Goal: Task Accomplishment & Management: Complete application form

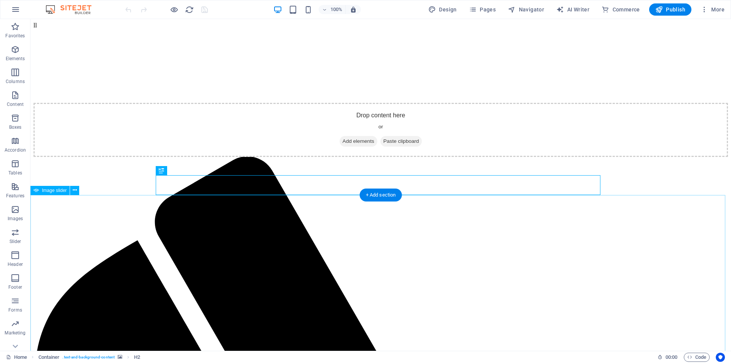
scroll to position [238, 0]
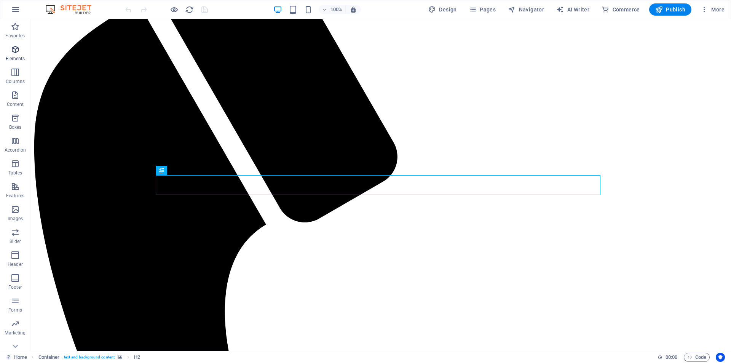
click at [19, 48] on icon "button" at bounding box center [15, 49] width 9 height 9
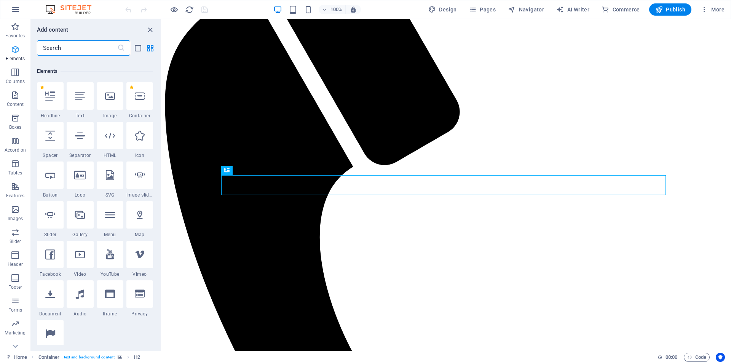
scroll to position [81, 0]
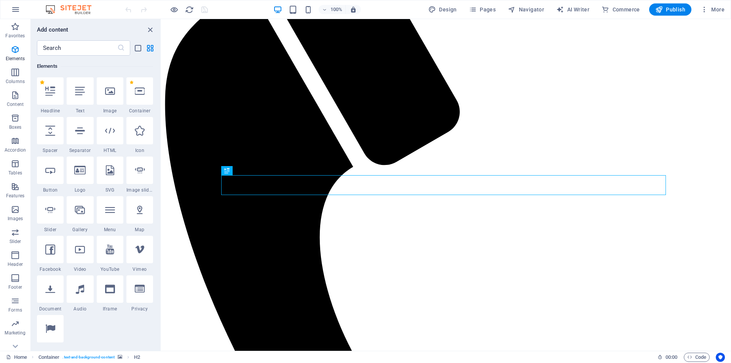
click at [43, 81] on label "1 Star" at bounding box center [42, 82] width 4 height 4
click at [40, 88] on input "1 Star" at bounding box center [40, 88] width 0 height 0
radio input "false"
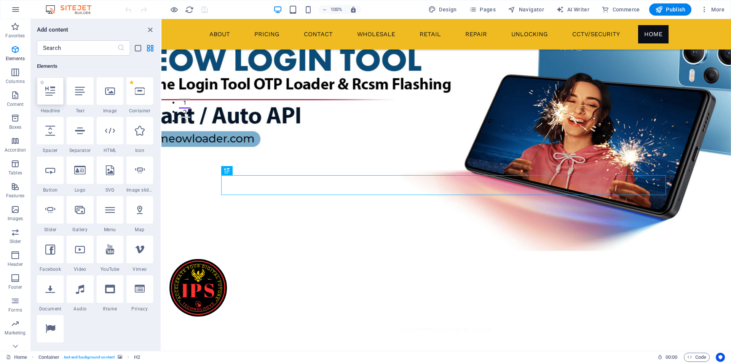
click at [51, 91] on icon at bounding box center [50, 91] width 10 height 10
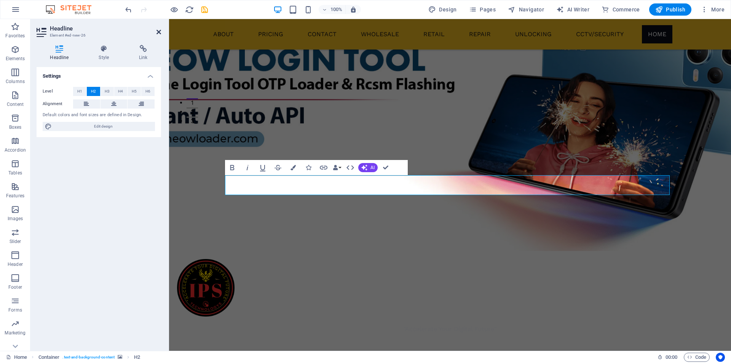
click at [159, 31] on icon at bounding box center [158, 32] width 5 height 6
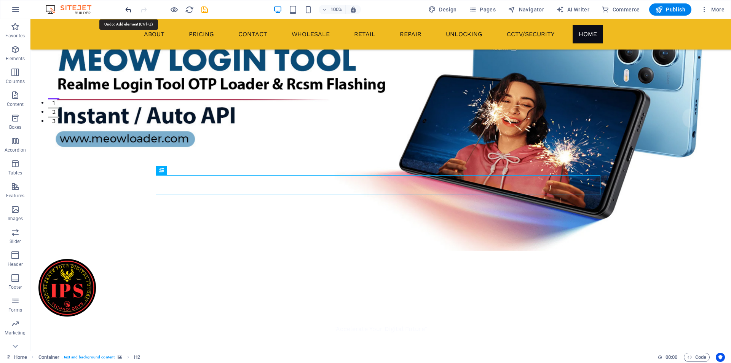
click at [130, 10] on icon "undo" at bounding box center [128, 9] width 9 height 9
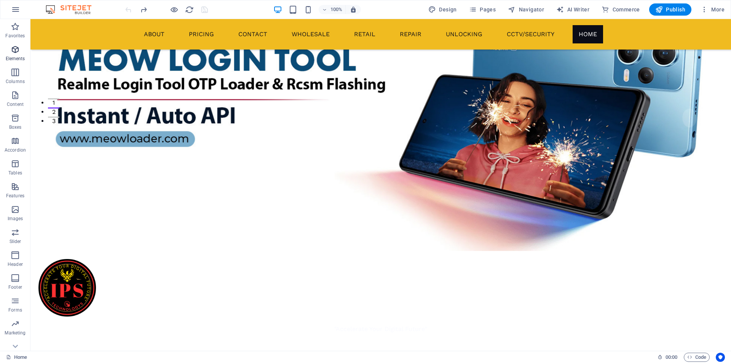
click at [20, 45] on icon "button" at bounding box center [15, 49] width 9 height 9
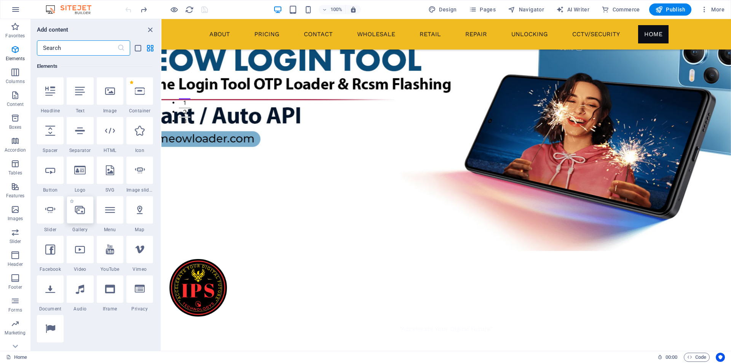
scroll to position [208, 0]
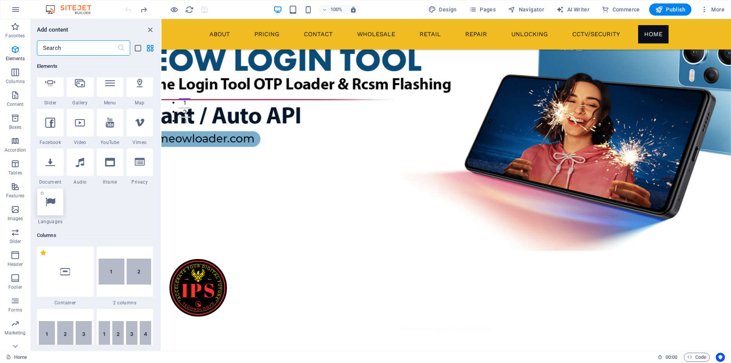
click at [57, 193] on div at bounding box center [50, 201] width 27 height 27
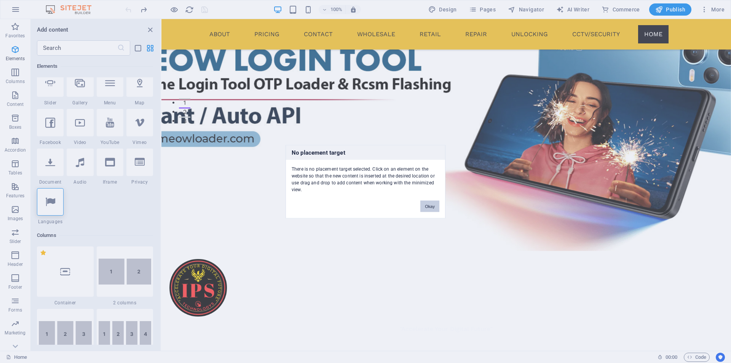
click at [431, 209] on button "Okay" at bounding box center [429, 205] width 19 height 11
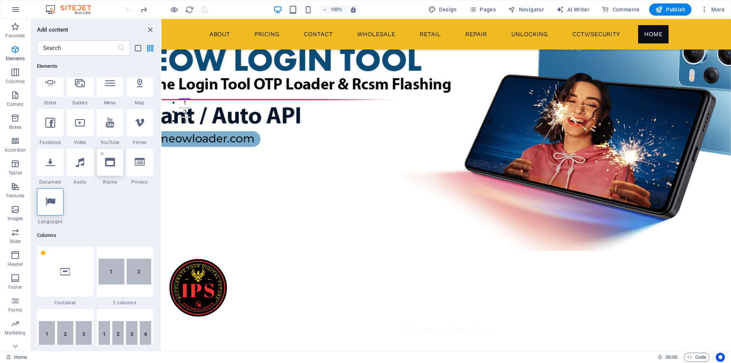
click at [117, 161] on div at bounding box center [110, 161] width 27 height 27
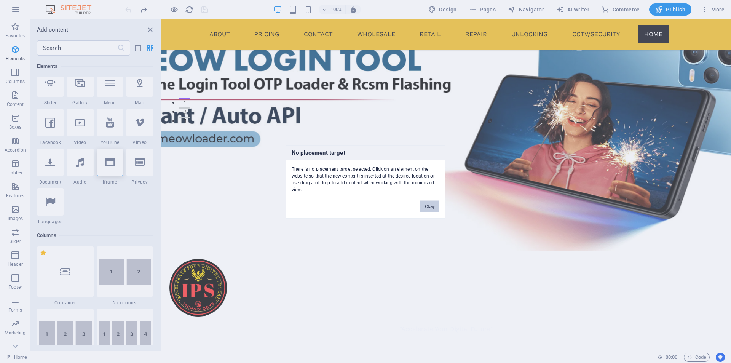
click at [436, 206] on button "Okay" at bounding box center [429, 205] width 19 height 11
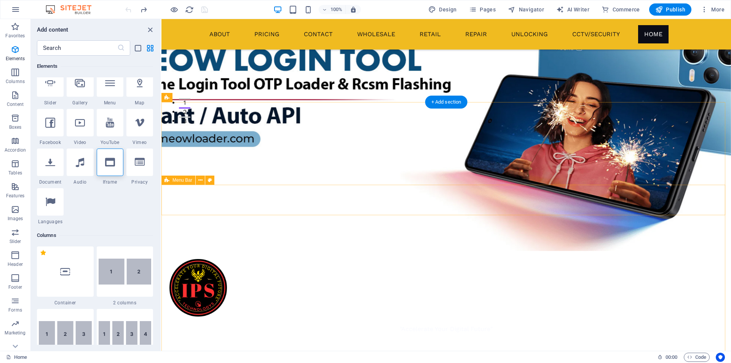
scroll to position [0, 0]
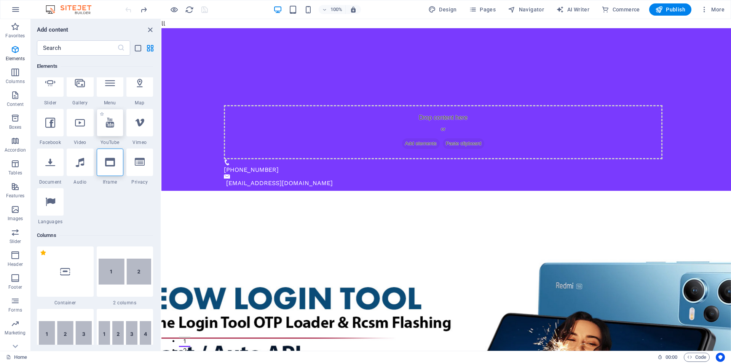
click at [109, 124] on icon at bounding box center [110, 123] width 8 height 10
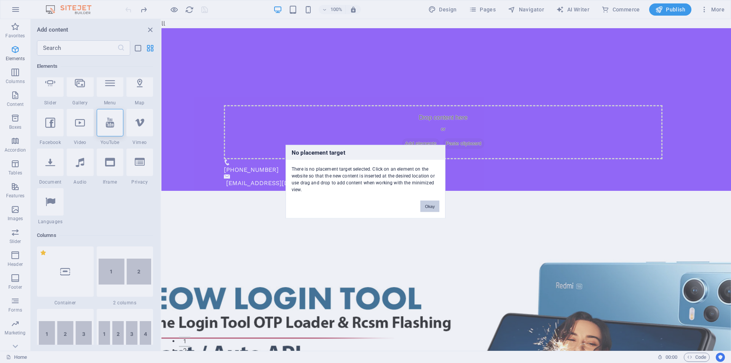
click at [432, 207] on button "Okay" at bounding box center [429, 205] width 19 height 11
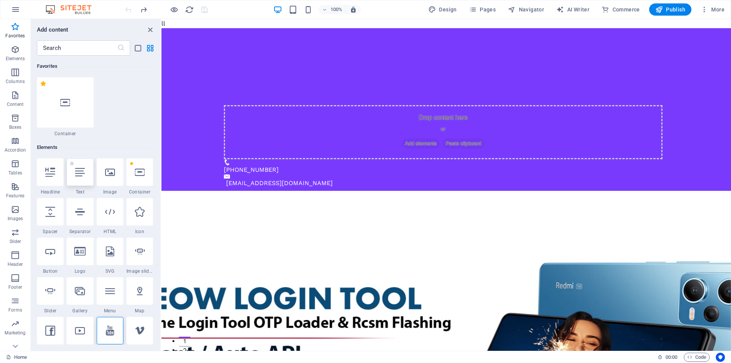
click at [83, 172] on icon at bounding box center [80, 172] width 10 height 10
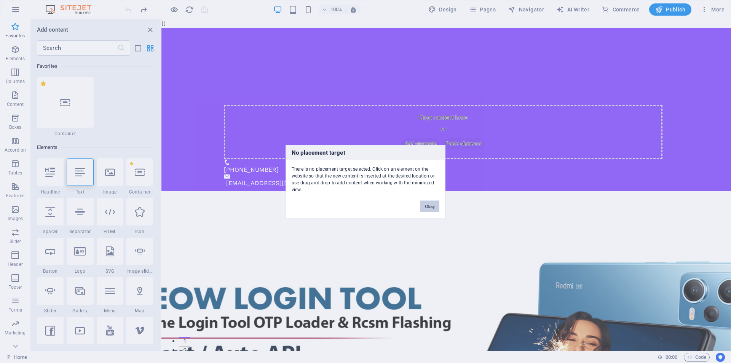
click at [428, 205] on button "Okay" at bounding box center [429, 205] width 19 height 11
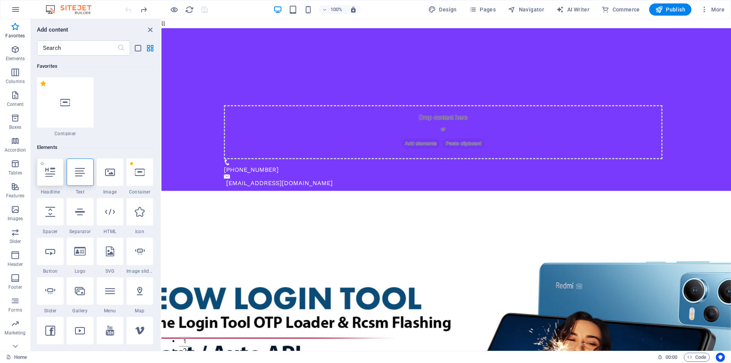
click at [54, 165] on div at bounding box center [50, 171] width 27 height 27
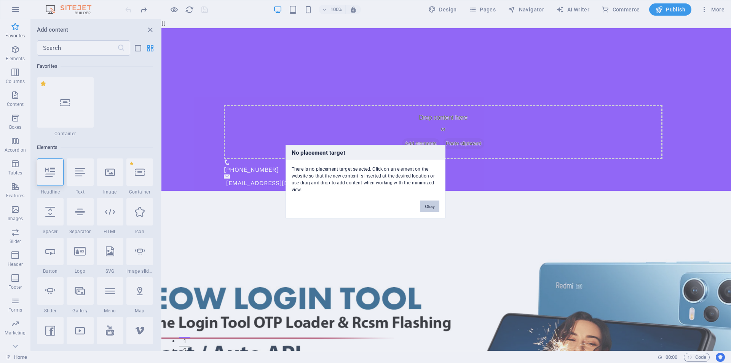
click at [426, 208] on button "Okay" at bounding box center [429, 205] width 19 height 11
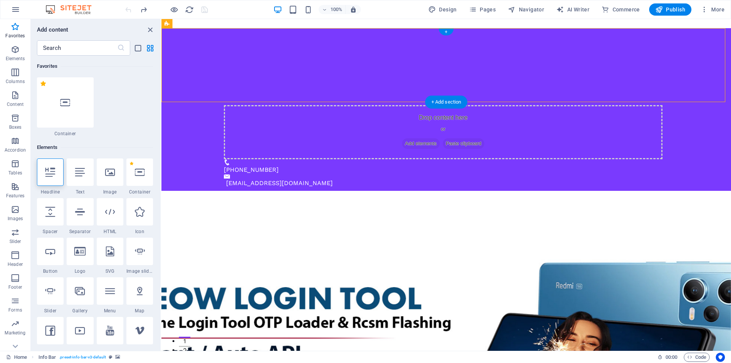
drag, startPoint x: 392, startPoint y: 32, endPoint x: 384, endPoint y: 33, distance: 7.7
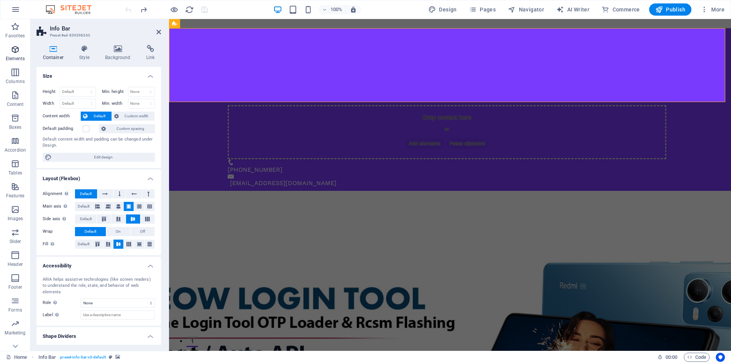
click at [13, 48] on icon "button" at bounding box center [15, 49] width 9 height 9
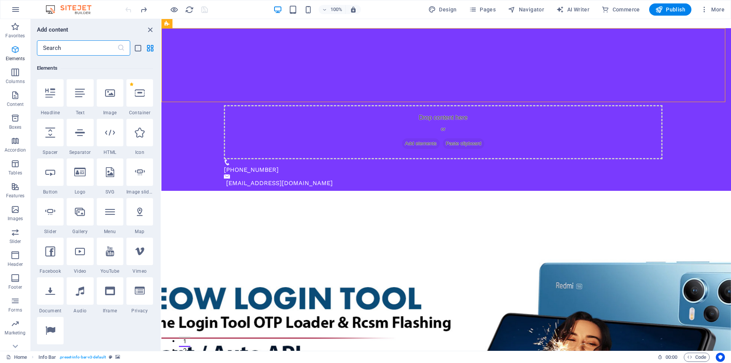
scroll to position [81, 0]
click at [60, 93] on div at bounding box center [50, 90] width 27 height 27
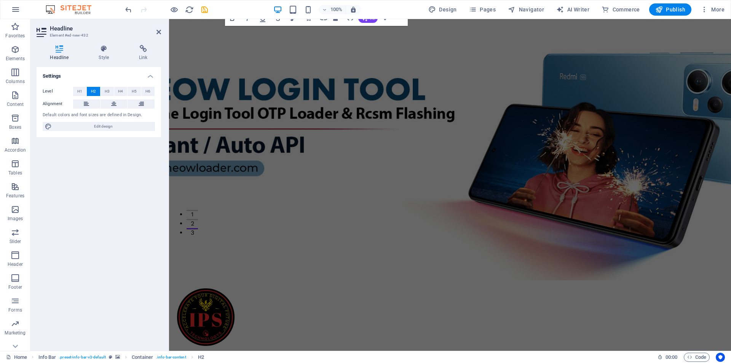
scroll to position [0, 0]
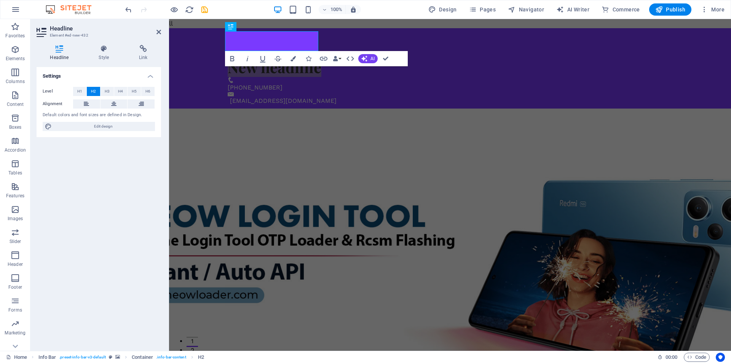
click at [106, 45] on div "Headline Style Link Settings Level H1 H2 H3 H4 H5 H6 Alignment Default colors a…" at bounding box center [98, 195] width 137 height 312
click at [105, 49] on icon at bounding box center [103, 49] width 37 height 8
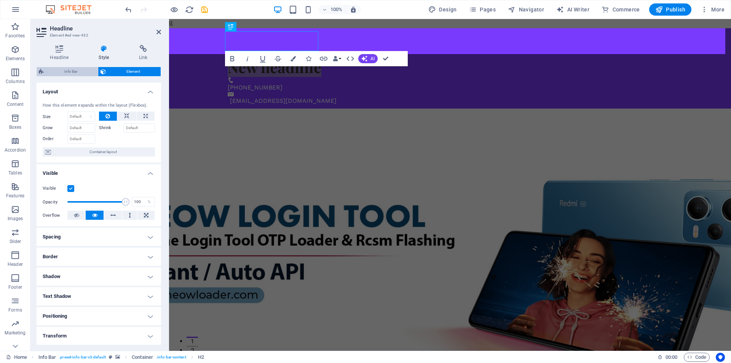
click at [73, 69] on span "Info Bar" at bounding box center [70, 71] width 49 height 9
select select "rem"
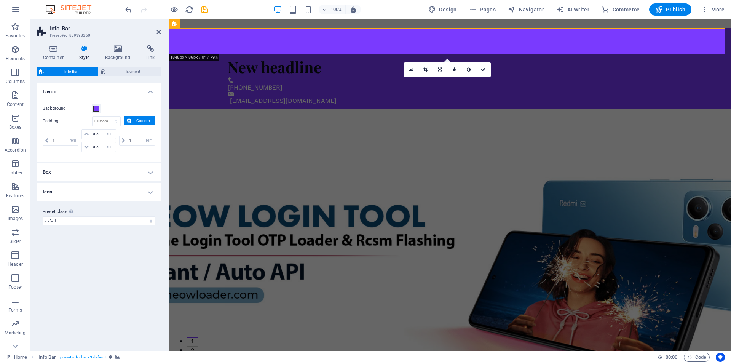
click at [155, 171] on h4 "Box" at bounding box center [99, 172] width 125 height 18
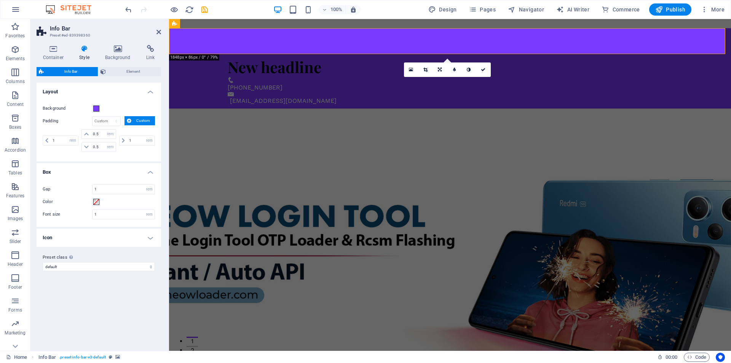
click at [155, 171] on h4 "Box" at bounding box center [99, 170] width 125 height 14
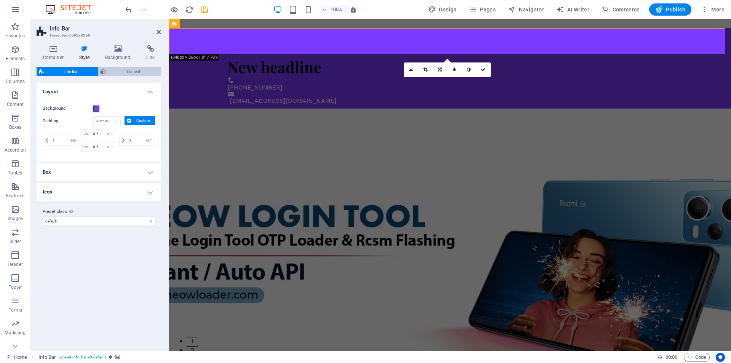
click at [140, 71] on span "Element" at bounding box center [133, 71] width 50 height 9
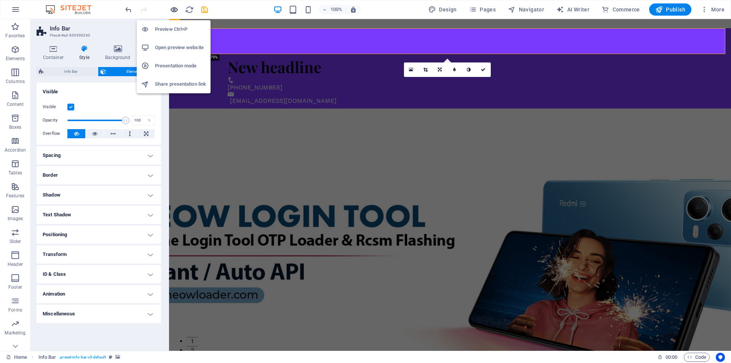
click at [174, 8] on icon "button" at bounding box center [174, 9] width 9 height 9
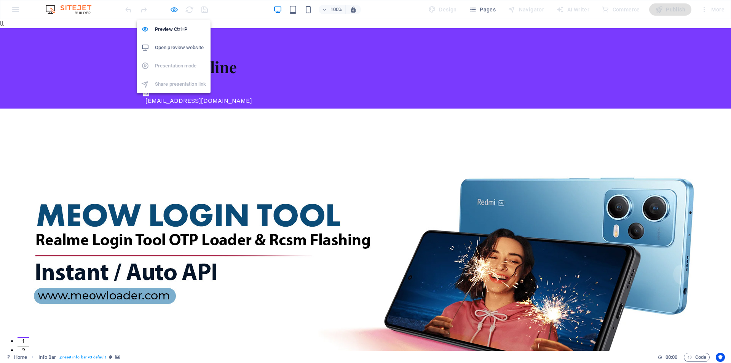
click at [173, 10] on icon "button" at bounding box center [174, 9] width 9 height 9
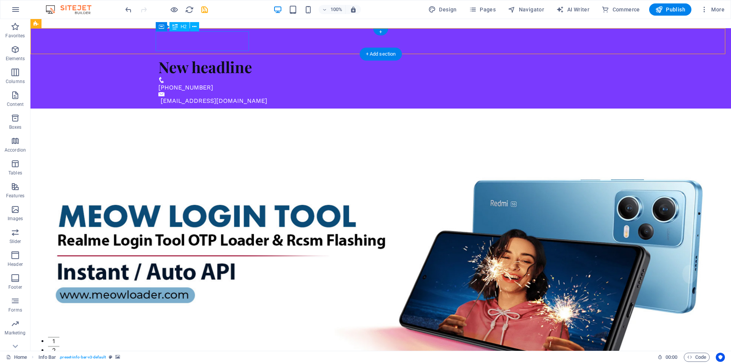
click at [233, 57] on div "New headline" at bounding box center [377, 67] width 439 height 20
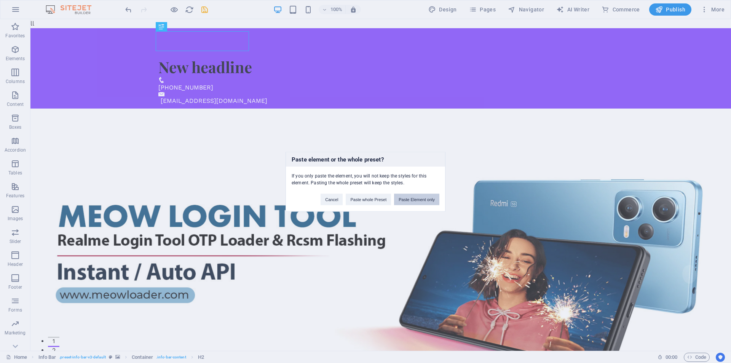
click at [427, 201] on button "Paste Element only" at bounding box center [416, 198] width 45 height 11
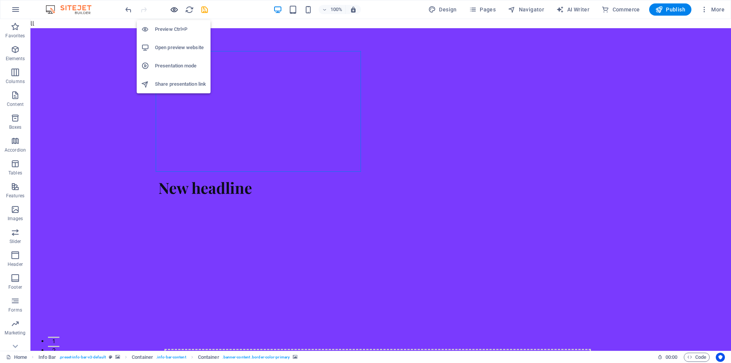
click at [173, 10] on icon "button" at bounding box center [174, 9] width 9 height 9
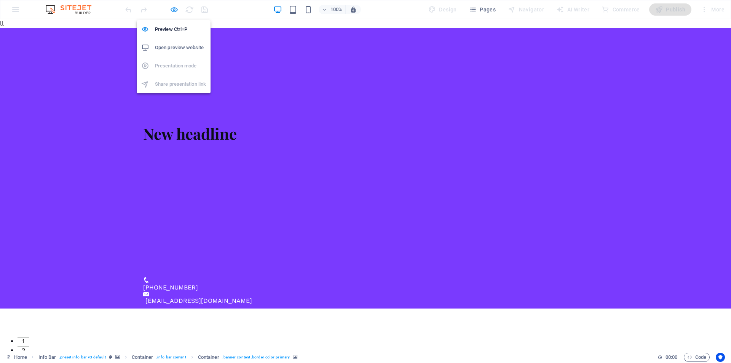
click at [176, 12] on icon "button" at bounding box center [174, 9] width 9 height 9
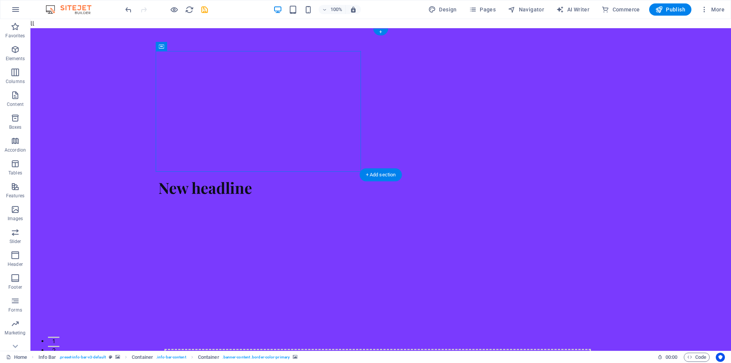
click at [265, 198] on figure at bounding box center [377, 258] width 439 height 121
click at [266, 198] on figure at bounding box center [377, 258] width 439 height 121
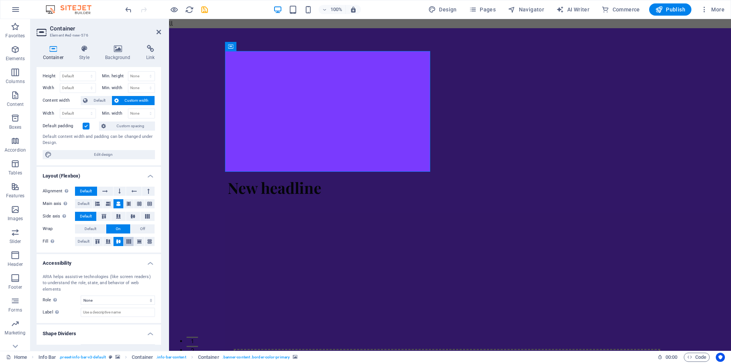
scroll to position [24, 0]
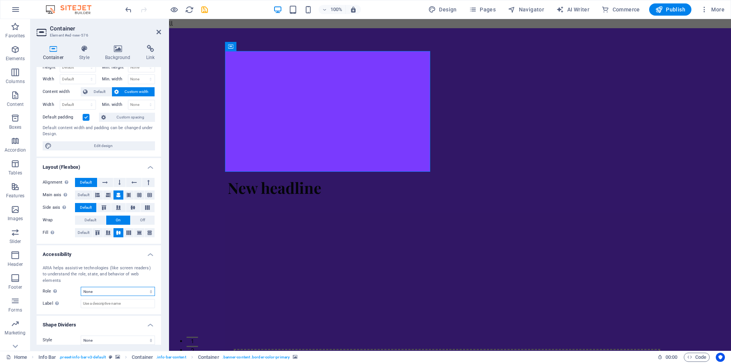
click at [146, 287] on select "None Alert Article Banner Comment Complementary Dialog Footer Header Marquee Pr…" at bounding box center [118, 291] width 74 height 9
click at [81, 287] on select "None Alert Article Banner Comment Complementary Dialog Footer Header Marquee Pr…" at bounding box center [118, 291] width 74 height 9
click at [140, 287] on select "None Alert Article Banner Comment Complementary Dialog Footer Header Marquee Pr…" at bounding box center [118, 291] width 74 height 9
select select "timer"
click at [81, 287] on select "None Alert Article Banner Comment Complementary Dialog Footer Header Marquee Pr…" at bounding box center [118, 291] width 74 height 9
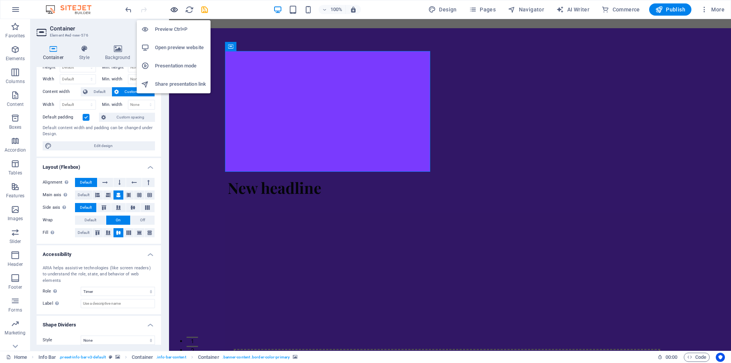
click at [172, 10] on icon "button" at bounding box center [174, 9] width 9 height 9
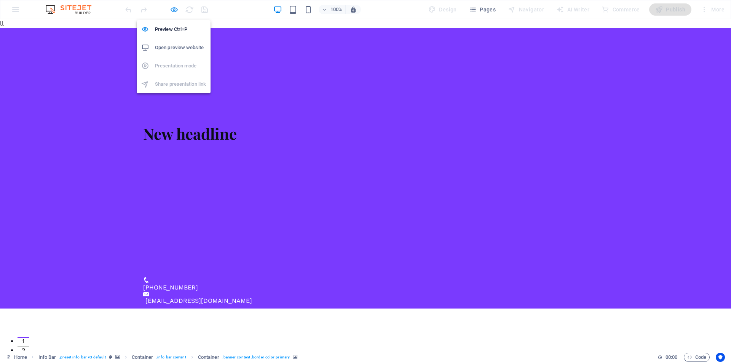
click at [172, 13] on icon "button" at bounding box center [174, 9] width 9 height 9
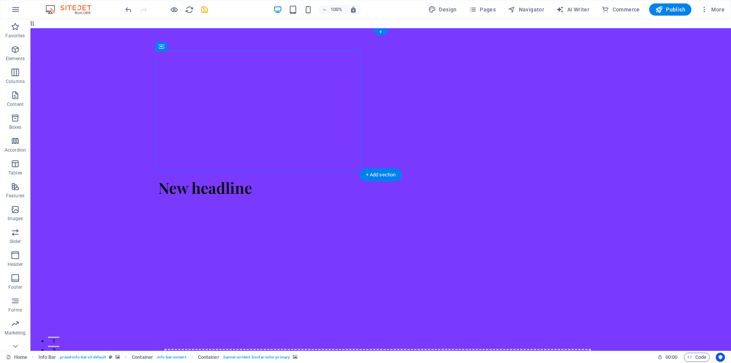
click at [281, 198] on figure at bounding box center [377, 258] width 439 height 121
click at [300, 198] on figure at bounding box center [377, 258] width 439 height 121
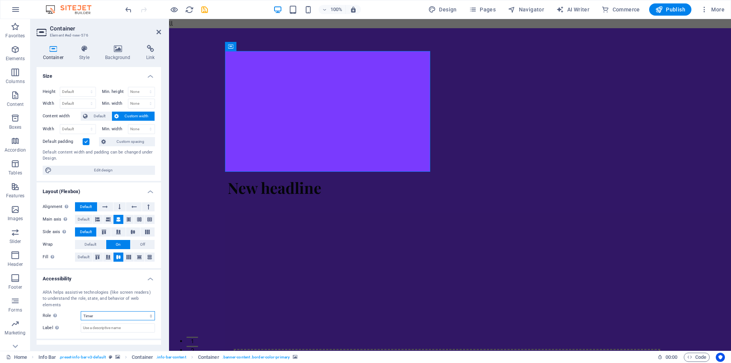
click at [132, 311] on select "None Alert Article Banner Comment Complementary Dialog Footer Header Marquee Pr…" at bounding box center [118, 315] width 74 height 9
select select "banner"
click at [81, 311] on select "None Alert Article Banner Comment Complementary Dialog Footer Header Marquee Pr…" at bounding box center [118, 315] width 74 height 9
click at [106, 207] on icon at bounding box center [104, 206] width 5 height 9
click at [129, 207] on button at bounding box center [134, 206] width 16 height 9
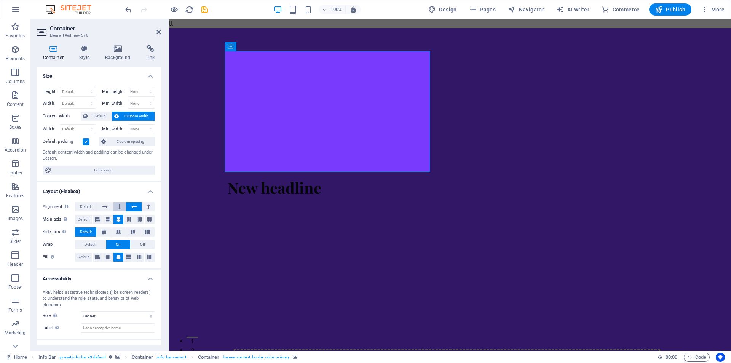
click at [117, 206] on button at bounding box center [119, 206] width 13 height 9
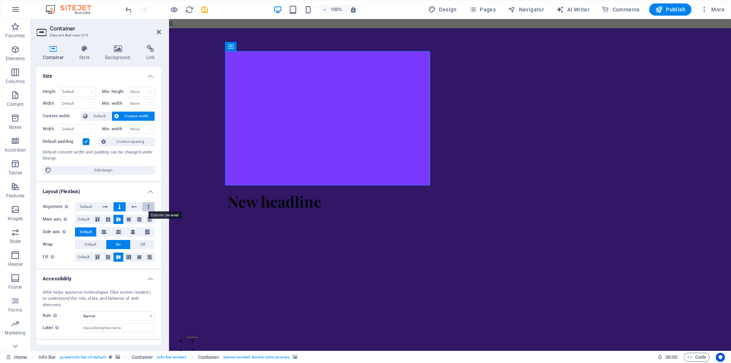
click at [149, 204] on button at bounding box center [148, 206] width 13 height 9
click at [127, 206] on button at bounding box center [134, 206] width 16 height 9
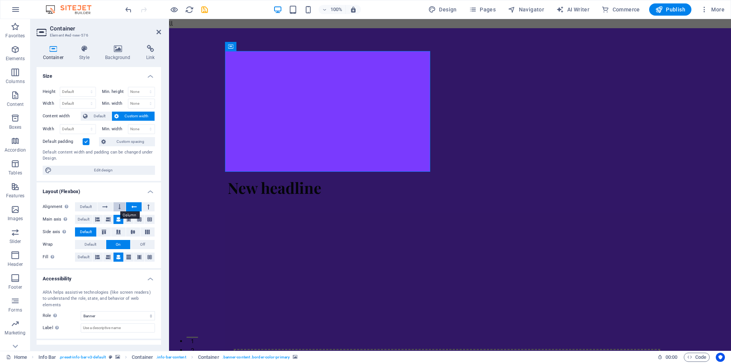
click at [122, 206] on button at bounding box center [119, 206] width 13 height 9
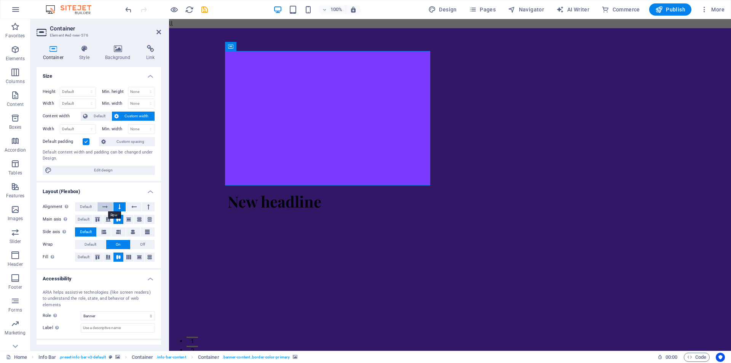
click at [106, 207] on icon at bounding box center [104, 206] width 5 height 9
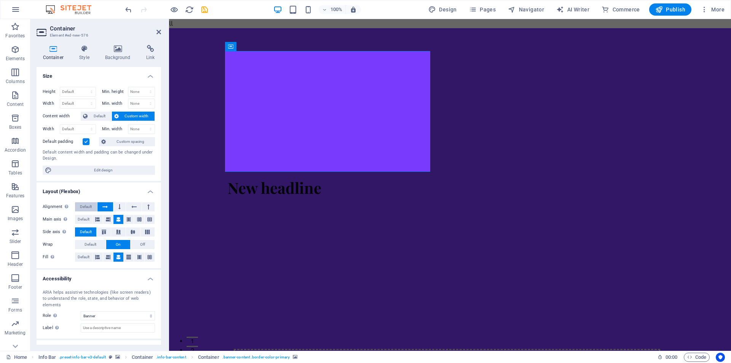
click at [93, 209] on button "Default" at bounding box center [86, 206] width 22 height 9
click at [118, 208] on icon at bounding box center [119, 206] width 2 height 9
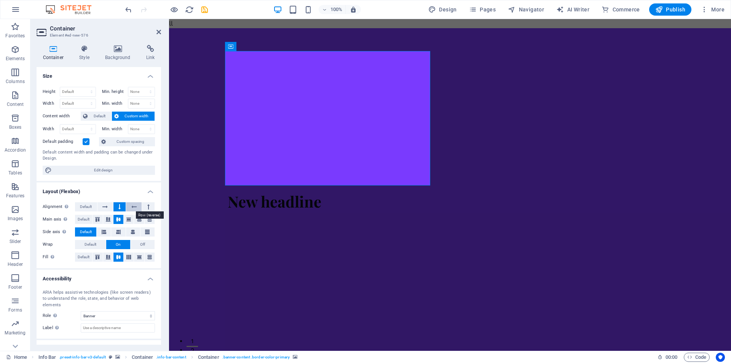
click at [140, 209] on button at bounding box center [134, 206] width 16 height 9
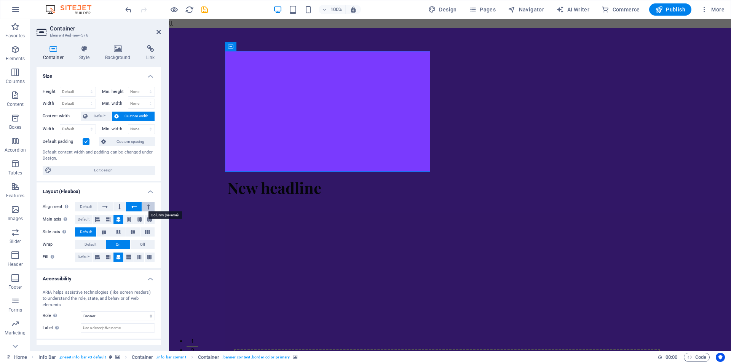
click at [148, 208] on icon at bounding box center [148, 206] width 2 height 9
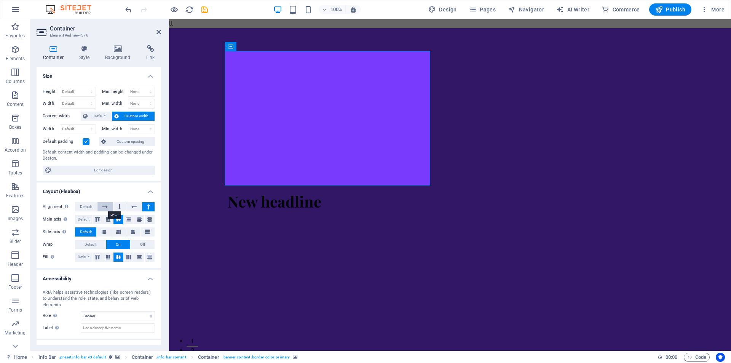
click at [106, 207] on icon at bounding box center [104, 206] width 5 height 9
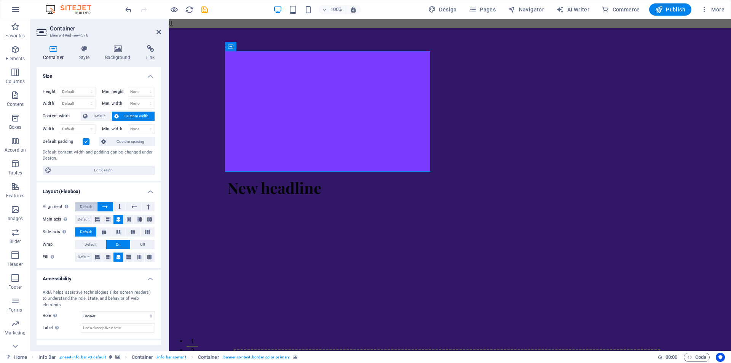
click at [87, 205] on span "Default" at bounding box center [86, 206] width 12 height 9
click at [107, 220] on icon at bounding box center [108, 219] width 5 height 9
click at [93, 219] on button at bounding box center [98, 219] width 10 height 9
click at [107, 220] on icon at bounding box center [108, 219] width 5 height 9
click at [118, 218] on icon at bounding box center [118, 219] width 5 height 9
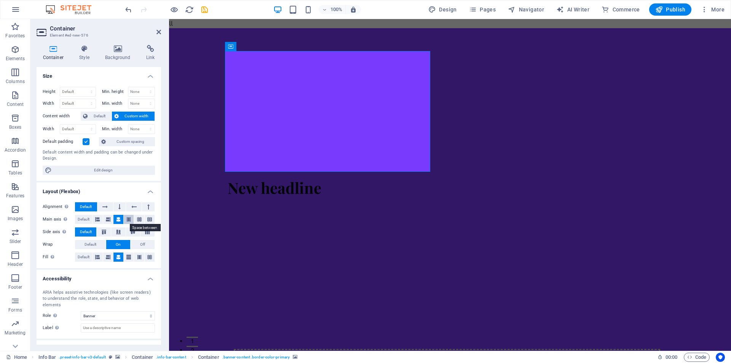
click at [133, 221] on button at bounding box center [129, 219] width 10 height 9
click at [137, 220] on icon at bounding box center [139, 219] width 5 height 9
click at [149, 221] on icon at bounding box center [149, 219] width 5 height 9
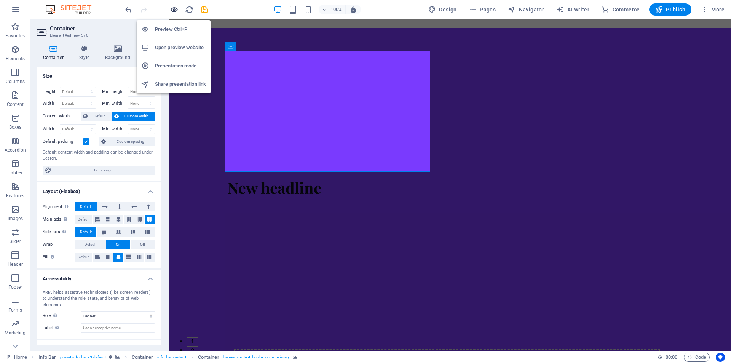
click at [176, 11] on icon "button" at bounding box center [174, 9] width 9 height 9
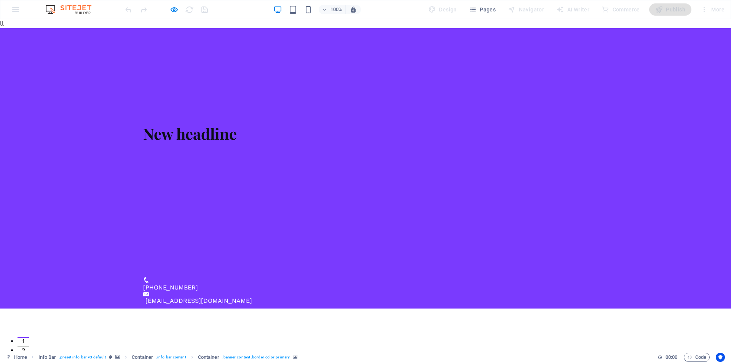
click at [209, 144] on video at bounding box center [362, 177] width 439 height 67
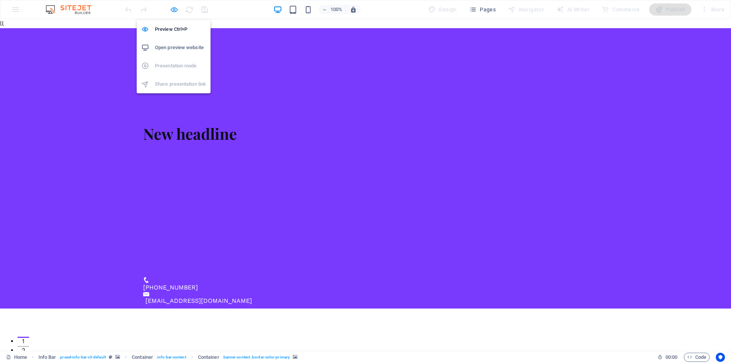
click at [176, 11] on icon "button" at bounding box center [174, 9] width 9 height 9
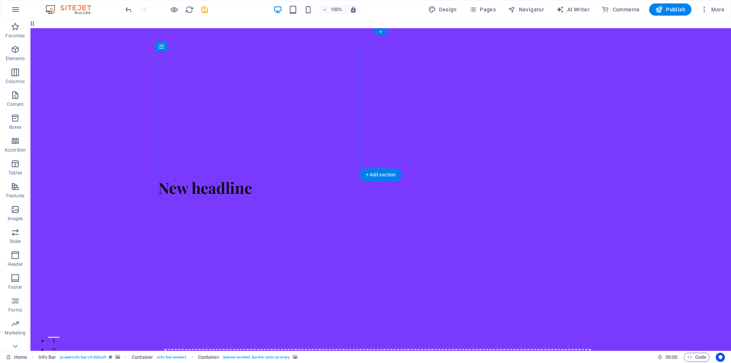
click at [230, 198] on figure at bounding box center [377, 258] width 439 height 121
click at [227, 198] on figure at bounding box center [377, 258] width 439 height 121
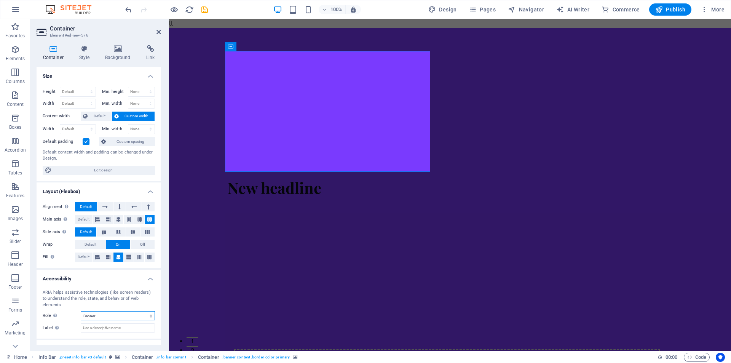
click at [96, 311] on select "None Alert Article Banner Comment Complementary Dialog Footer Header Marquee Pr…" at bounding box center [118, 315] width 74 height 9
select select "none"
click at [81, 311] on select "None Alert Article Banner Comment Complementary Dialog Footer Header Marquee Pr…" at bounding box center [118, 315] width 74 height 9
click at [177, 4] on div at bounding box center [166, 9] width 85 height 12
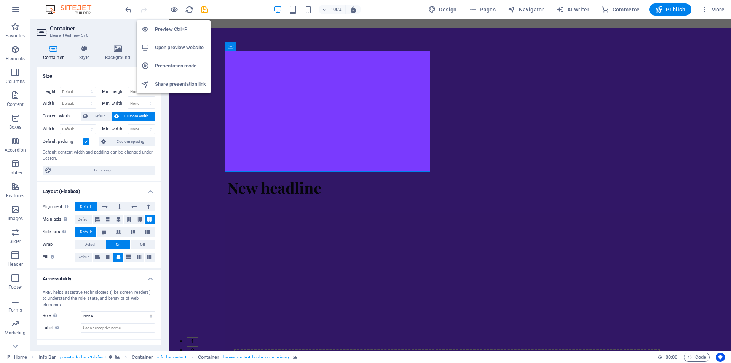
click at [171, 14] on div "Preview Ctrl+P Open preview website Presentation mode Share presentation link" at bounding box center [174, 53] width 74 height 79
click at [171, 13] on icon "button" at bounding box center [174, 9] width 9 height 9
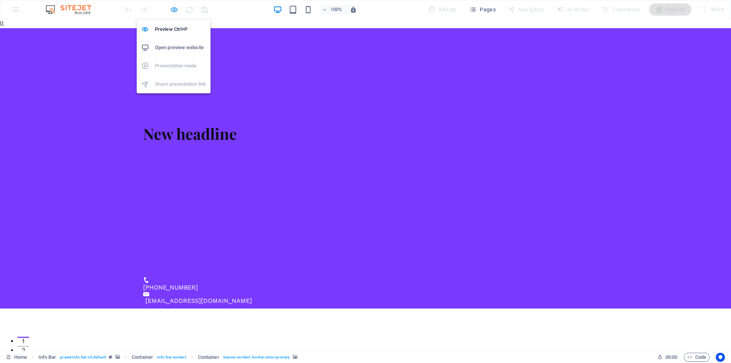
click at [173, 9] on icon "button" at bounding box center [174, 9] width 9 height 9
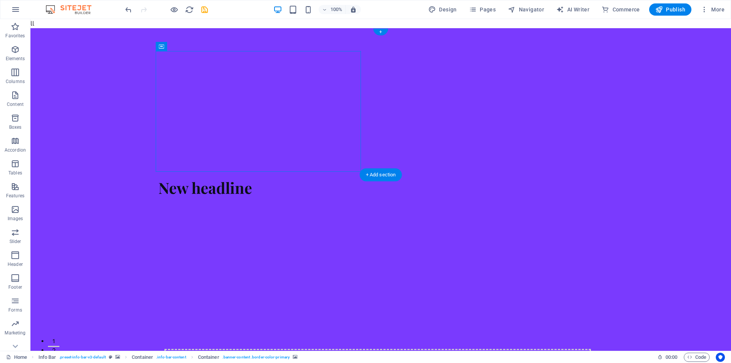
click at [265, 198] on figure at bounding box center [377, 258] width 439 height 121
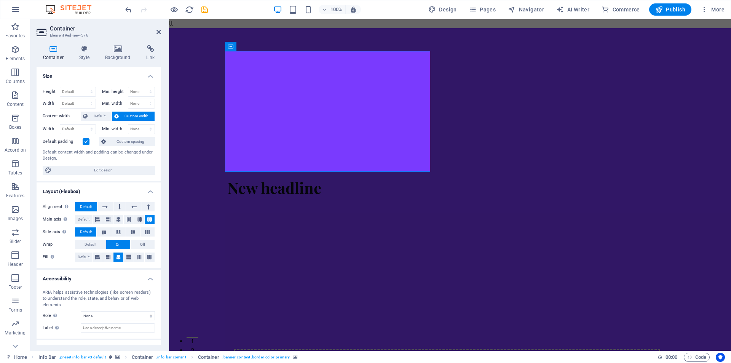
click at [107, 201] on div "Alignment Determines the flex direction. Default Main axis Determine how elemen…" at bounding box center [99, 232] width 125 height 72
click at [107, 205] on icon at bounding box center [104, 206] width 5 height 9
click at [122, 202] on button at bounding box center [119, 206] width 13 height 9
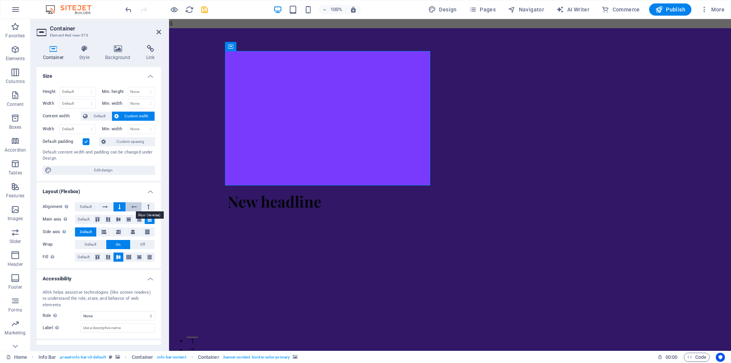
click at [135, 209] on icon at bounding box center [133, 206] width 5 height 9
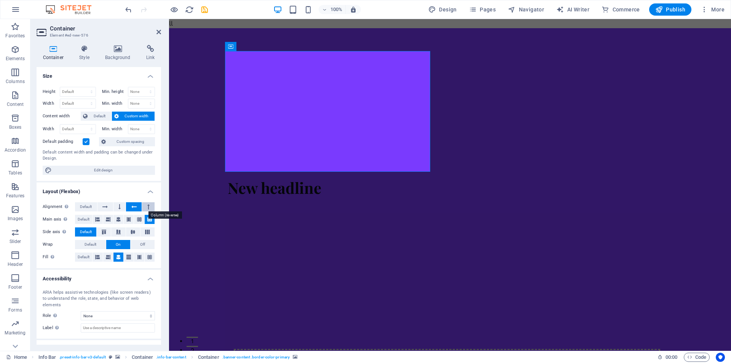
click at [147, 205] on icon at bounding box center [148, 206] width 2 height 9
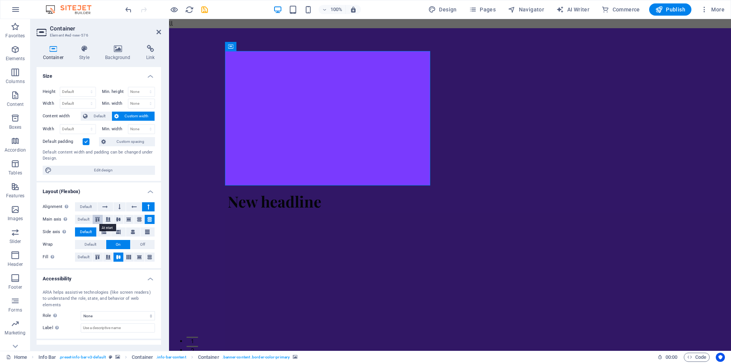
click at [98, 217] on icon at bounding box center [97, 219] width 9 height 5
click at [111, 221] on icon at bounding box center [108, 219] width 9 height 5
click at [117, 221] on icon at bounding box center [118, 219] width 9 height 5
click at [87, 218] on span "Default" at bounding box center [84, 219] width 12 height 9
click at [102, 256] on icon at bounding box center [97, 257] width 9 height 5
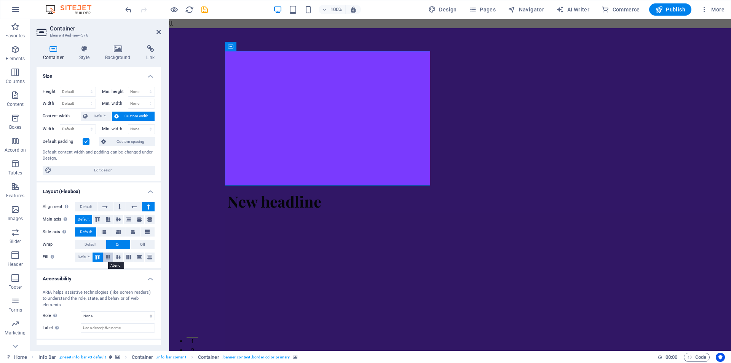
click at [111, 255] on icon at bounding box center [108, 257] width 9 height 5
click at [118, 258] on icon at bounding box center [118, 257] width 9 height 5
click at [151, 258] on icon at bounding box center [149, 257] width 9 height 5
click at [138, 258] on icon at bounding box center [139, 257] width 9 height 5
click at [132, 311] on select "None Alert Article Banner Comment Complementary Dialog Footer Header Marquee Pr…" at bounding box center [118, 315] width 74 height 9
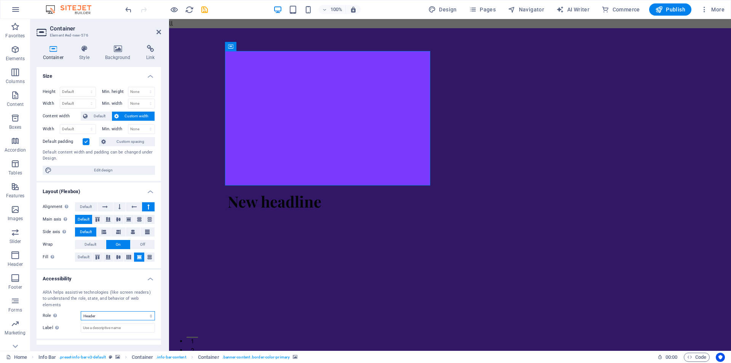
click at [81, 311] on select "None Alert Article Banner Comment Complementary Dialog Footer Header Marquee Pr…" at bounding box center [118, 315] width 74 height 9
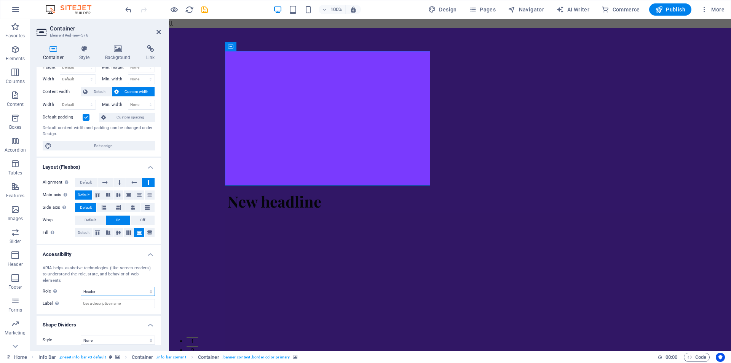
click at [134, 287] on select "None Alert Article Banner Comment Complementary Dialog Footer Header Marquee Pr…" at bounding box center [118, 291] width 74 height 9
select select "region"
click at [81, 287] on select "None Alert Article Banner Comment Complementary Dialog Footer Header Marquee Pr…" at bounding box center [118, 291] width 74 height 9
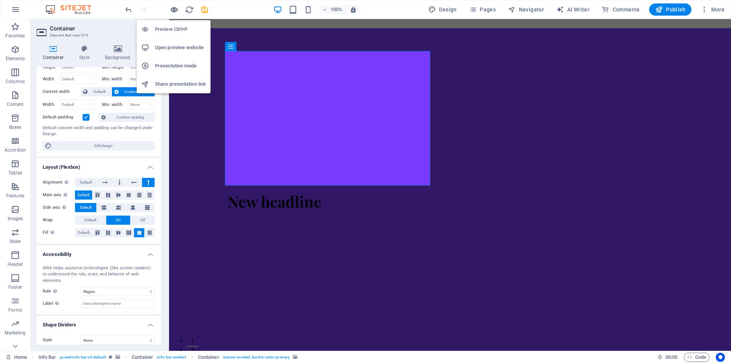
click at [171, 11] on icon "button" at bounding box center [174, 9] width 9 height 9
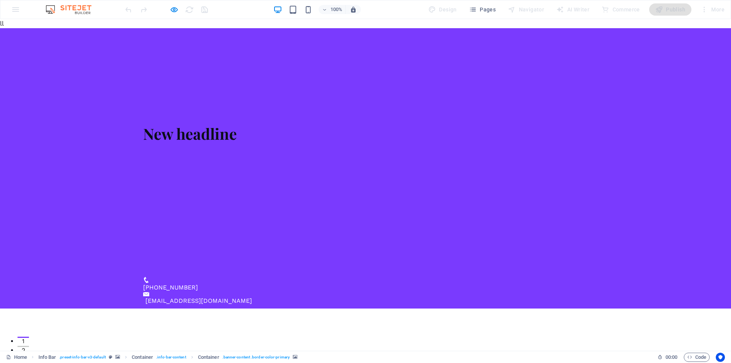
click at [222, 144] on video at bounding box center [362, 177] width 439 height 67
drag, startPoint x: 200, startPoint y: 77, endPoint x: 195, endPoint y: 88, distance: 11.6
click at [200, 144] on video at bounding box center [362, 177] width 439 height 67
click at [192, 144] on video at bounding box center [362, 177] width 439 height 67
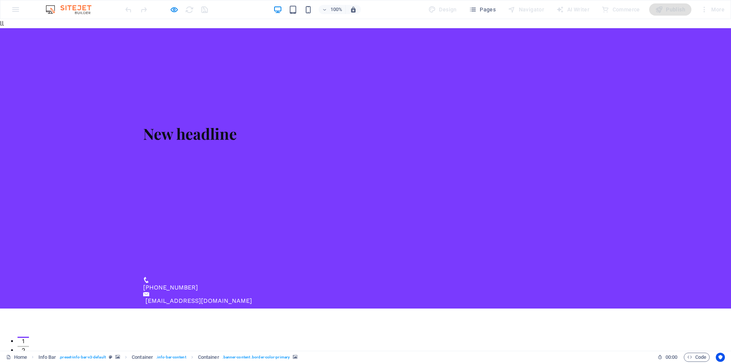
click at [241, 144] on video at bounding box center [362, 177] width 439 height 67
drag, startPoint x: 241, startPoint y: 99, endPoint x: 235, endPoint y: 98, distance: 5.9
click at [241, 144] on video at bounding box center [362, 177] width 439 height 67
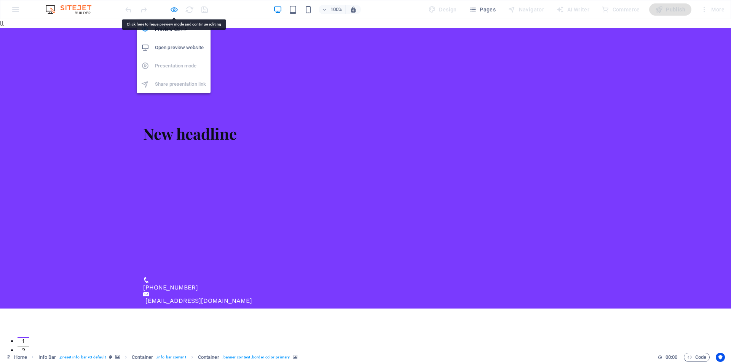
click at [176, 5] on icon "button" at bounding box center [174, 9] width 9 height 9
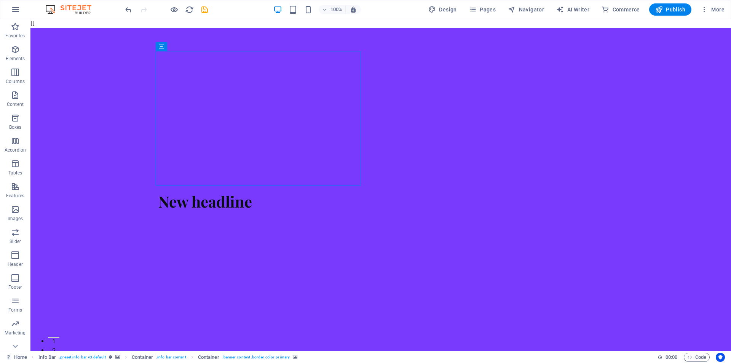
click at [123, 16] on div "100% Design Pages Navigator AI Writer Commerce Publish More" at bounding box center [365, 9] width 730 height 18
click at [131, 5] on icon "undo" at bounding box center [128, 9] width 9 height 9
click at [129, 12] on icon "undo" at bounding box center [128, 9] width 9 height 9
click at [127, 12] on icon "undo" at bounding box center [128, 9] width 9 height 9
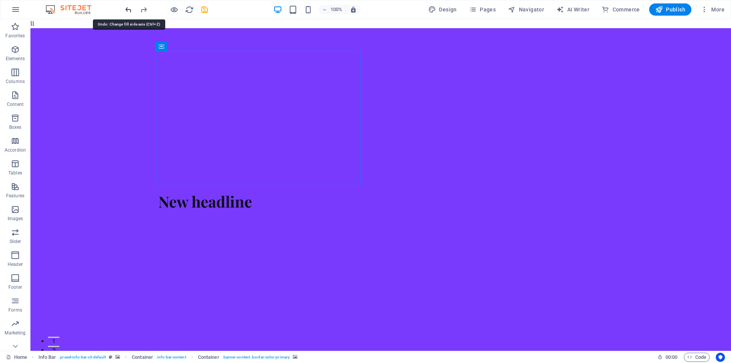
click at [125, 12] on icon "undo" at bounding box center [128, 9] width 9 height 9
click at [126, 11] on icon "undo" at bounding box center [128, 9] width 9 height 9
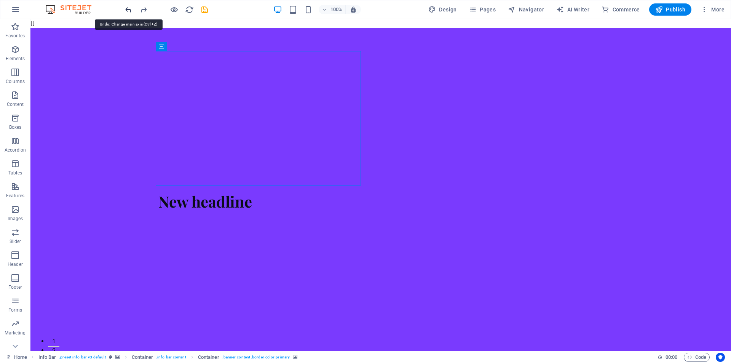
click at [126, 11] on icon "undo" at bounding box center [128, 9] width 9 height 9
click at [130, 8] on icon "undo" at bounding box center [128, 9] width 9 height 9
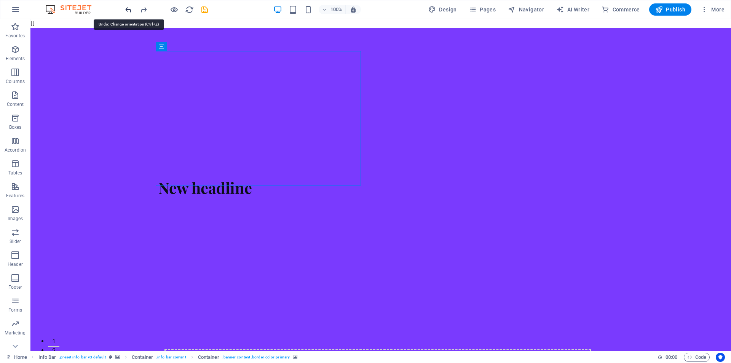
click at [130, 8] on icon "undo" at bounding box center [128, 9] width 9 height 9
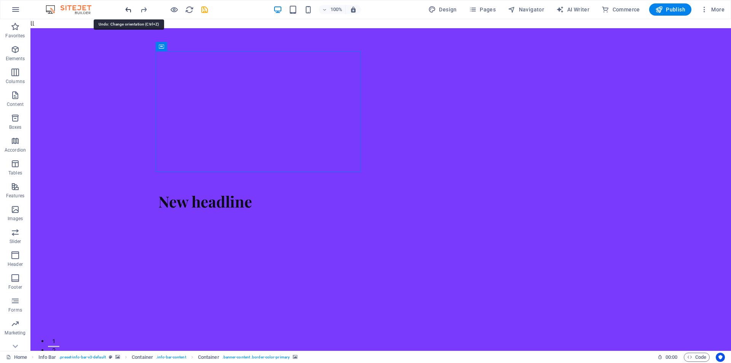
click at [130, 8] on icon "undo" at bounding box center [128, 9] width 9 height 9
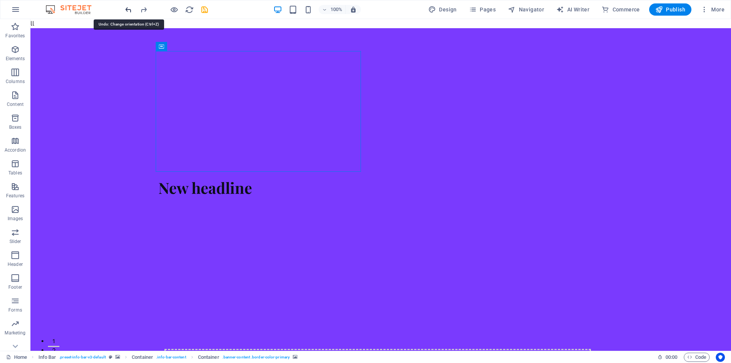
click at [130, 8] on icon "undo" at bounding box center [128, 9] width 9 height 9
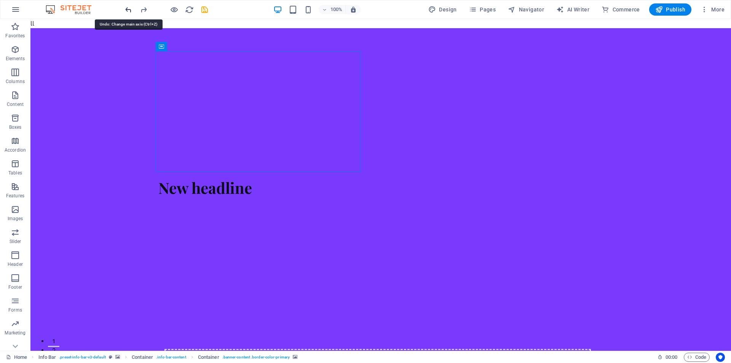
click at [130, 8] on icon "undo" at bounding box center [128, 9] width 9 height 9
click at [129, 8] on icon "undo" at bounding box center [128, 9] width 9 height 9
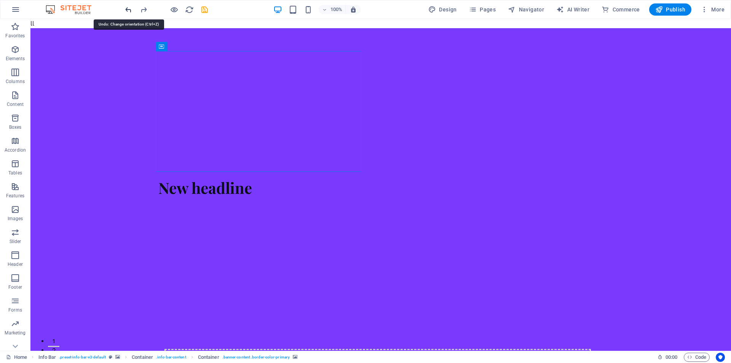
click at [129, 8] on icon "undo" at bounding box center [128, 9] width 9 height 9
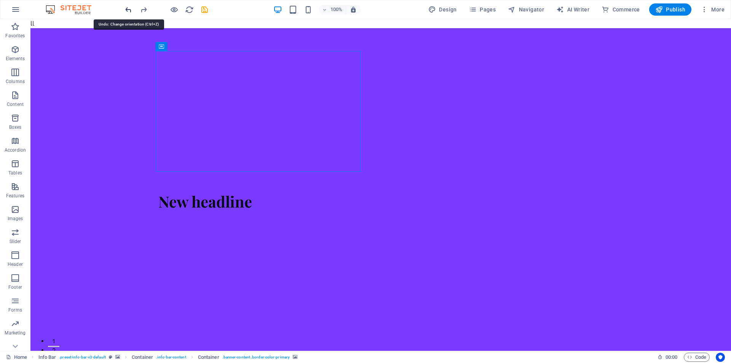
click at [129, 8] on icon "undo" at bounding box center [128, 9] width 9 height 9
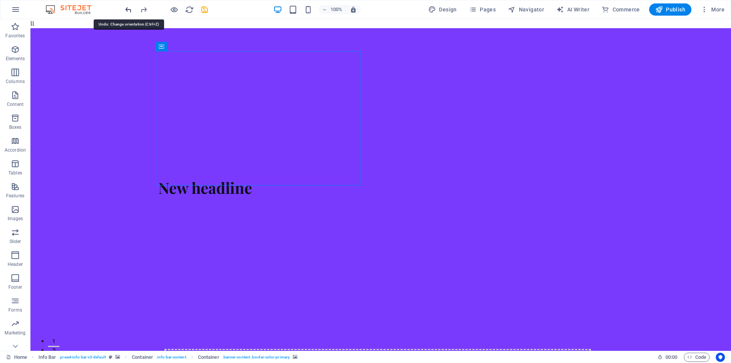
click at [129, 8] on icon "undo" at bounding box center [128, 9] width 9 height 9
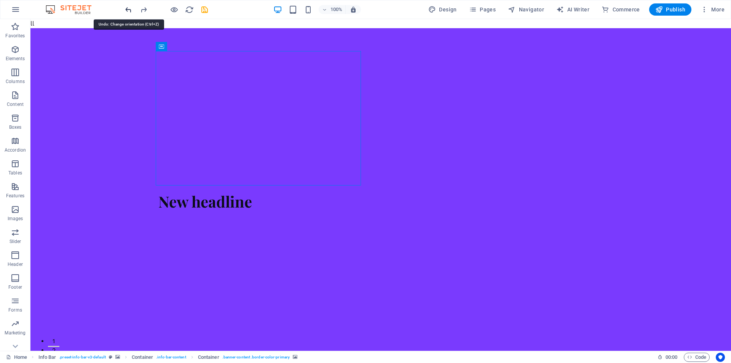
click at [129, 8] on icon "undo" at bounding box center [128, 9] width 9 height 9
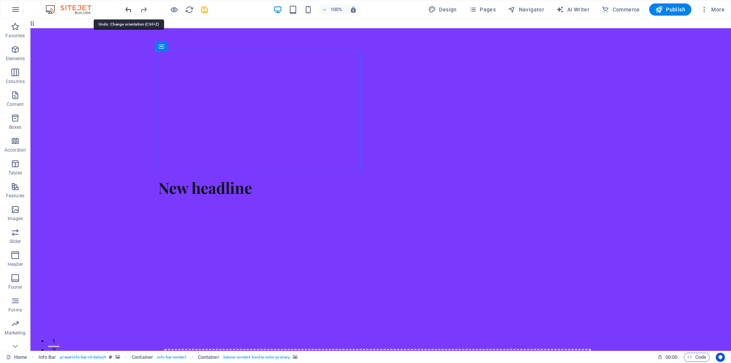
click at [129, 8] on icon "undo" at bounding box center [128, 9] width 9 height 9
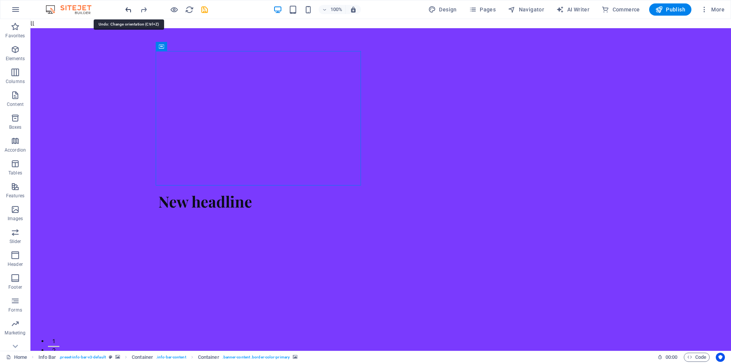
click at [129, 8] on icon "undo" at bounding box center [128, 9] width 9 height 9
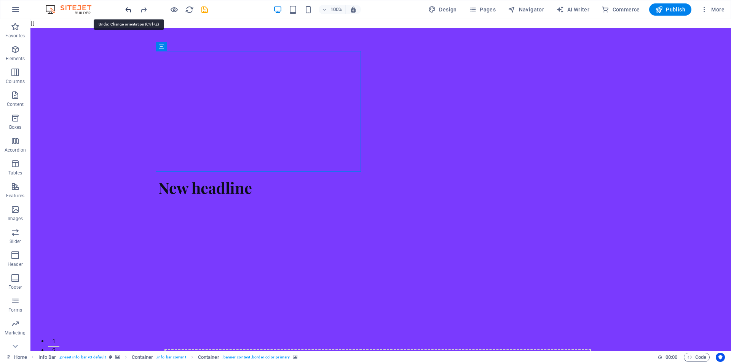
click at [129, 8] on icon "undo" at bounding box center [128, 9] width 9 height 9
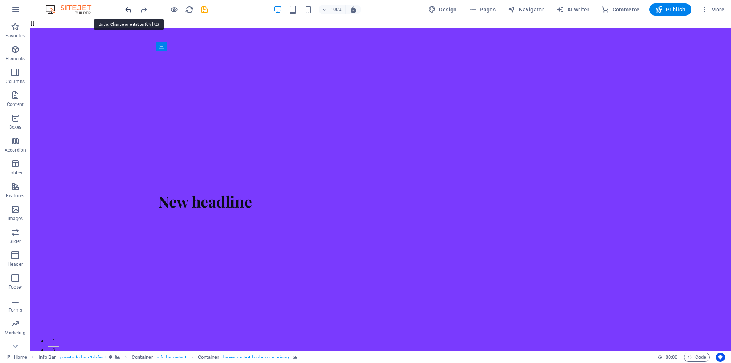
click at [132, 5] on div "100% Design Pages Navigator AI Writer Commerce Publish More" at bounding box center [365, 9] width 730 height 18
drag, startPoint x: 134, startPoint y: 10, endPoint x: 126, endPoint y: 8, distance: 8.6
click at [126, 8] on icon "undo" at bounding box center [128, 9] width 9 height 9
click at [129, 4] on div at bounding box center [166, 9] width 85 height 12
click at [131, 8] on icon "undo" at bounding box center [128, 9] width 9 height 9
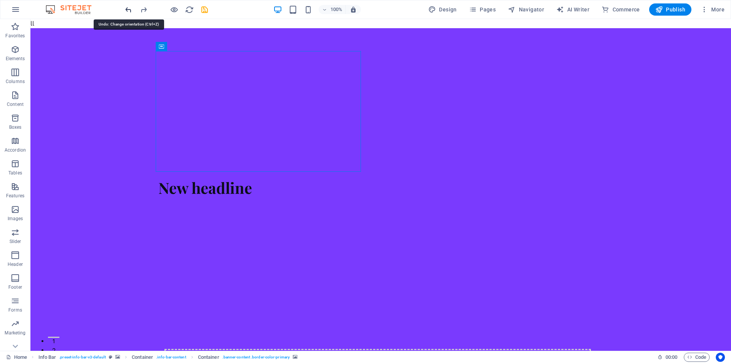
click at [130, 8] on icon "undo" at bounding box center [128, 9] width 9 height 9
click at [130, 9] on icon "undo" at bounding box center [128, 9] width 9 height 9
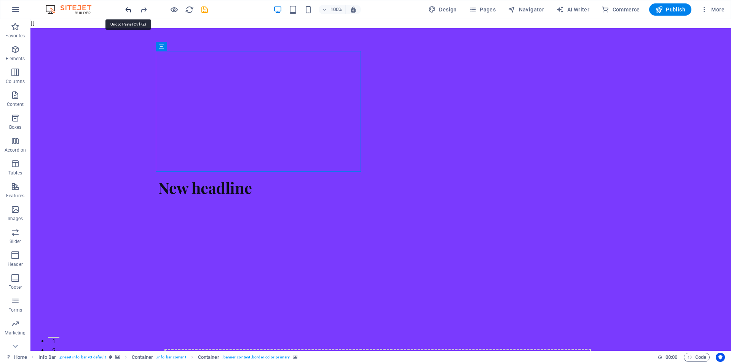
click at [126, 8] on icon "undo" at bounding box center [128, 9] width 9 height 9
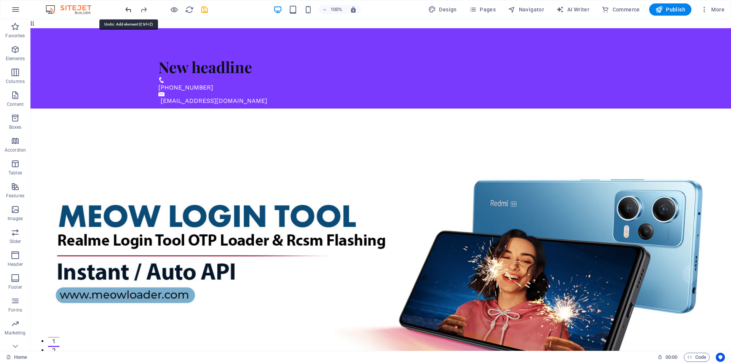
click at [126, 8] on icon "undo" at bounding box center [128, 9] width 9 height 9
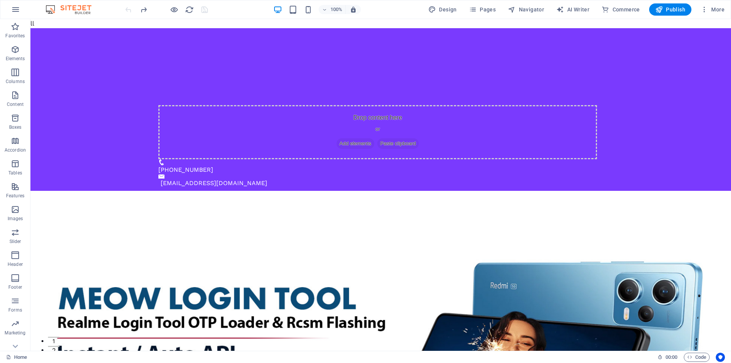
click at [127, 9] on div at bounding box center [166, 9] width 85 height 12
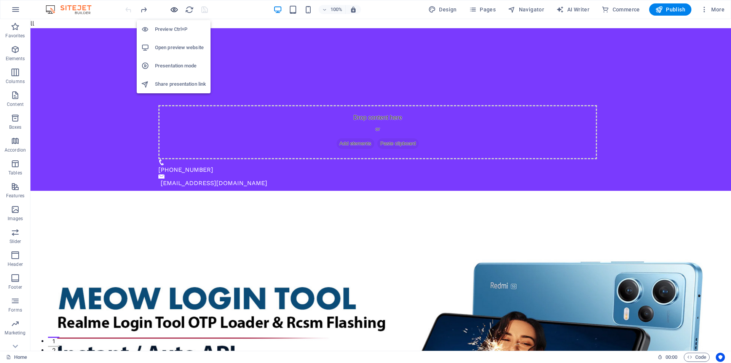
click at [174, 11] on icon "button" at bounding box center [174, 9] width 9 height 9
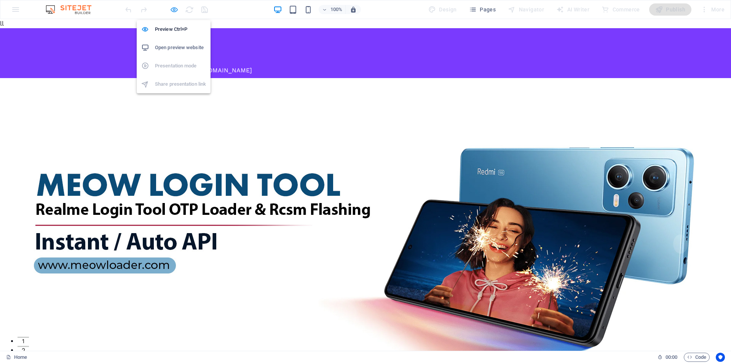
click at [175, 10] on icon "button" at bounding box center [174, 9] width 9 height 9
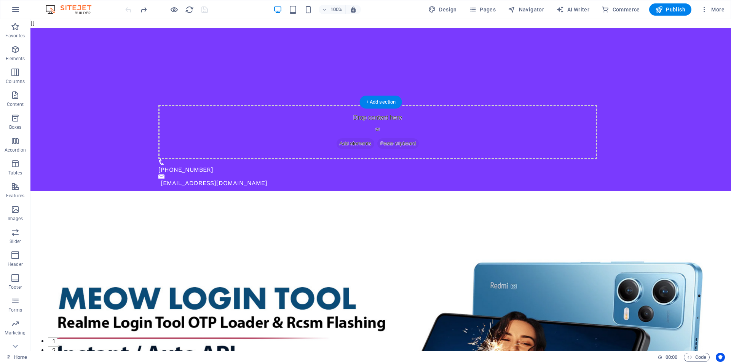
click at [147, 191] on figure at bounding box center [380, 340] width 701 height 299
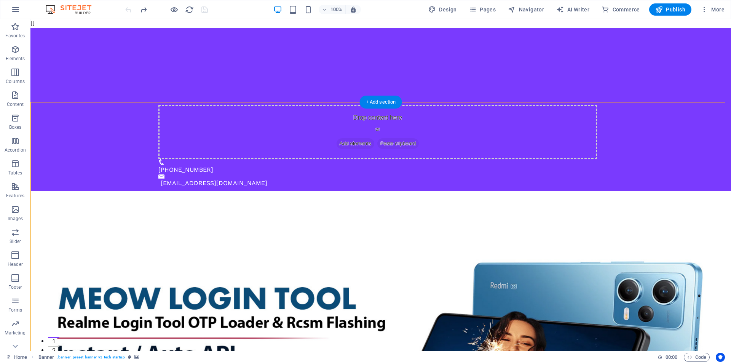
click at [144, 191] on figure at bounding box center [380, 340] width 701 height 299
select select "vh"
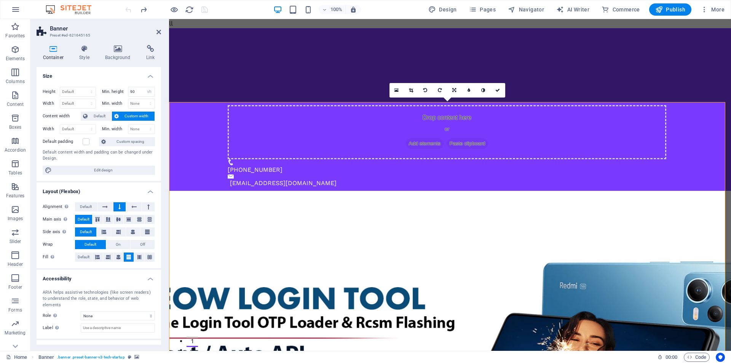
click at [325, 191] on figure at bounding box center [450, 340] width 562 height 299
click at [293, 191] on figure at bounding box center [450, 340] width 562 height 299
click at [15, 55] on span "Elements" at bounding box center [15, 54] width 30 height 18
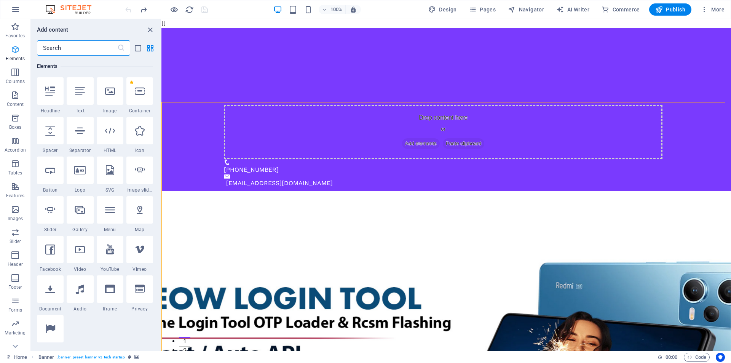
scroll to position [81, 0]
click at [51, 246] on icon at bounding box center [50, 249] width 10 height 10
select select "%"
select select "px"
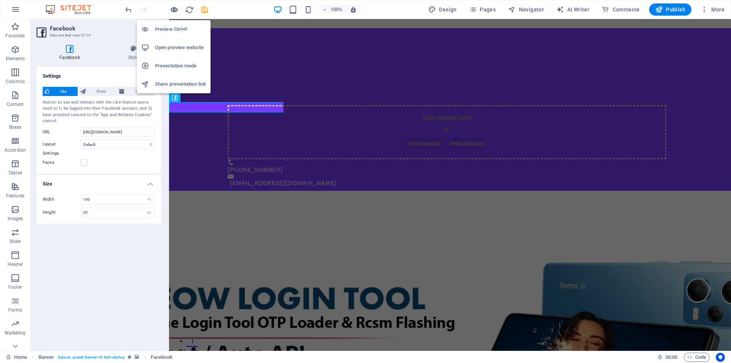
click at [173, 8] on icon "button" at bounding box center [174, 9] width 9 height 9
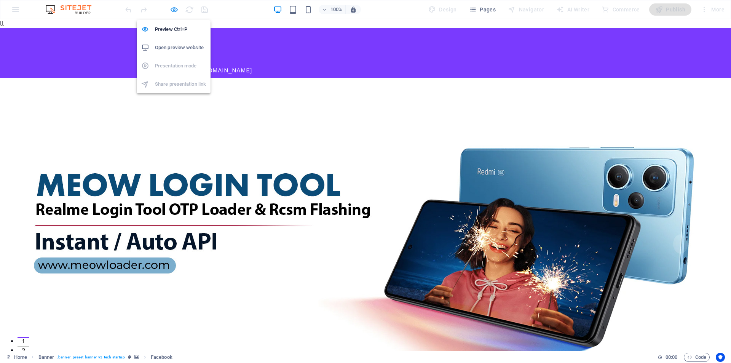
click at [174, 11] on icon "button" at bounding box center [174, 9] width 9 height 9
select select "%"
select select "px"
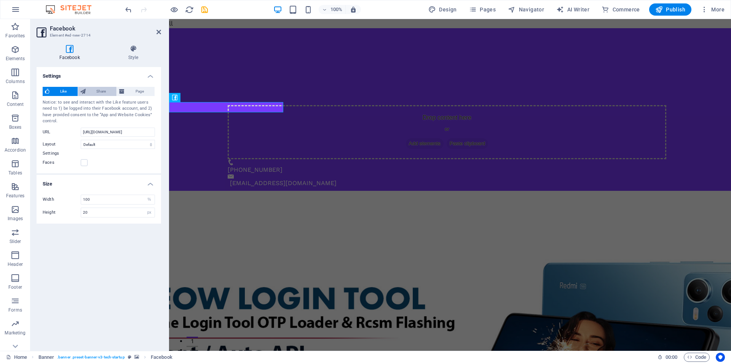
click at [102, 94] on span "Share" at bounding box center [101, 91] width 27 height 9
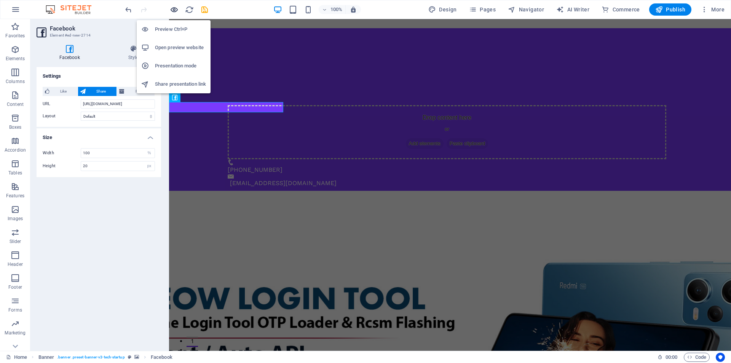
click at [174, 10] on icon "button" at bounding box center [174, 9] width 9 height 9
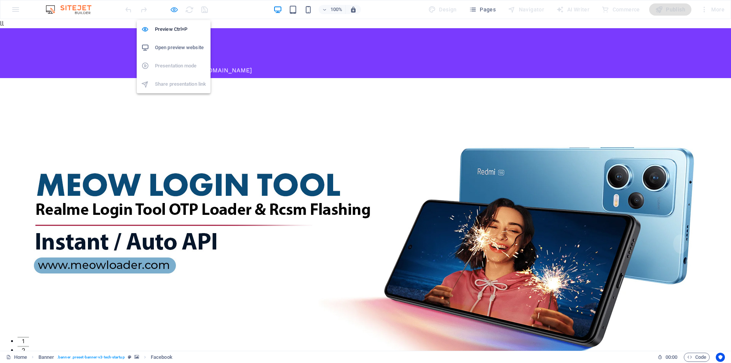
click at [176, 10] on icon "button" at bounding box center [174, 9] width 9 height 9
select select "%"
select select "px"
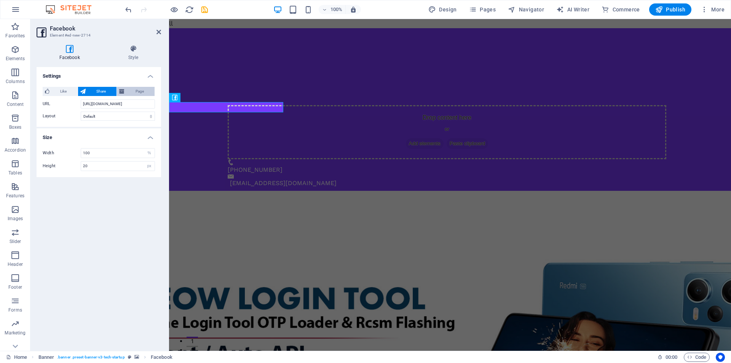
click at [137, 91] on span "Page" at bounding box center [140, 91] width 26 height 9
type input "130"
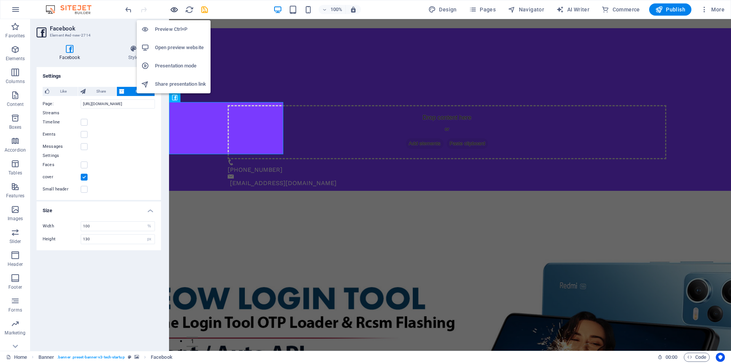
click at [174, 10] on icon "button" at bounding box center [174, 9] width 9 height 9
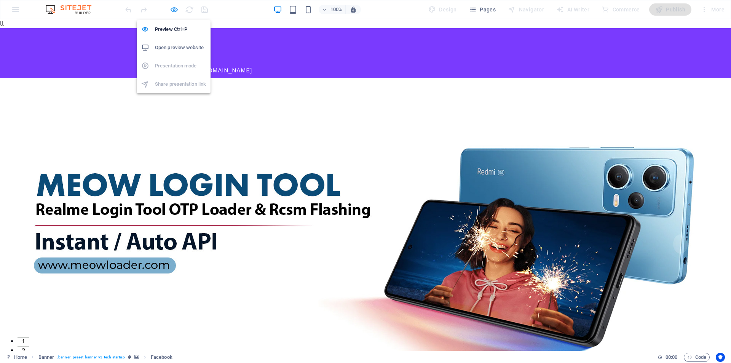
click at [178, 9] on icon "button" at bounding box center [174, 9] width 9 height 9
select select "%"
select select "px"
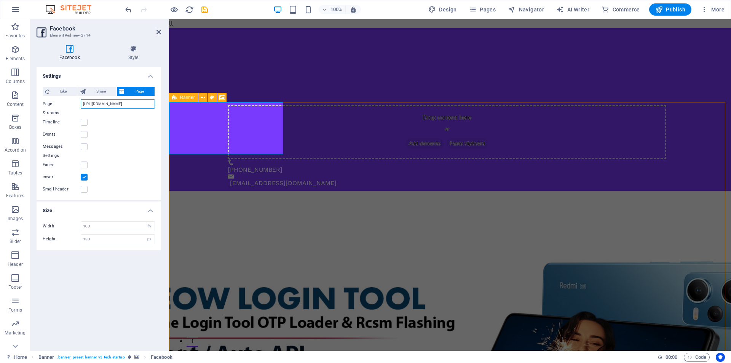
click at [98, 103] on input "[URL][DOMAIN_NAME]" at bounding box center [118, 103] width 74 height 9
paste input "[DOMAIN_NAME][URL]"
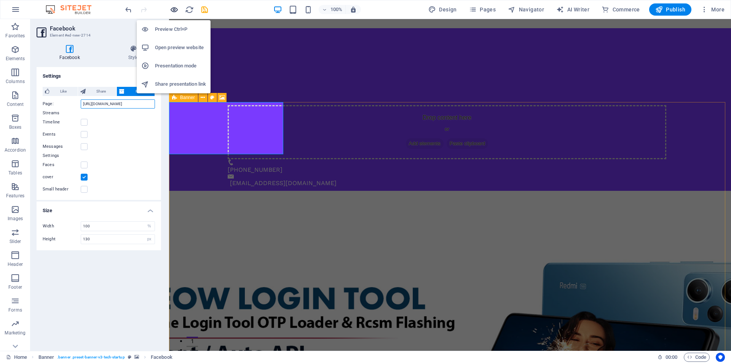
type input "[URL][DOMAIN_NAME]"
click at [170, 10] on icon "button" at bounding box center [174, 9] width 9 height 9
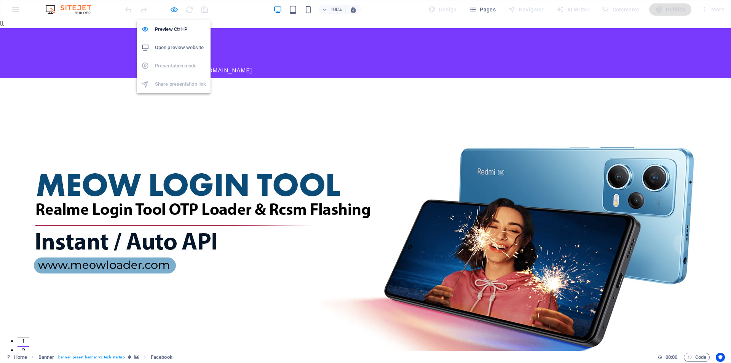
click at [174, 7] on icon "button" at bounding box center [174, 9] width 9 height 9
select select "%"
select select "px"
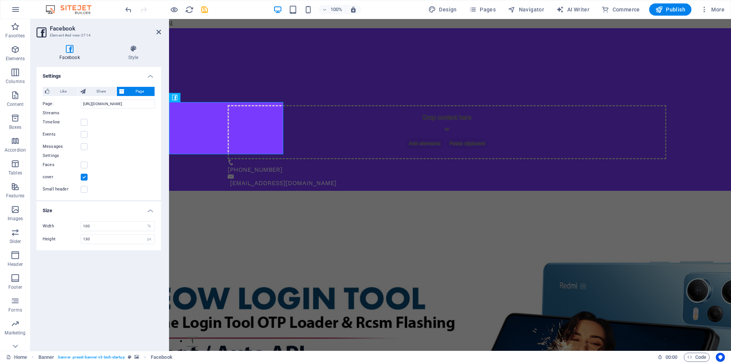
click at [131, 109] on label "Streams" at bounding box center [99, 113] width 112 height 9
click at [131, 106] on input "[URL][DOMAIN_NAME]" at bounding box center [118, 103] width 74 height 9
paste input "hoto/?fbid=122109675596801379&set=a.122109676904801379"
type input "[URL][DOMAIN_NAME]"
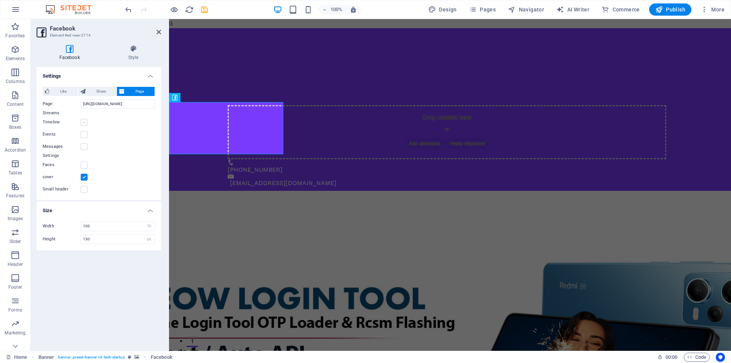
scroll to position [0, 0]
click at [83, 121] on label at bounding box center [84, 122] width 7 height 7
click at [0, 0] on input "Timeline" at bounding box center [0, 0] width 0 height 0
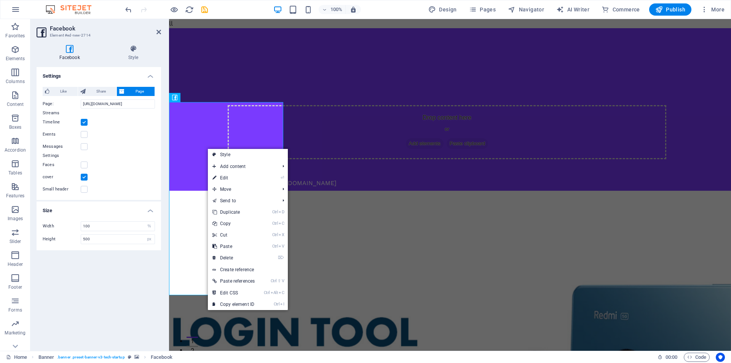
click at [81, 176] on label at bounding box center [84, 177] width 7 height 7
click at [0, 0] on input "cover" at bounding box center [0, 0] width 0 height 0
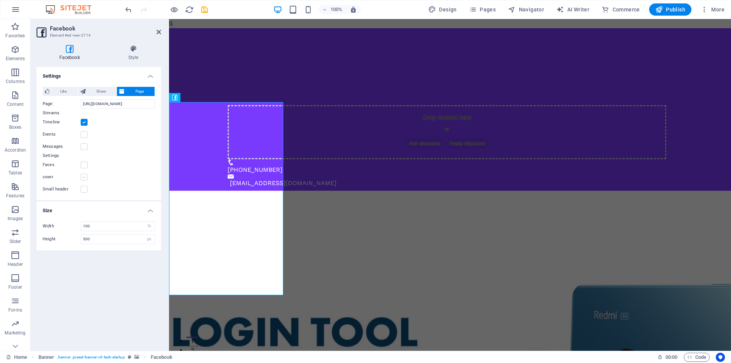
click at [84, 176] on label at bounding box center [84, 177] width 7 height 7
click at [0, 0] on input "cover" at bounding box center [0, 0] width 0 height 0
click at [85, 122] on label at bounding box center [84, 122] width 7 height 7
click at [0, 0] on input "Timeline" at bounding box center [0, 0] width 0 height 0
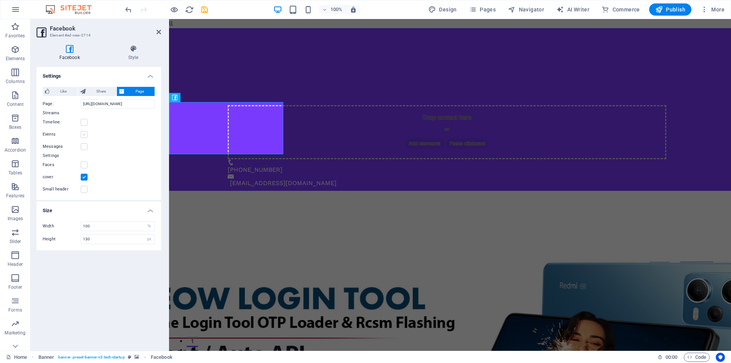
click at [82, 135] on label at bounding box center [84, 134] width 7 height 7
click at [0, 0] on input "Events" at bounding box center [0, 0] width 0 height 0
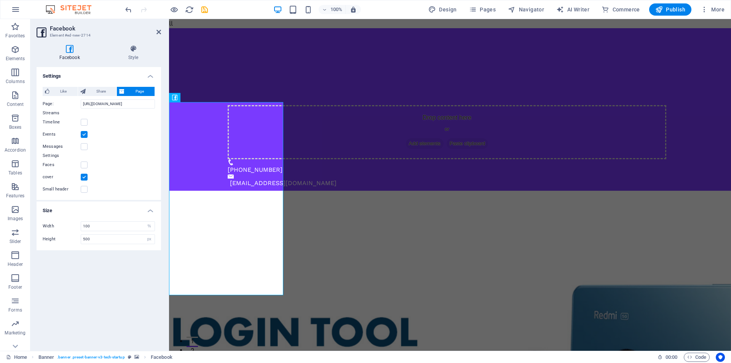
click at [83, 136] on label at bounding box center [84, 134] width 7 height 7
click at [0, 0] on input "Events" at bounding box center [0, 0] width 0 height 0
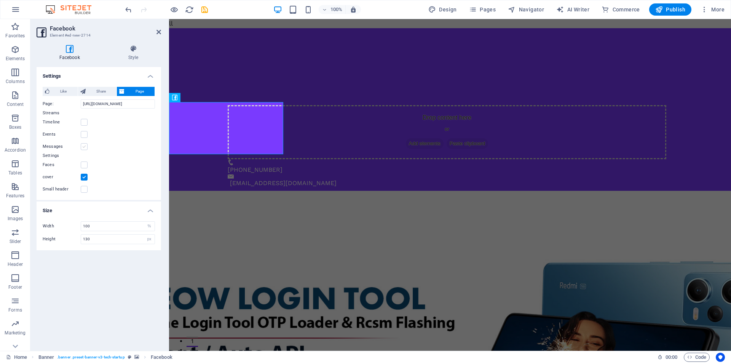
click at [84, 147] on label at bounding box center [84, 146] width 7 height 7
click at [0, 0] on input "Messages" at bounding box center [0, 0] width 0 height 0
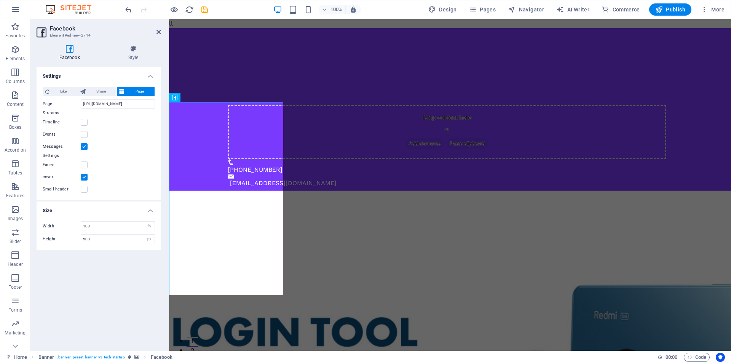
click at [84, 147] on label at bounding box center [84, 146] width 7 height 7
click at [0, 0] on input "Messages" at bounding box center [0, 0] width 0 height 0
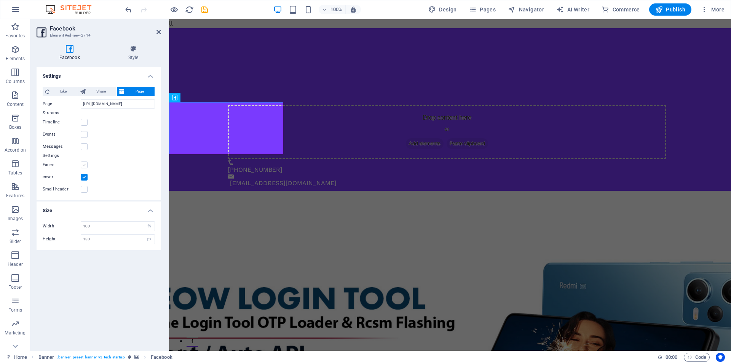
click at [85, 168] on label at bounding box center [84, 164] width 7 height 7
click at [0, 0] on input "Faces" at bounding box center [0, 0] width 0 height 0
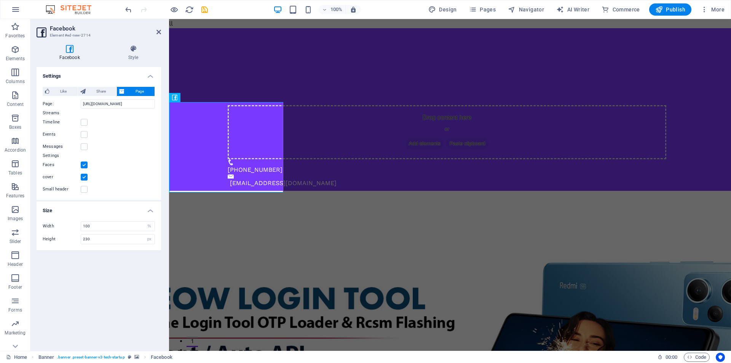
click at [85, 167] on label at bounding box center [84, 164] width 7 height 7
click at [0, 0] on input "Faces" at bounding box center [0, 0] width 0 height 0
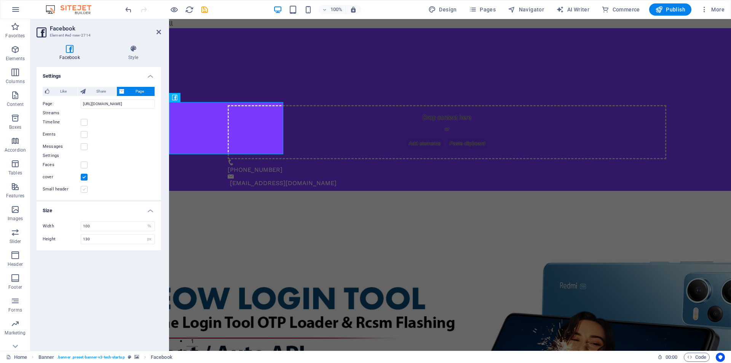
click at [83, 189] on label at bounding box center [84, 189] width 7 height 7
click at [0, 0] on input "Small header" at bounding box center [0, 0] width 0 height 0
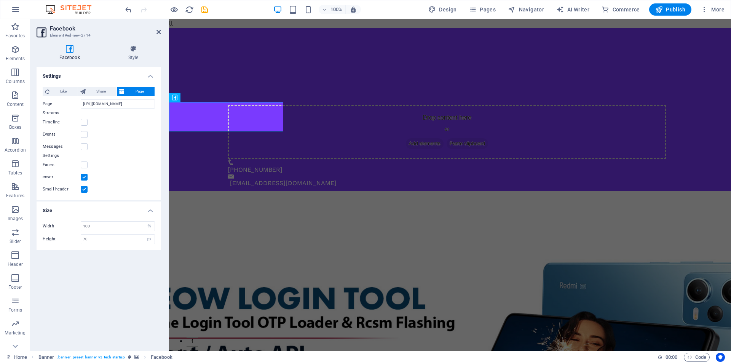
click at [84, 189] on label at bounding box center [84, 189] width 7 height 7
click at [0, 0] on input "Small header" at bounding box center [0, 0] width 0 height 0
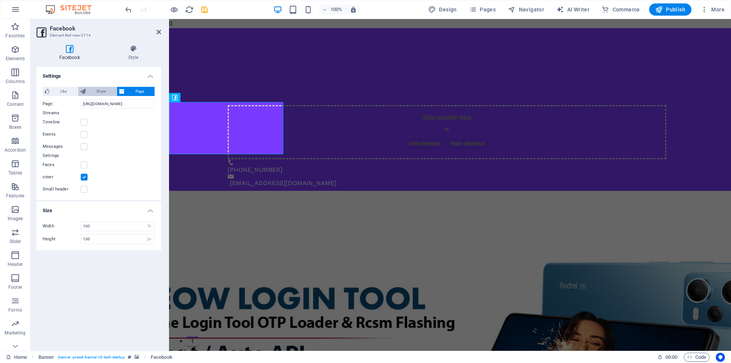
click at [99, 91] on span "Share" at bounding box center [101, 91] width 27 height 9
type input "20"
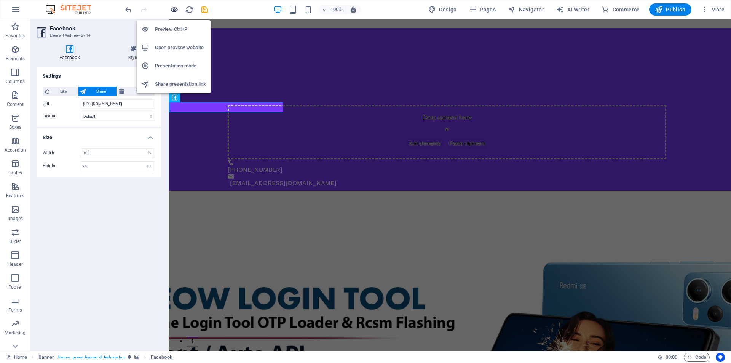
click at [176, 8] on icon "button" at bounding box center [174, 9] width 9 height 9
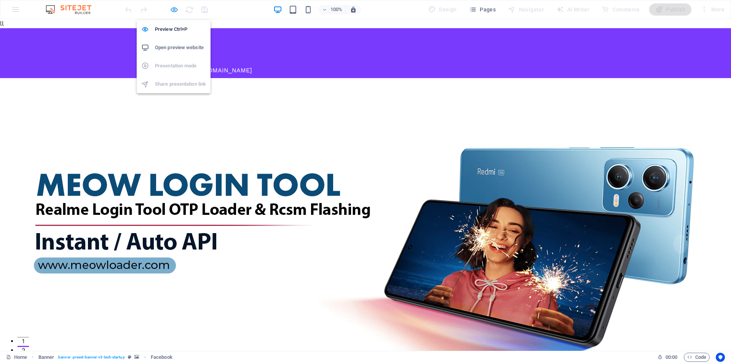
drag, startPoint x: 174, startPoint y: 17, endPoint x: 177, endPoint y: 9, distance: 8.4
click at [177, 9] on icon "button" at bounding box center [174, 9] width 9 height 9
select select "%"
select select "px"
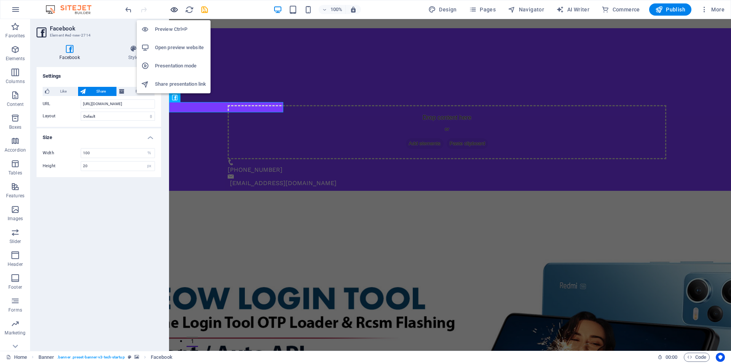
click at [177, 9] on icon "button" at bounding box center [174, 9] width 9 height 9
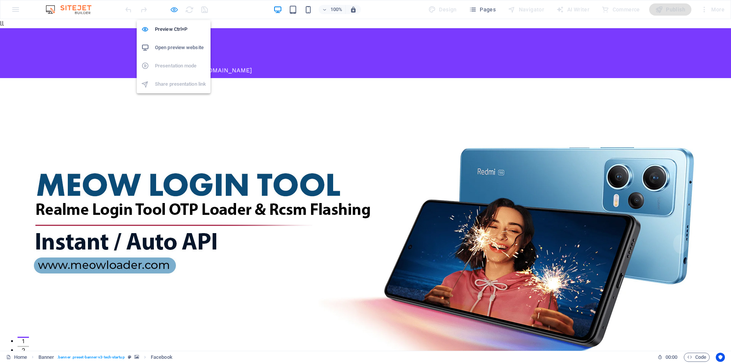
click at [173, 8] on icon "button" at bounding box center [174, 9] width 9 height 9
select select "%"
select select "px"
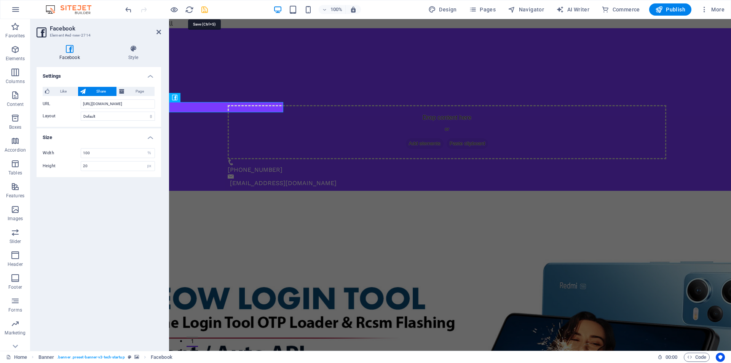
click at [206, 11] on icon "save" at bounding box center [204, 9] width 9 height 9
select select "%"
select select "px"
click at [128, 52] on icon at bounding box center [133, 49] width 56 height 8
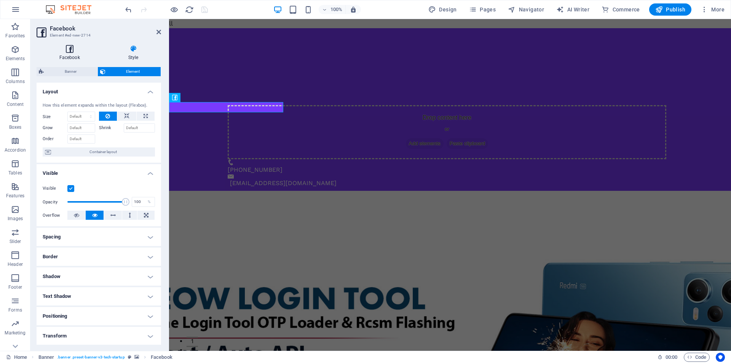
click at [67, 52] on h4 "Facebook" at bounding box center [71, 53] width 69 height 16
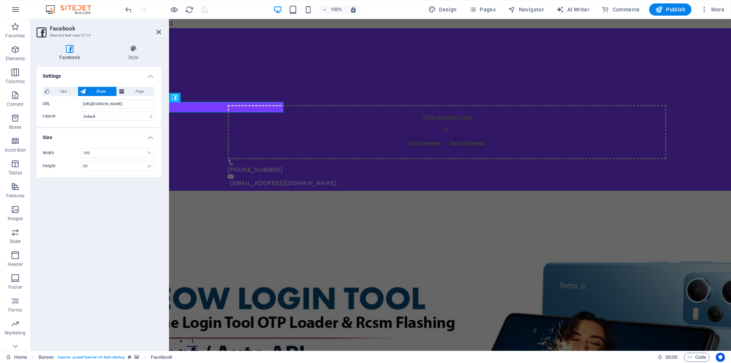
drag, startPoint x: 234, startPoint y: 14, endPoint x: 230, endPoint y: 18, distance: 5.4
click at [234, 14] on div "100% Design Pages Navigator AI Writer Commerce Publish More" at bounding box center [426, 9] width 604 height 12
click at [158, 30] on icon at bounding box center [158, 32] width 5 height 6
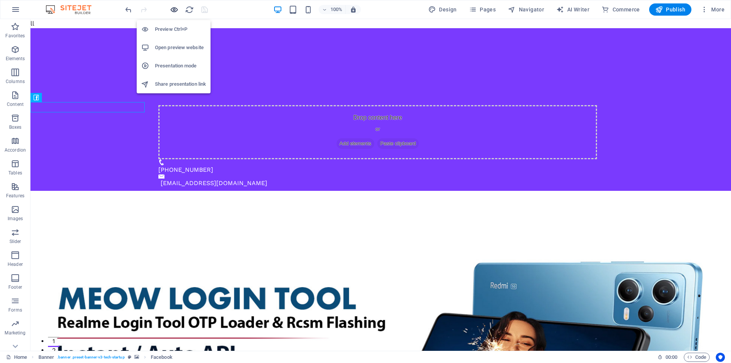
click at [173, 12] on icon "button" at bounding box center [174, 9] width 9 height 9
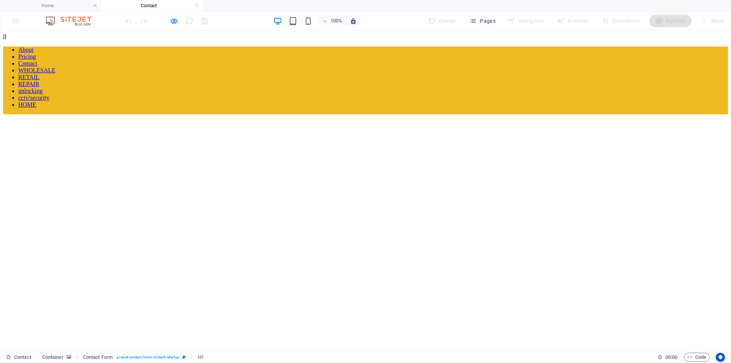
click at [175, 15] on div at bounding box center [166, 21] width 85 height 12
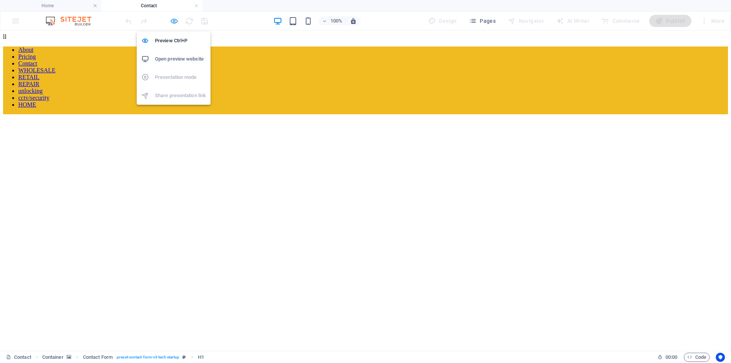
click at [175, 26] on div "Preview Ctrl+P Open preview website Presentation mode Share presentation link" at bounding box center [174, 65] width 74 height 79
click at [176, 19] on icon "button" at bounding box center [174, 21] width 9 height 9
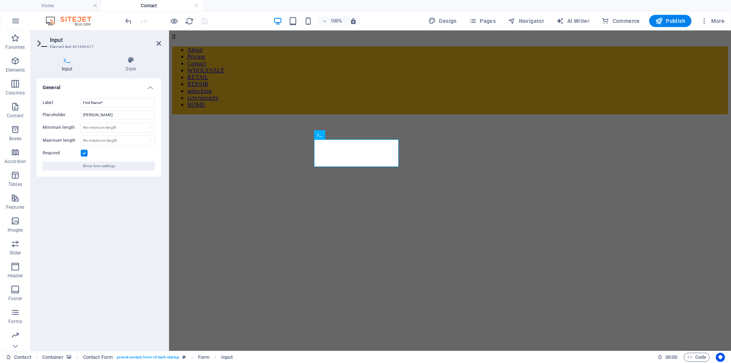
drag, startPoint x: 346, startPoint y: 160, endPoint x: 286, endPoint y: 156, distance: 60.3
click at [297, 166] on div "Get In Touch First Name* prabath Last Name* wijethunga Email Adress* [EMAIL_ADD…" at bounding box center [450, 331] width 556 height 435
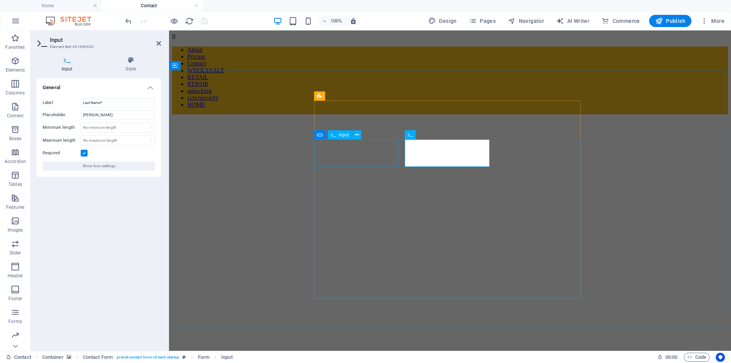
drag, startPoint x: 449, startPoint y: 158, endPoint x: 367, endPoint y: 148, distance: 82.9
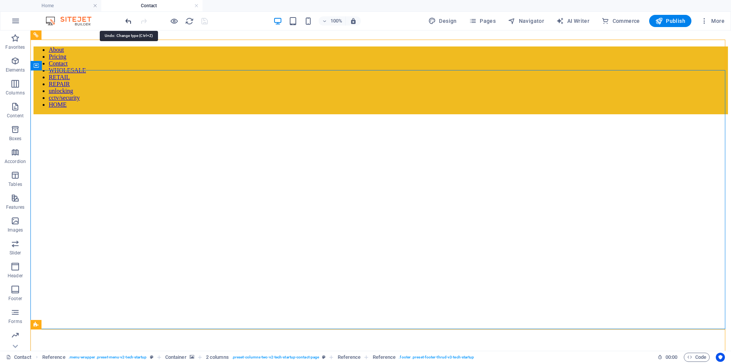
click at [124, 21] on icon "undo" at bounding box center [128, 21] width 9 height 9
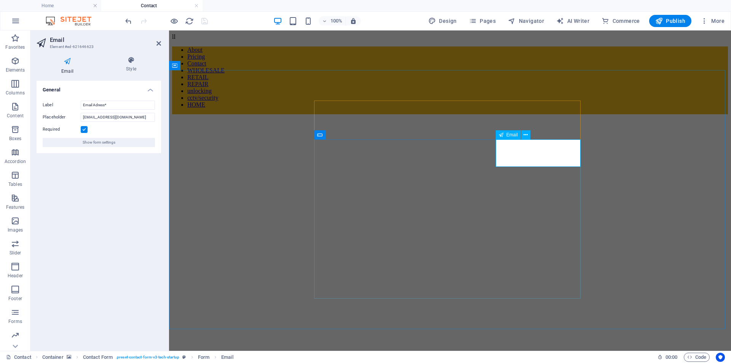
type input "@[DOMAIN_NAME]"
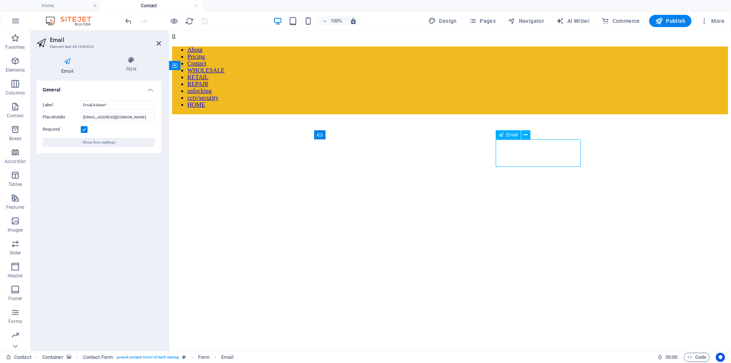
drag, startPoint x: 541, startPoint y: 159, endPoint x: 417, endPoint y: 135, distance: 126.5
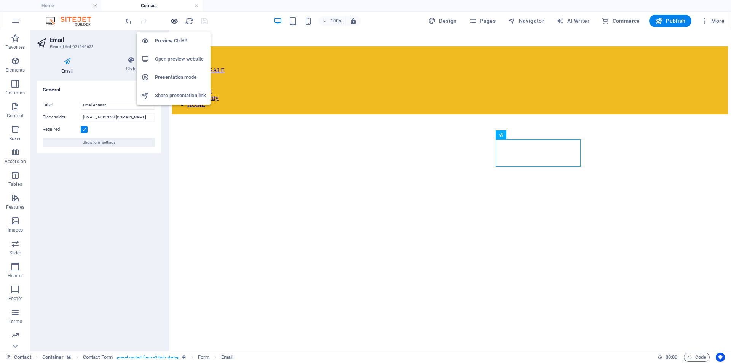
click at [175, 19] on icon "button" at bounding box center [174, 21] width 9 height 9
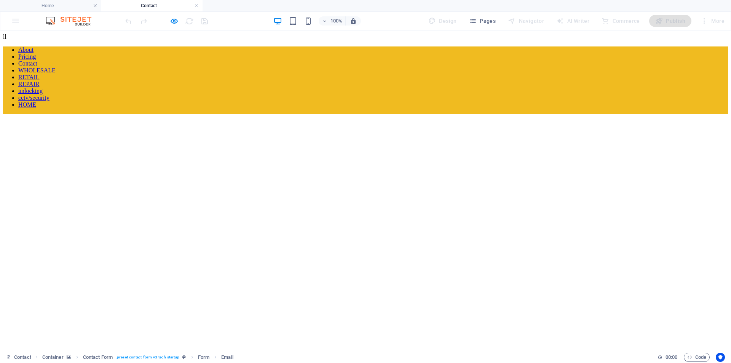
click at [36, 101] on link "HOME" at bounding box center [27, 104] width 18 height 6
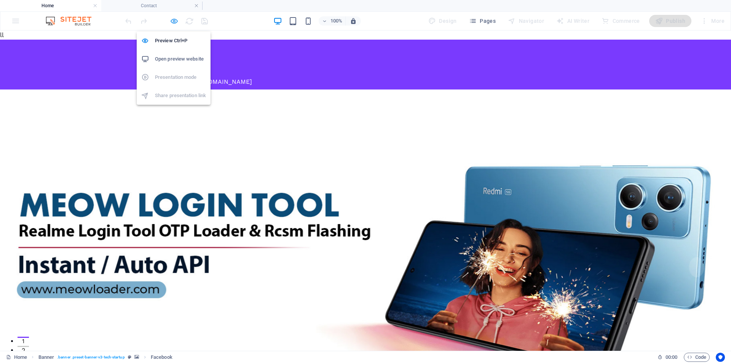
click at [171, 21] on icon "button" at bounding box center [174, 21] width 9 height 9
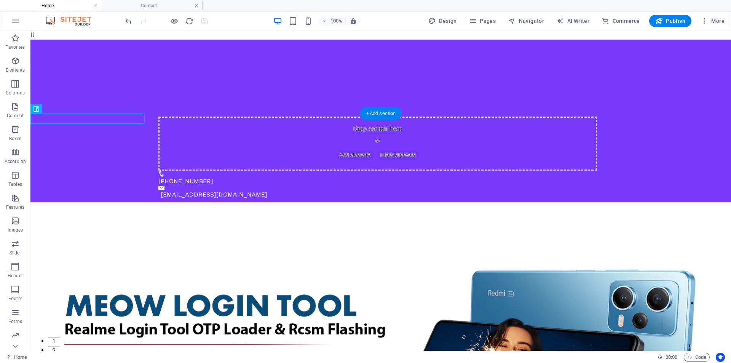
click at [239, 202] on figure at bounding box center [380, 346] width 701 height 288
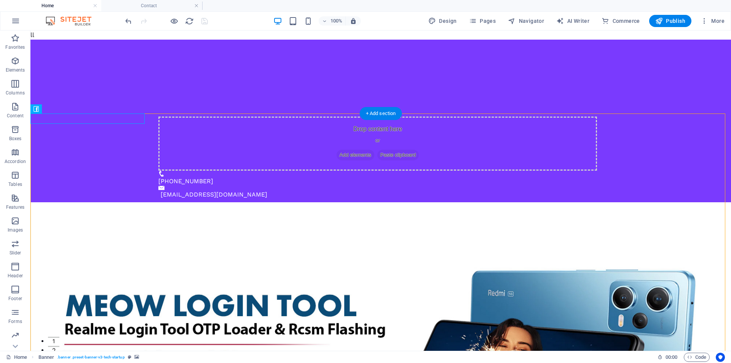
click at [239, 202] on figure at bounding box center [380, 346] width 701 height 288
select select "vh"
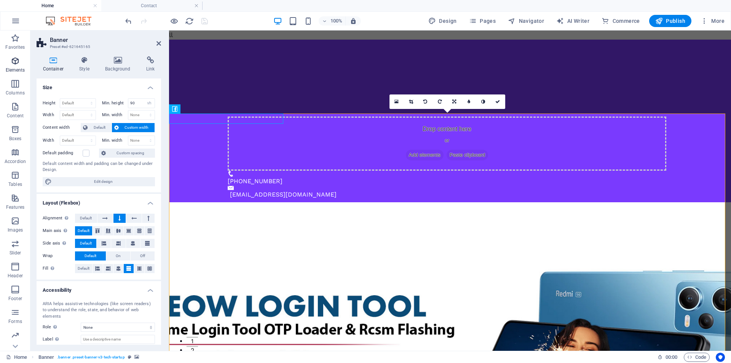
click at [20, 59] on icon "button" at bounding box center [15, 60] width 9 height 9
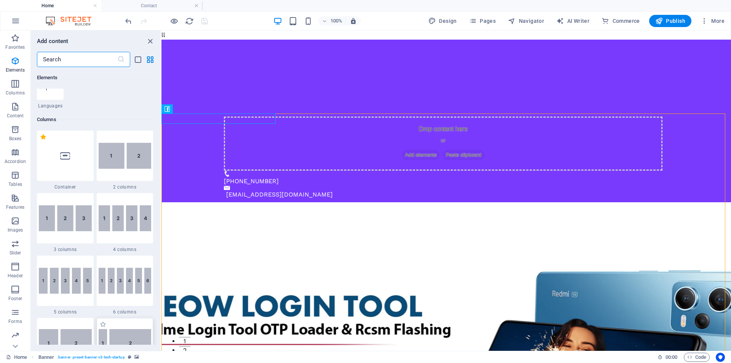
scroll to position [462, 0]
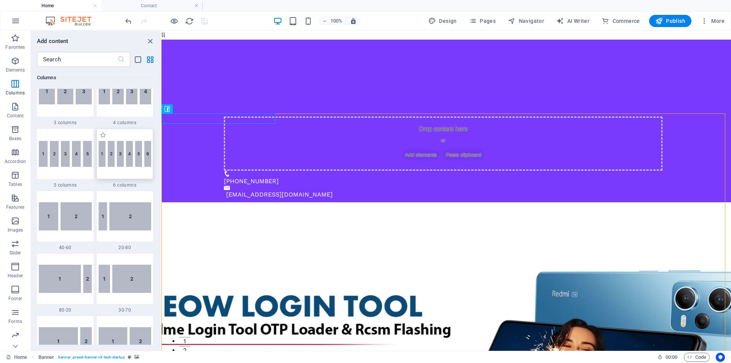
click at [138, 154] on img at bounding box center [125, 154] width 53 height 26
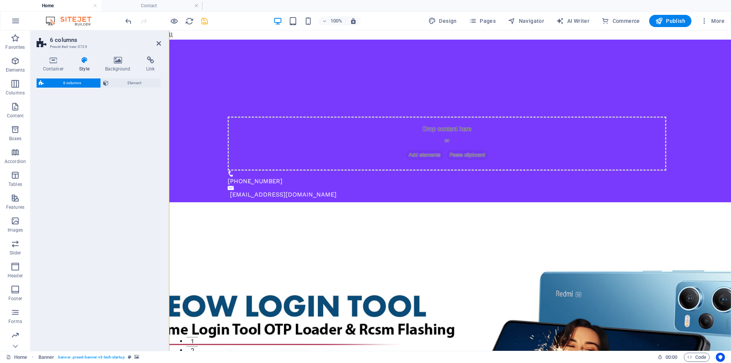
scroll to position [404, 0]
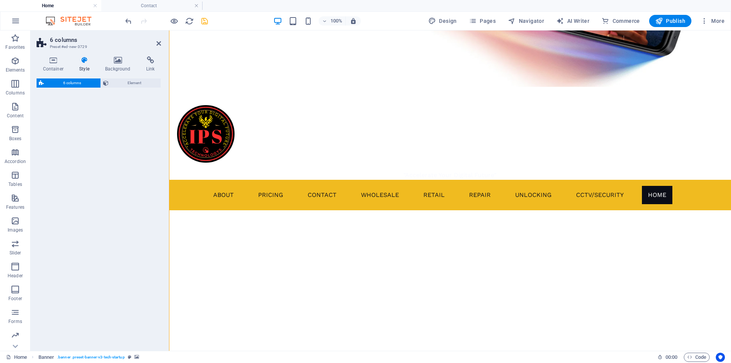
select select "rem"
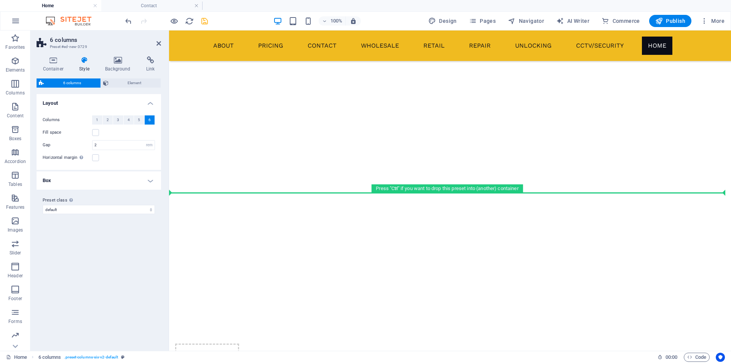
scroll to position [552, 0]
drag, startPoint x: 364, startPoint y: 176, endPoint x: 184, endPoint y: 199, distance: 181.6
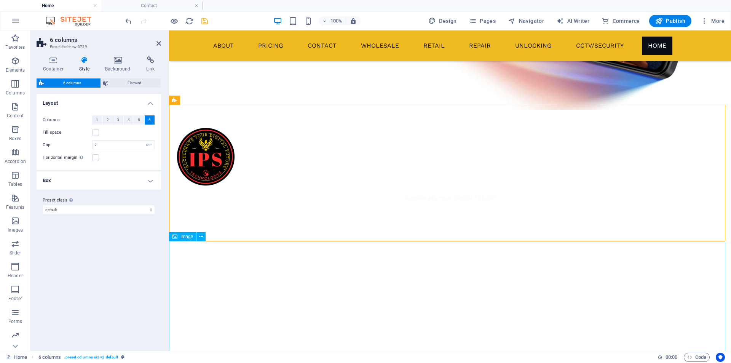
scroll to position [508, 0]
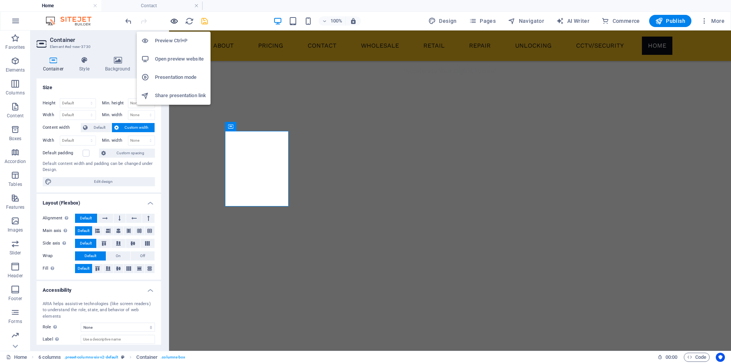
click at [176, 22] on icon "button" at bounding box center [174, 21] width 9 height 9
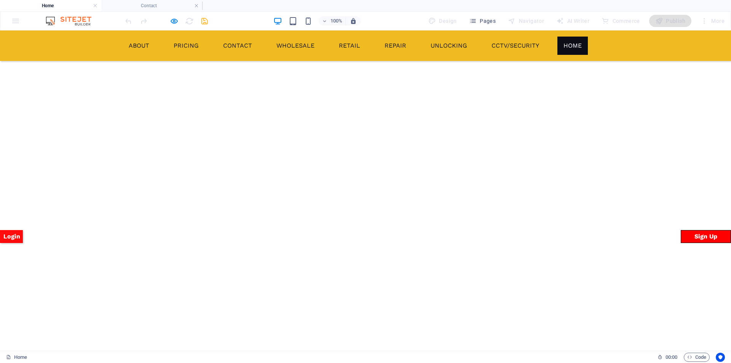
scroll to position [381, 0]
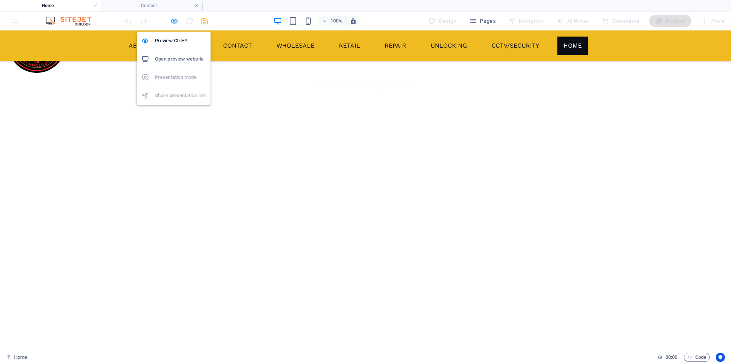
click at [172, 19] on icon "button" at bounding box center [174, 21] width 9 height 9
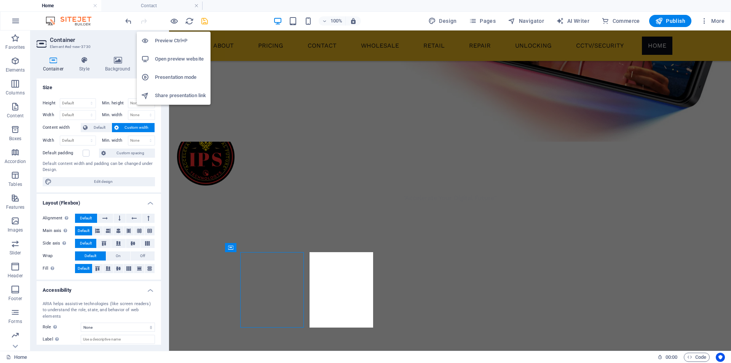
scroll to position [413, 0]
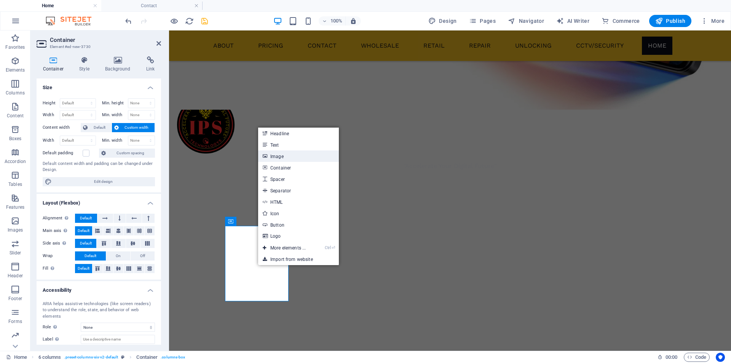
click at [297, 153] on link "Image" at bounding box center [298, 155] width 81 height 11
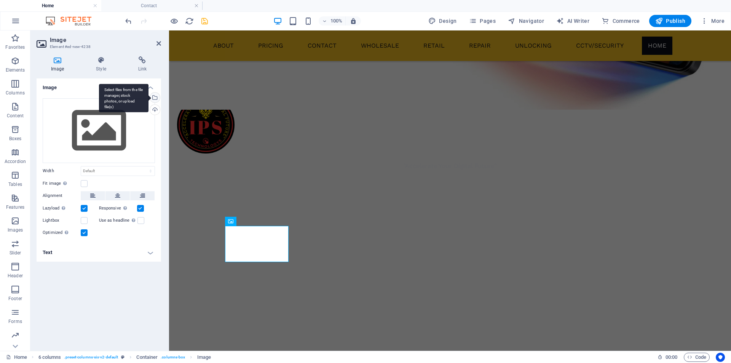
click at [156, 95] on div "Select files from the file manager, stock photos, or upload file(s)" at bounding box center [153, 98] width 11 height 11
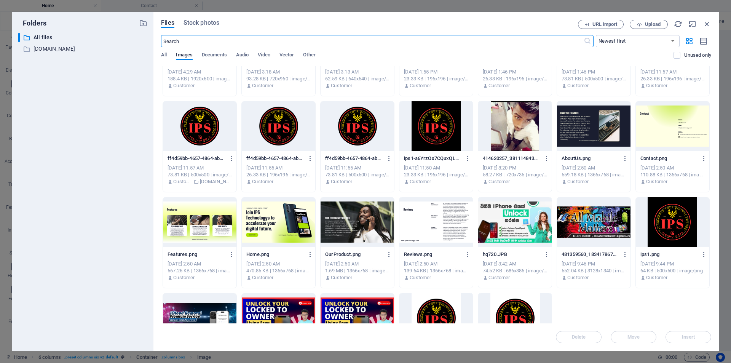
scroll to position [381, 0]
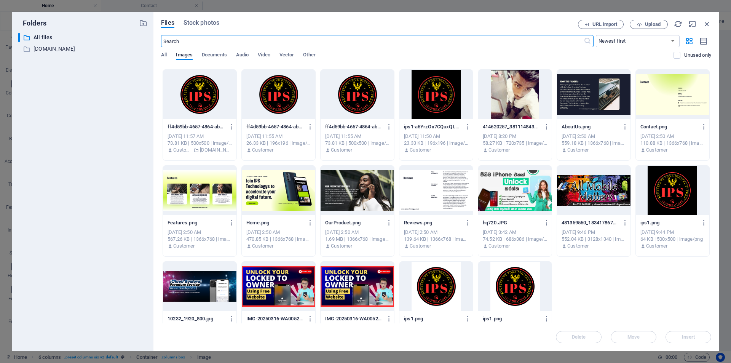
click at [527, 92] on div at bounding box center [514, 94] width 73 height 49
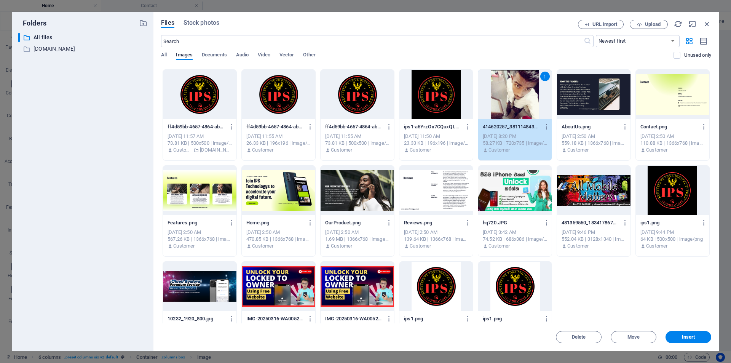
click at [527, 92] on div "1" at bounding box center [514, 94] width 73 height 49
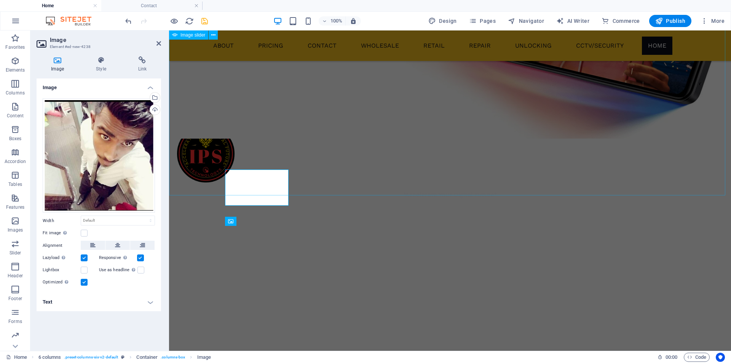
scroll to position [413, 0]
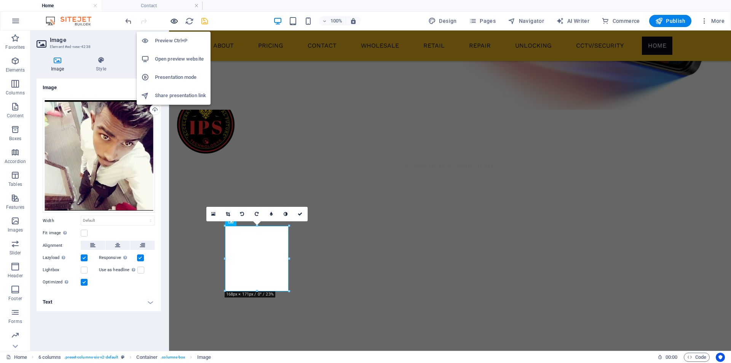
click at [172, 22] on icon "button" at bounding box center [174, 21] width 9 height 9
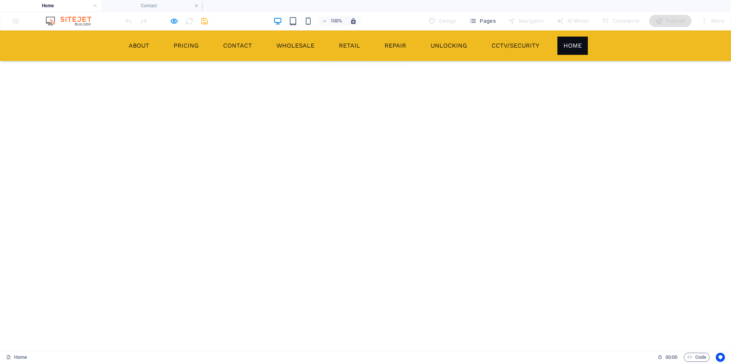
scroll to position [381, 0]
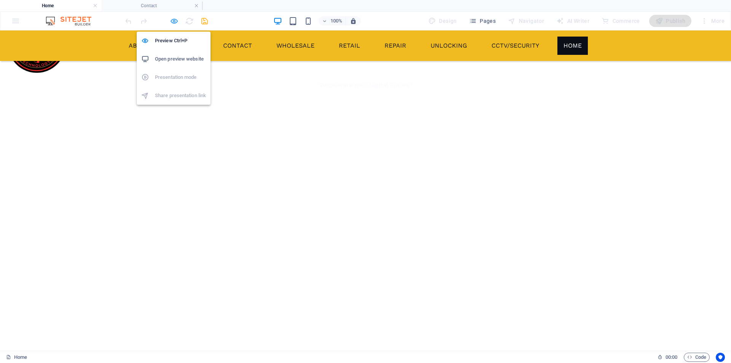
click at [176, 18] on icon "button" at bounding box center [174, 21] width 9 height 9
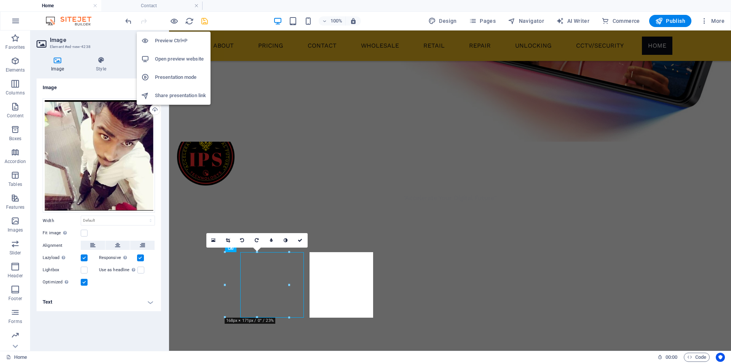
scroll to position [413, 0]
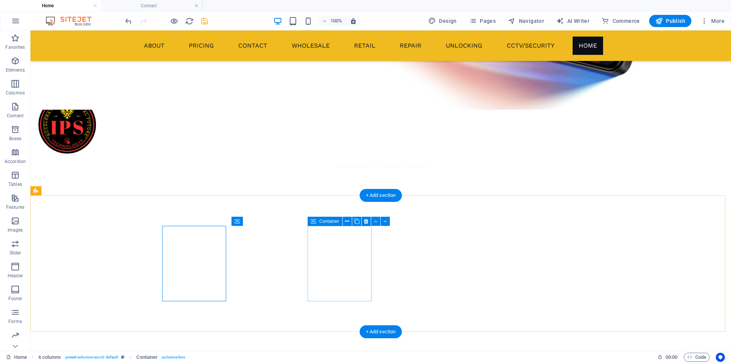
scroll to position [434, 0]
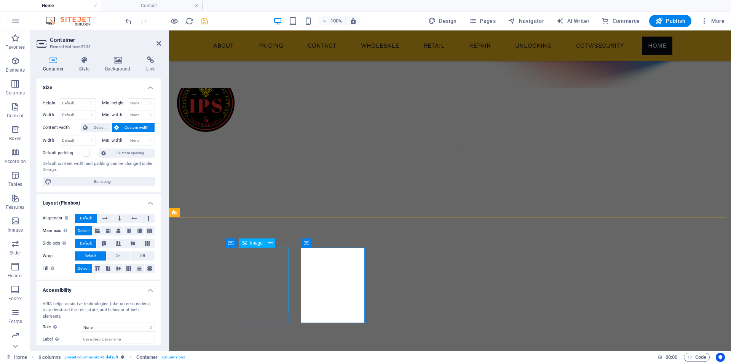
scroll to position [413, 0]
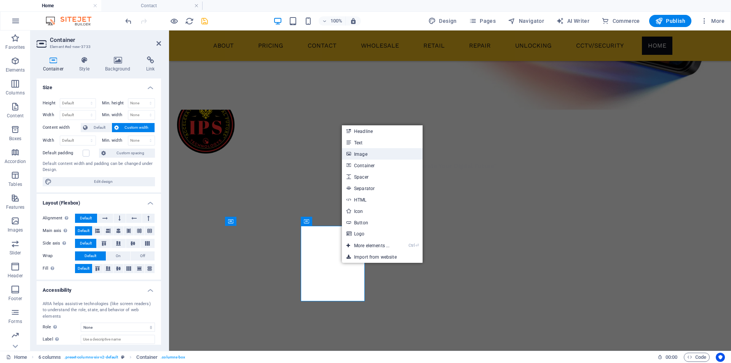
click at [375, 155] on link "Image" at bounding box center [382, 153] width 81 height 11
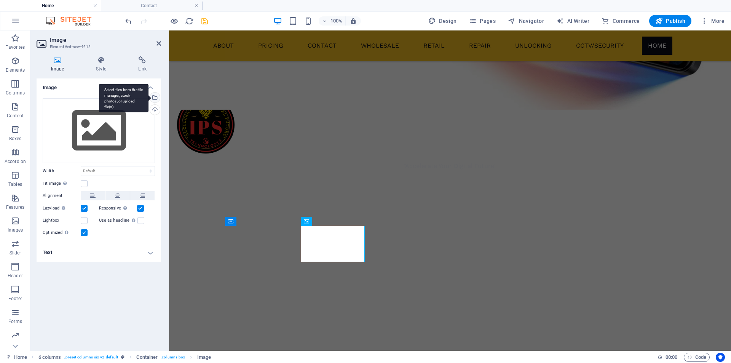
click at [154, 96] on div "Select files from the file manager, stock photos, or upload file(s)" at bounding box center [153, 98] width 11 height 11
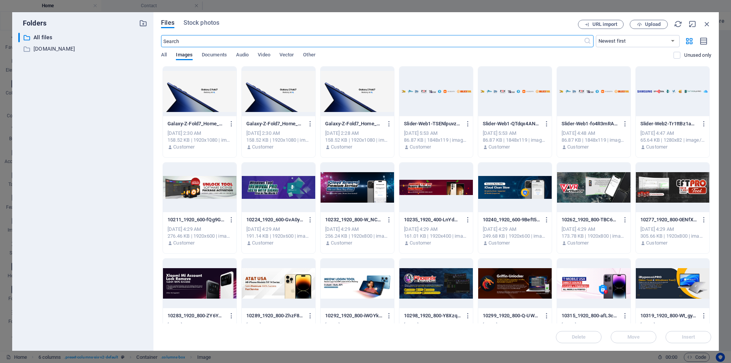
scroll to position [403, 0]
click at [645, 24] on span "Upload" at bounding box center [653, 24] width 16 height 5
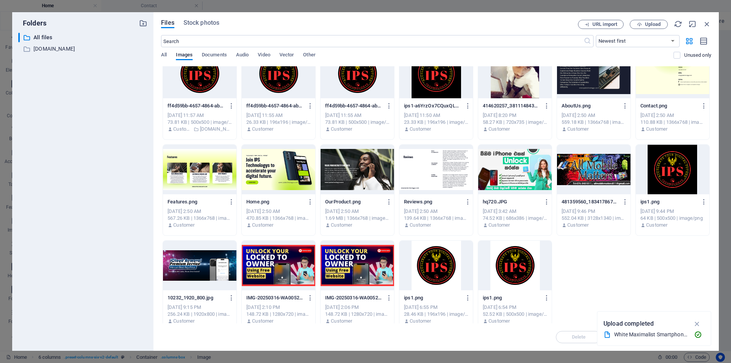
scroll to position [410, 0]
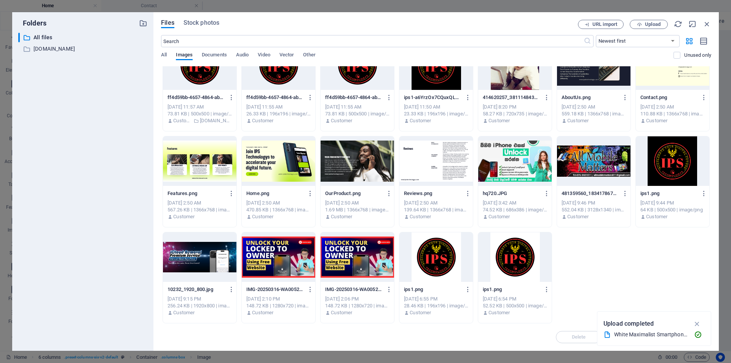
click at [637, 339] on div "White Maximalist Smartphone Repair Services A1 - Made with PosterMyWall.mp4" at bounding box center [653, 335] width 101 height 10
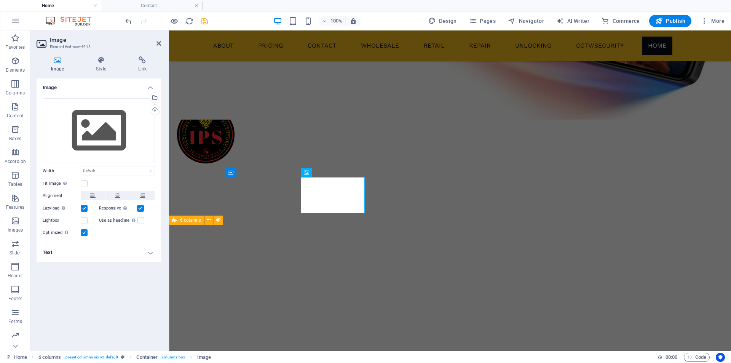
scroll to position [442, 0]
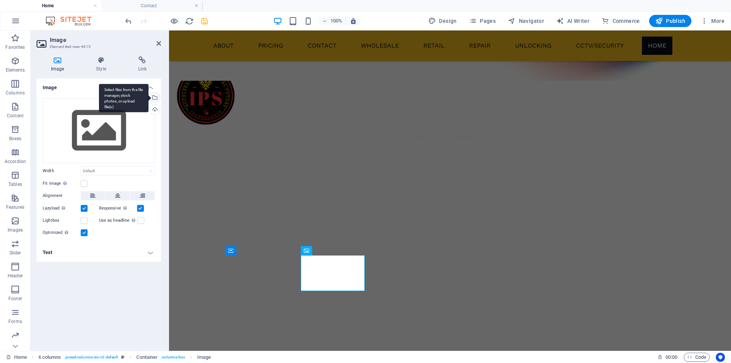
click at [157, 97] on div "Select files from the file manager, stock photos, or upload file(s)" at bounding box center [153, 98] width 11 height 11
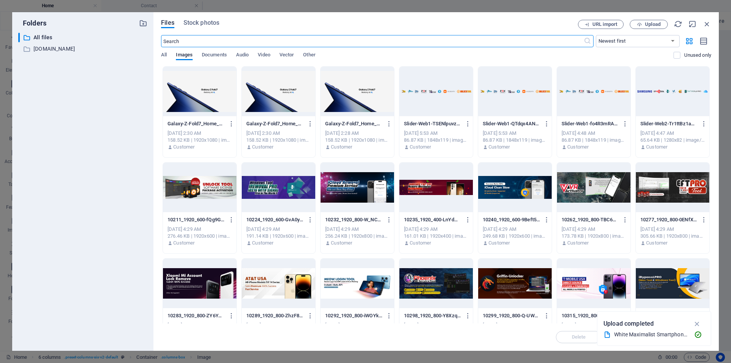
scroll to position [403, 0]
click at [261, 53] on span "Video" at bounding box center [264, 55] width 12 height 11
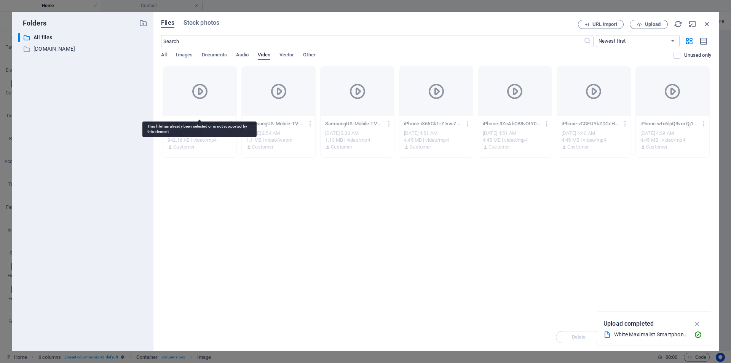
scroll to position [384, 0]
click at [227, 53] on span "Documents" at bounding box center [214, 55] width 25 height 11
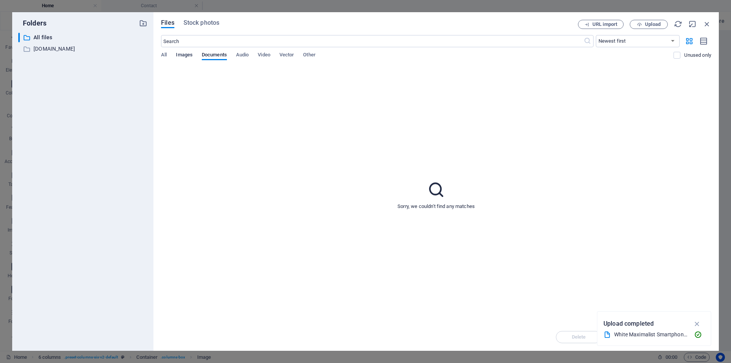
click at [186, 54] on span "Images" at bounding box center [184, 55] width 17 height 11
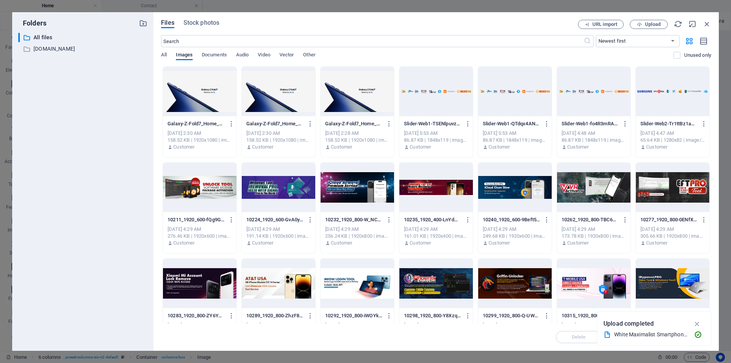
scroll to position [218, 0]
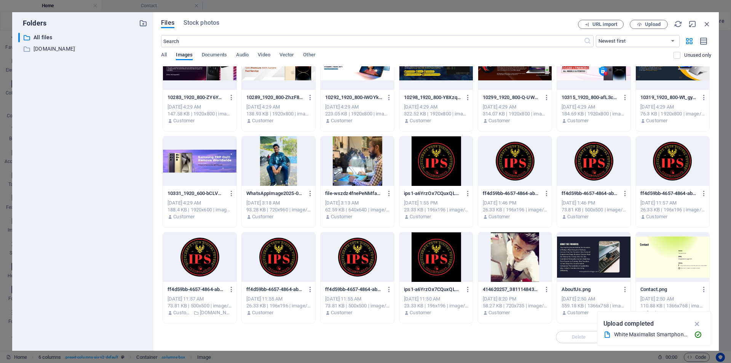
click at [273, 161] on div at bounding box center [278, 160] width 73 height 49
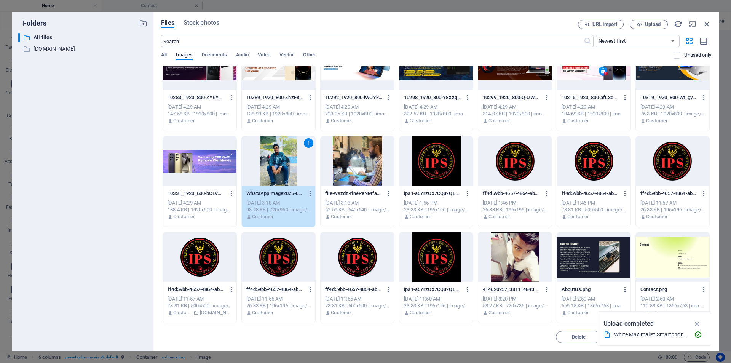
click at [273, 161] on div "1" at bounding box center [278, 160] width 73 height 49
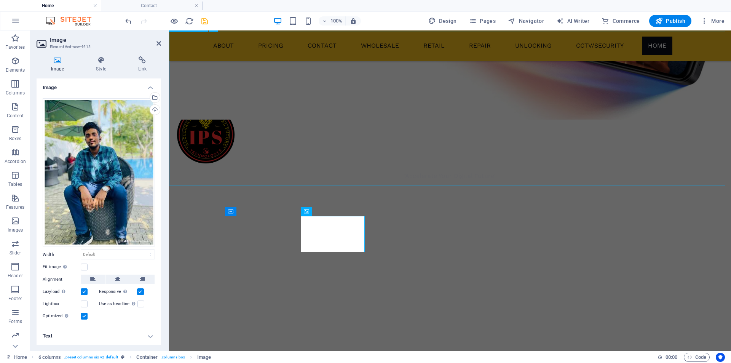
scroll to position [442, 0]
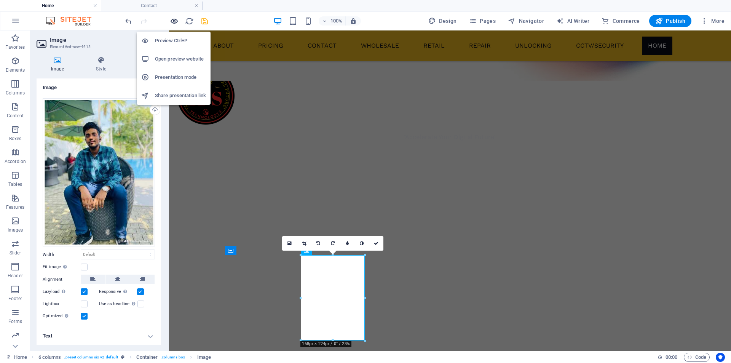
click at [176, 21] on icon "button" at bounding box center [174, 21] width 9 height 9
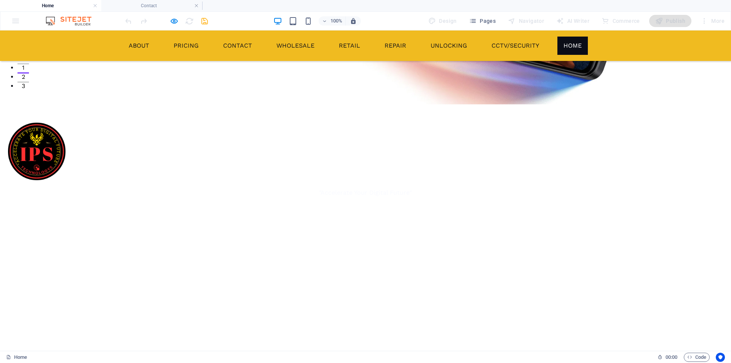
scroll to position [381, 0]
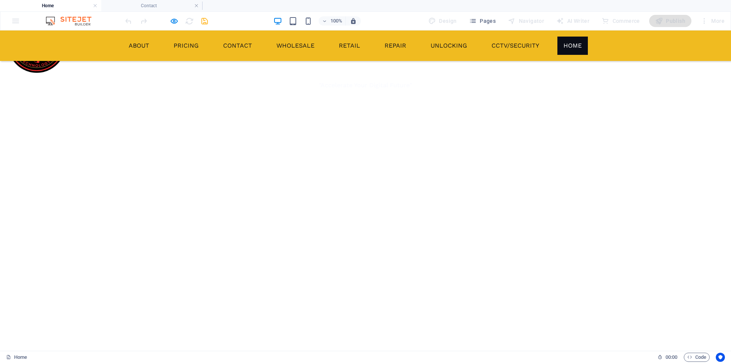
drag, startPoint x: 354, startPoint y: 219, endPoint x: 355, endPoint y: 215, distance: 4.0
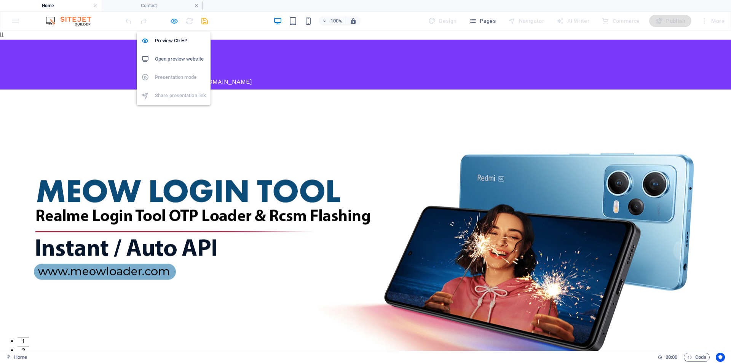
click at [173, 23] on icon "button" at bounding box center [174, 21] width 9 height 9
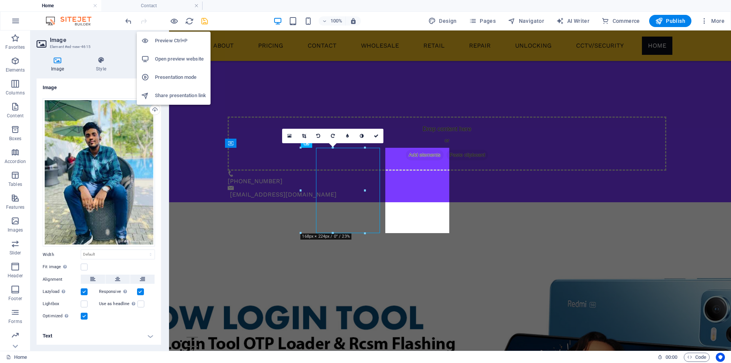
scroll to position [544, 0]
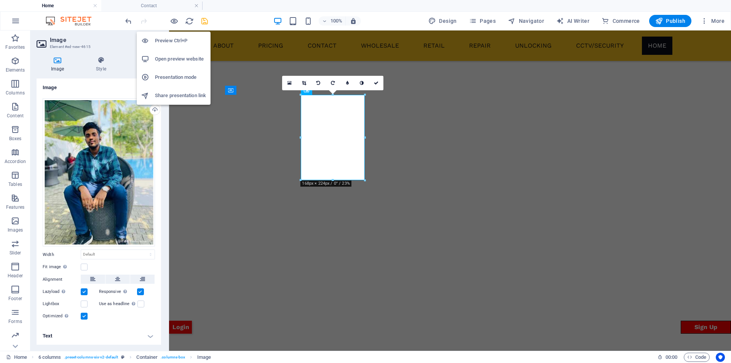
drag, startPoint x: 357, startPoint y: 85, endPoint x: 200, endPoint y: 152, distance: 171.6
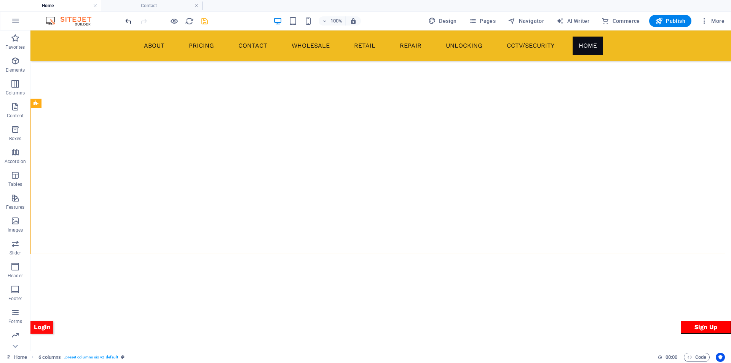
drag, startPoint x: 133, startPoint y: 13, endPoint x: 133, endPoint y: 17, distance: 4.2
click at [133, 14] on div "100% Design Pages Navigator AI Writer Commerce Publish More" at bounding box center [365, 21] width 730 height 18
click at [129, 21] on icon "undo" at bounding box center [128, 21] width 9 height 9
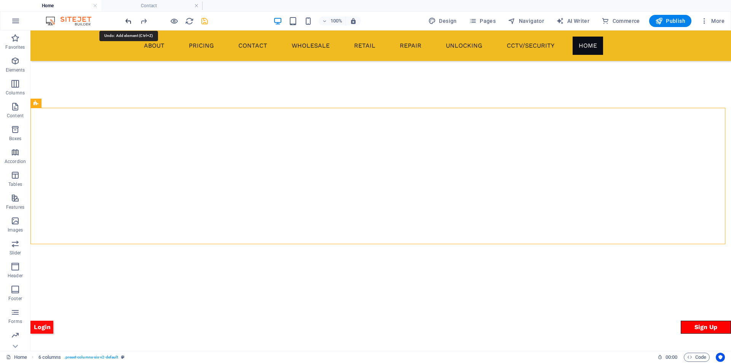
click at [129, 21] on icon "undo" at bounding box center [128, 21] width 9 height 9
click at [128, 22] on icon "undo" at bounding box center [128, 21] width 9 height 9
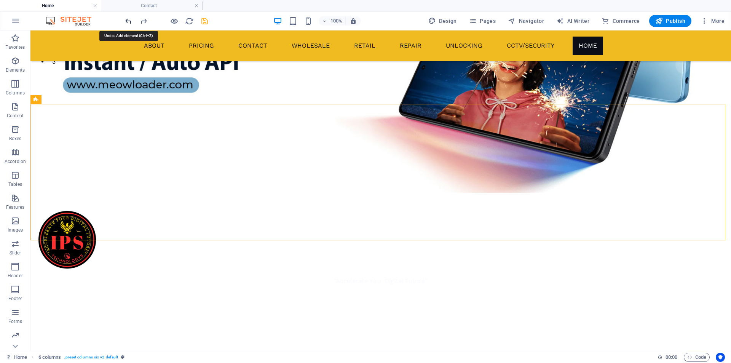
scroll to position [279, 0]
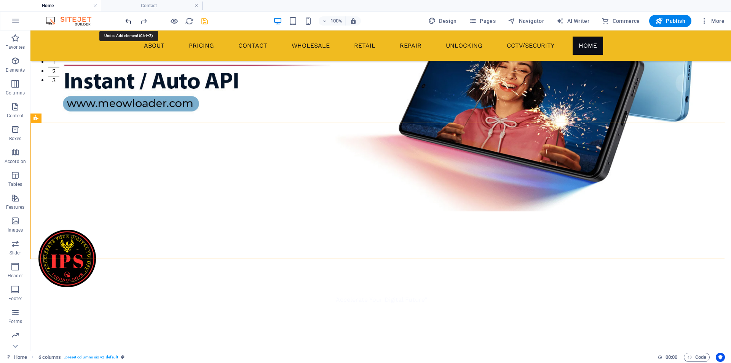
click at [128, 22] on icon "undo" at bounding box center [128, 21] width 9 height 9
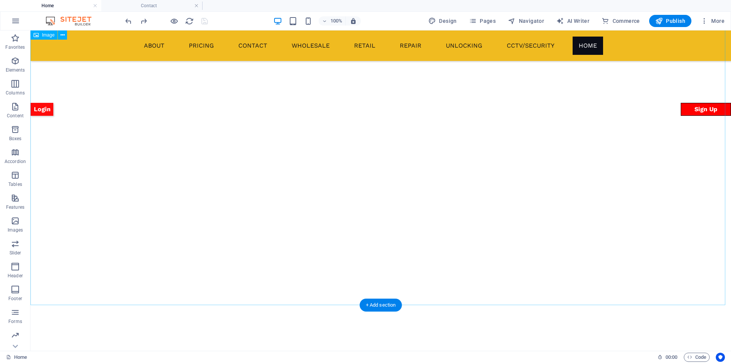
scroll to position [0, 0]
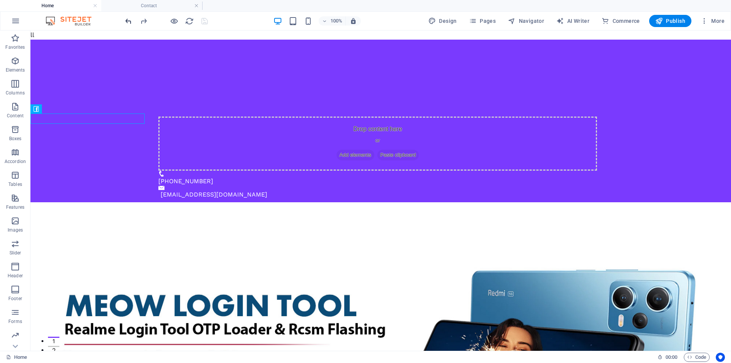
click at [128, 22] on icon "undo" at bounding box center [128, 21] width 9 height 9
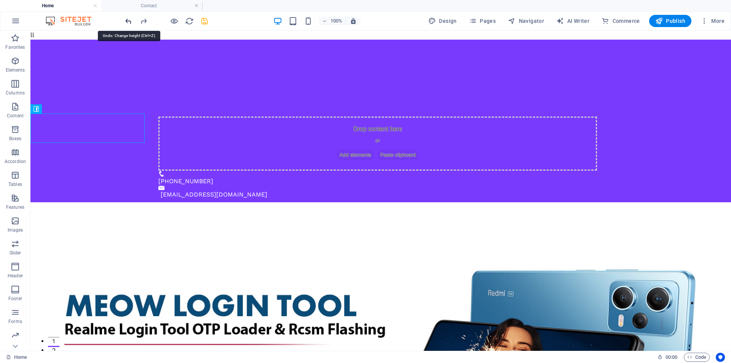
click at [128, 22] on icon "undo" at bounding box center [128, 21] width 9 height 9
click at [127, 23] on icon "undo" at bounding box center [128, 21] width 9 height 9
click at [126, 22] on icon "undo" at bounding box center [128, 21] width 9 height 9
click at [148, 19] on icon "redo" at bounding box center [143, 21] width 9 height 9
click at [148, 19] on div at bounding box center [166, 21] width 85 height 12
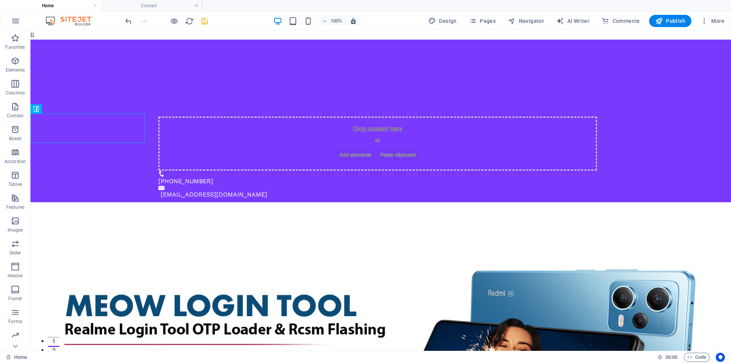
click at [146, 21] on div at bounding box center [166, 21] width 85 height 12
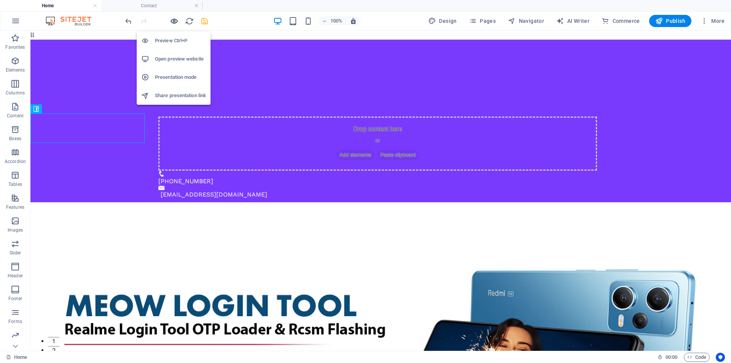
click at [172, 21] on icon "button" at bounding box center [174, 21] width 9 height 9
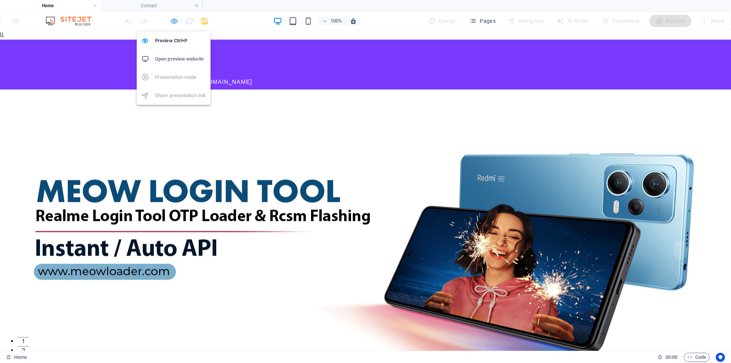
click at [176, 21] on icon "button" at bounding box center [174, 21] width 9 height 9
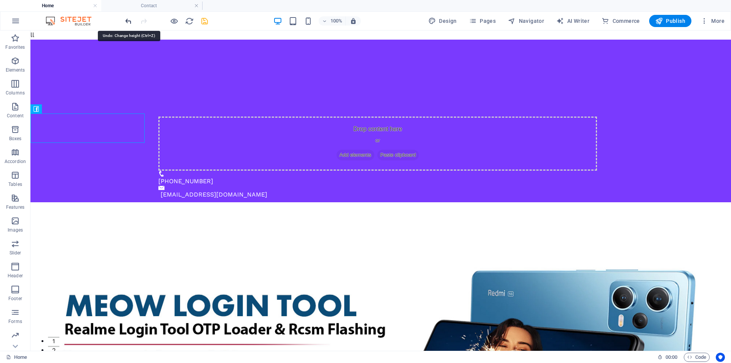
click at [125, 18] on icon "undo" at bounding box center [128, 21] width 9 height 9
click at [130, 24] on icon "undo" at bounding box center [128, 21] width 9 height 9
click at [145, 22] on icon "redo" at bounding box center [143, 21] width 9 height 9
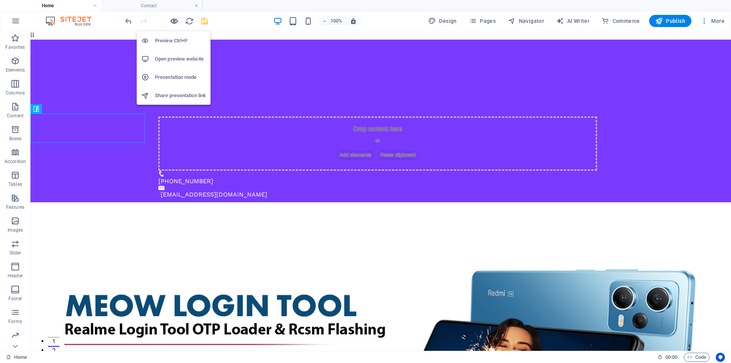
click at [175, 25] on icon "button" at bounding box center [174, 21] width 9 height 9
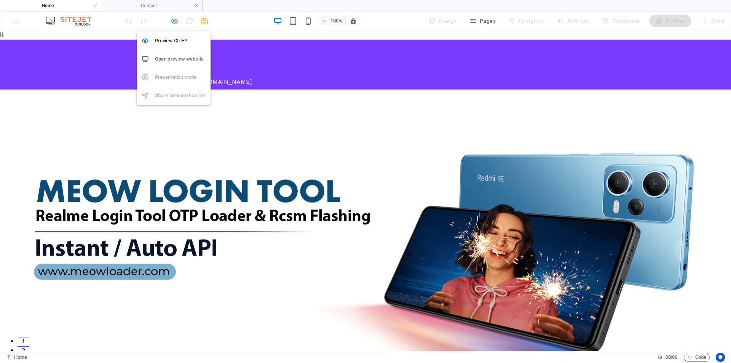
click at [175, 25] on icon "button" at bounding box center [174, 21] width 9 height 9
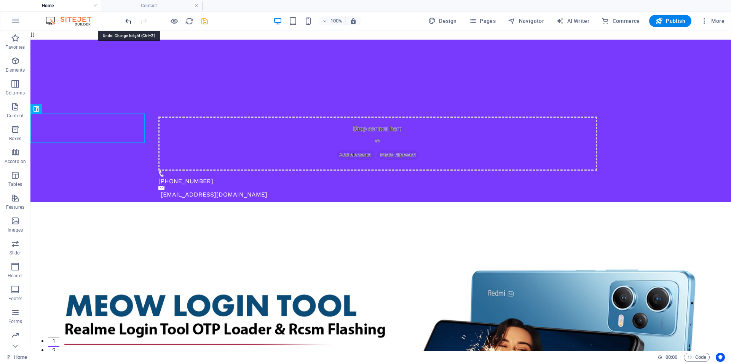
click at [129, 24] on icon "undo" at bounding box center [128, 21] width 9 height 9
click at [128, 22] on icon "undo" at bounding box center [128, 21] width 9 height 9
click at [126, 20] on icon "undo" at bounding box center [128, 21] width 9 height 9
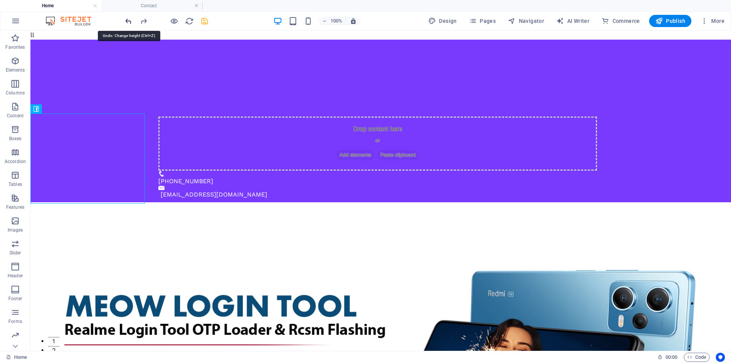
click at [126, 20] on icon "undo" at bounding box center [128, 21] width 9 height 9
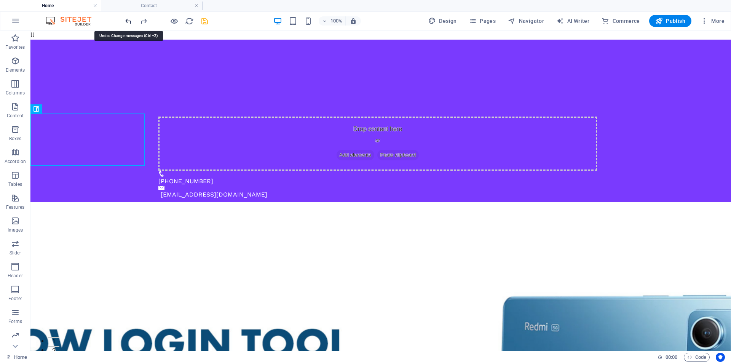
click at [126, 20] on icon "undo" at bounding box center [128, 21] width 9 height 9
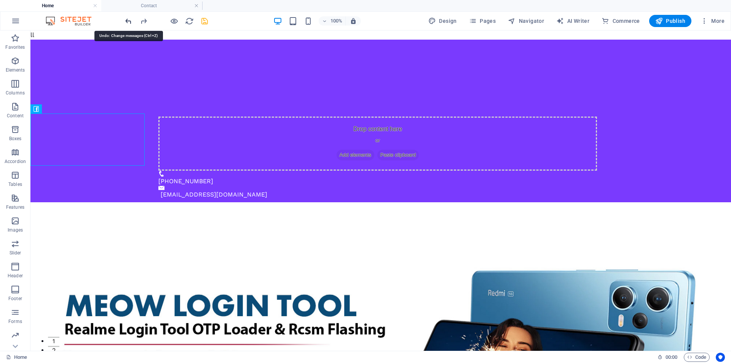
click at [126, 20] on icon "undo" at bounding box center [128, 21] width 9 height 9
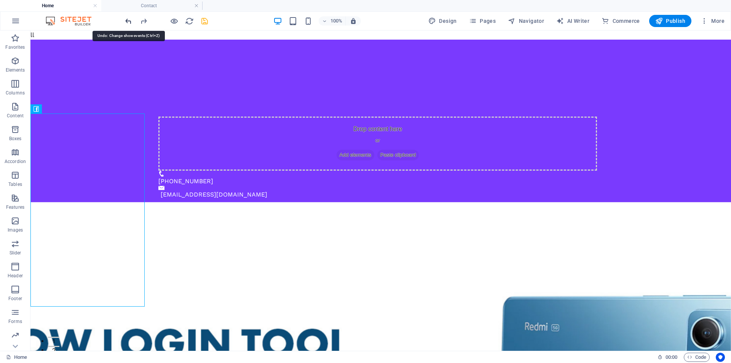
click at [127, 20] on icon "undo" at bounding box center [128, 21] width 9 height 9
click at [127, 21] on icon "undo" at bounding box center [128, 21] width 9 height 9
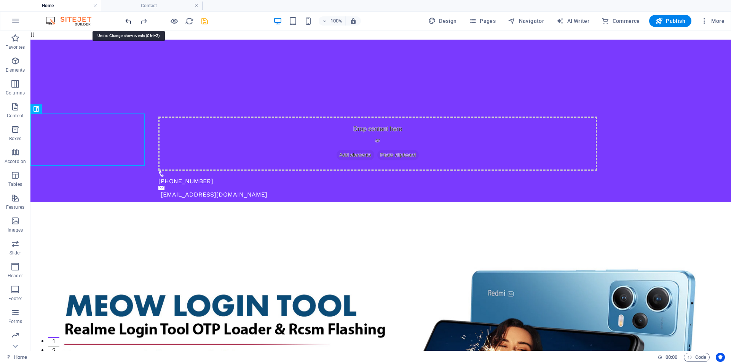
click at [129, 22] on icon "undo" at bounding box center [128, 21] width 9 height 9
click at [130, 25] on icon "undo" at bounding box center [128, 21] width 9 height 9
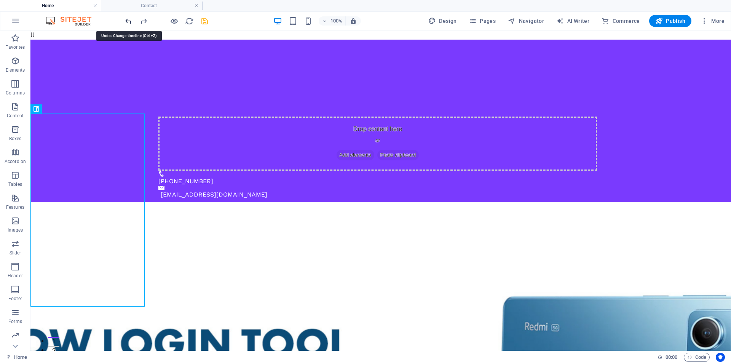
click at [130, 24] on icon "undo" at bounding box center [128, 21] width 9 height 9
click at [130, 22] on icon "undo" at bounding box center [128, 21] width 9 height 9
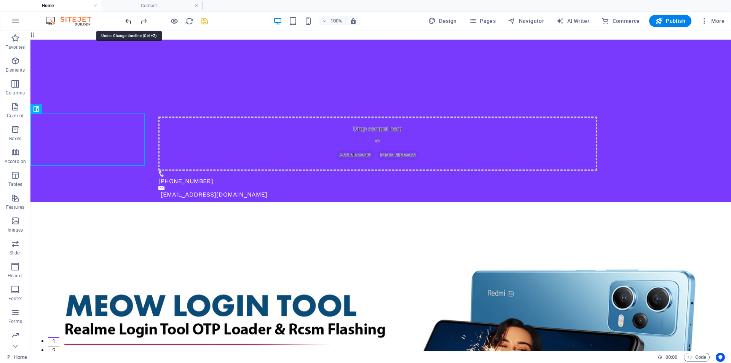
click at [130, 22] on icon "undo" at bounding box center [128, 21] width 9 height 9
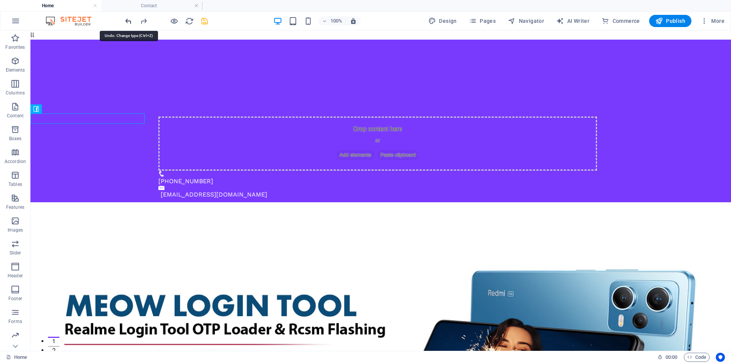
click at [131, 22] on icon "undo" at bounding box center [128, 21] width 9 height 9
click at [131, 22] on div at bounding box center [166, 21] width 85 height 12
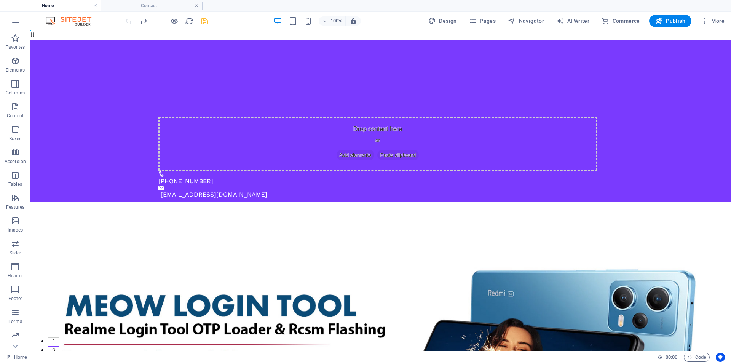
click at [131, 22] on div at bounding box center [166, 21] width 85 height 12
click at [129, 21] on div at bounding box center [166, 21] width 85 height 12
click at [153, 202] on figure at bounding box center [380, 346] width 701 height 288
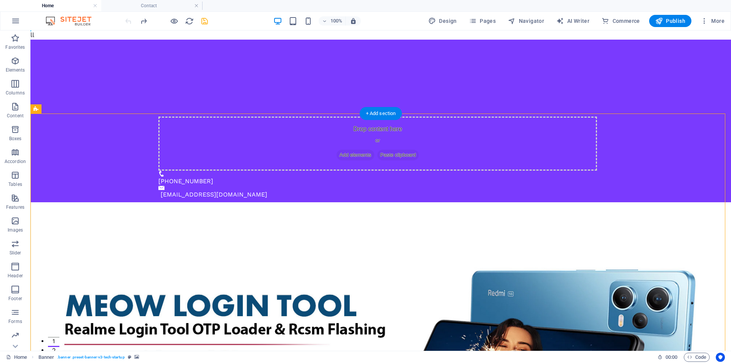
click at [155, 202] on figure at bounding box center [380, 346] width 701 height 288
click at [189, 202] on figure at bounding box center [380, 346] width 701 height 288
select select "vh"
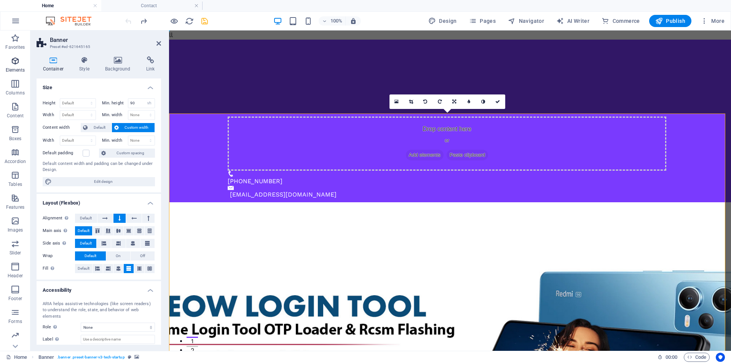
click at [21, 62] on span "Elements" at bounding box center [15, 65] width 30 height 18
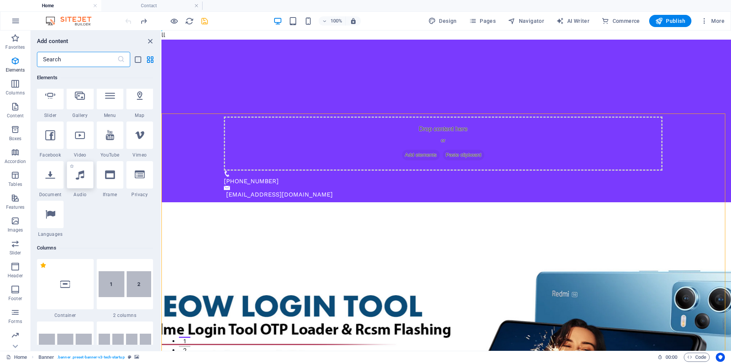
scroll to position [208, 0]
click at [47, 141] on div at bounding box center [50, 133] width 27 height 27
select select "%"
select select "px"
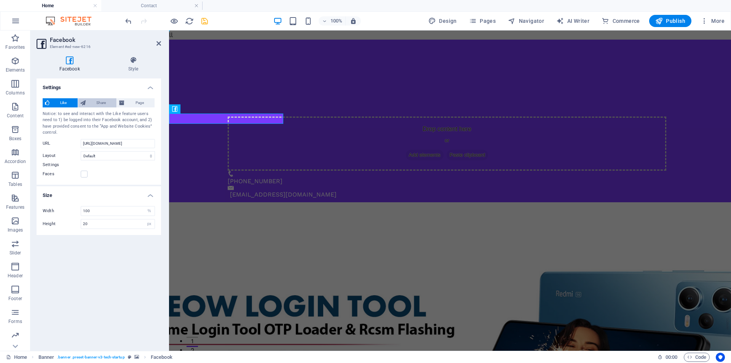
click at [107, 102] on span "Share" at bounding box center [101, 102] width 27 height 9
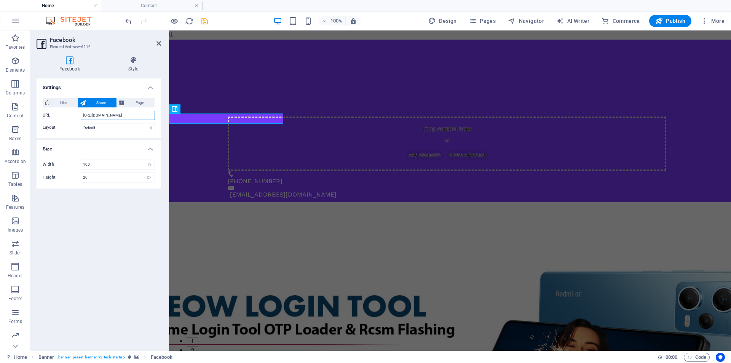
drag, startPoint x: 148, startPoint y: 115, endPoint x: 50, endPoint y: 119, distance: 97.5
click at [52, 121] on div "Like Share Page Notice: to see and interact with the Like feature users need to…" at bounding box center [99, 115] width 125 height 46
paste input "[DOMAIN_NAME][URL]"
paste input "[URL][DOMAIN_NAME]"
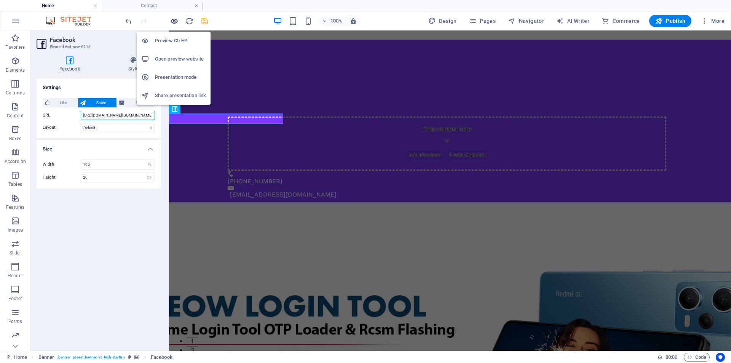
type input "[URL][DOMAIN_NAME][DOMAIN_NAME]"
click at [175, 21] on icon "button" at bounding box center [174, 21] width 9 height 9
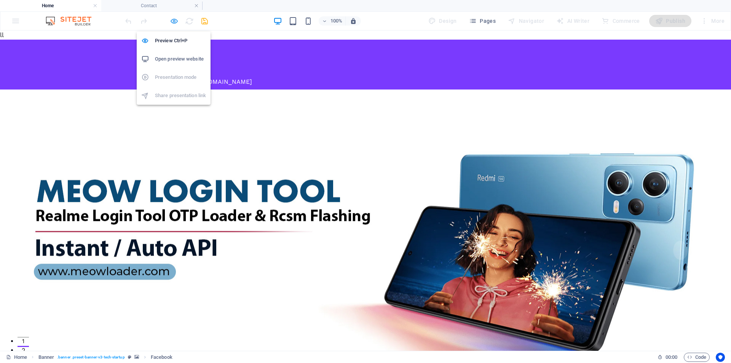
click at [173, 23] on icon "button" at bounding box center [174, 21] width 9 height 9
select select "%"
select select "px"
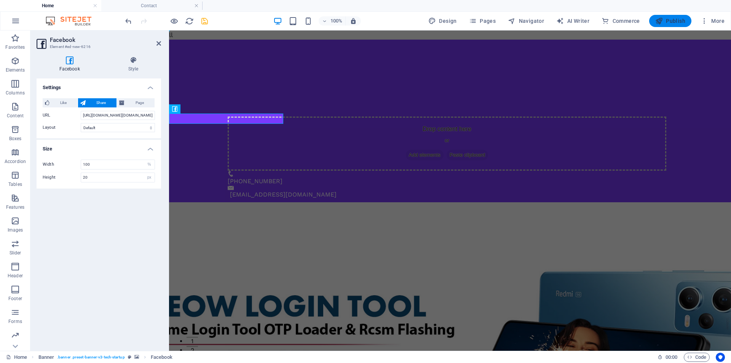
click at [671, 19] on span "Publish" at bounding box center [670, 21] width 30 height 8
select select "%"
select select "px"
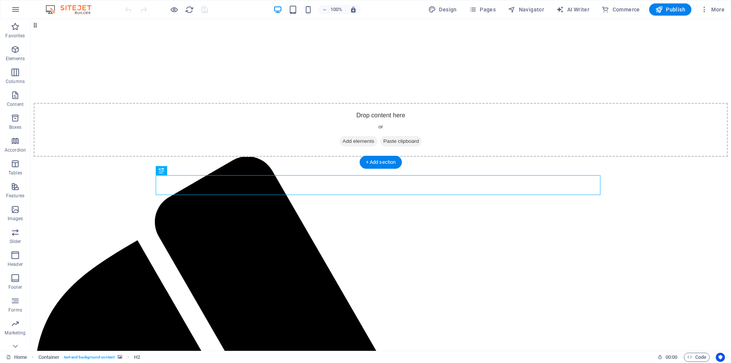
scroll to position [238, 0]
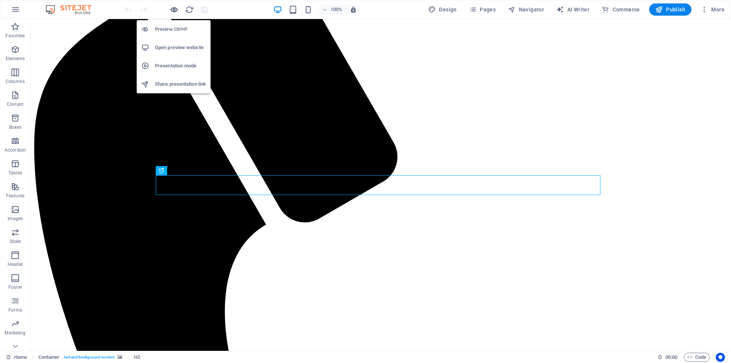
click at [176, 7] on icon "button" at bounding box center [174, 9] width 9 height 9
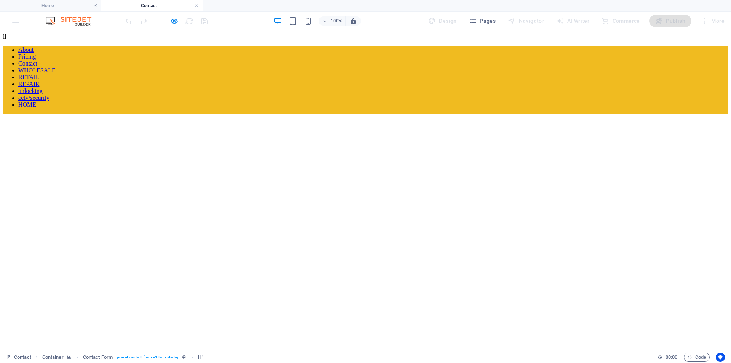
scroll to position [0, 0]
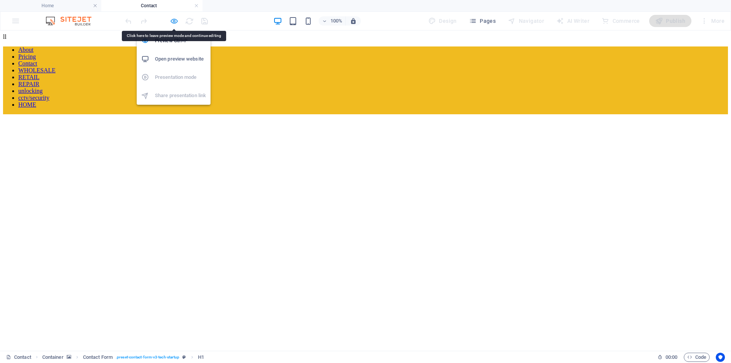
click at [174, 25] on icon "button" at bounding box center [174, 21] width 9 height 9
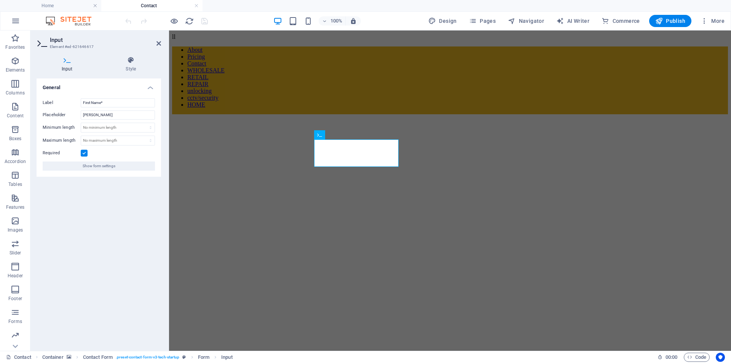
drag, startPoint x: 350, startPoint y: 163, endPoint x: 233, endPoint y: 142, distance: 118.3
click at [233, 142] on div "Get In Touch First Name* prabath Last Name* wijethunga Email Adress* [EMAIL_ADD…" at bounding box center [450, 331] width 556 height 435
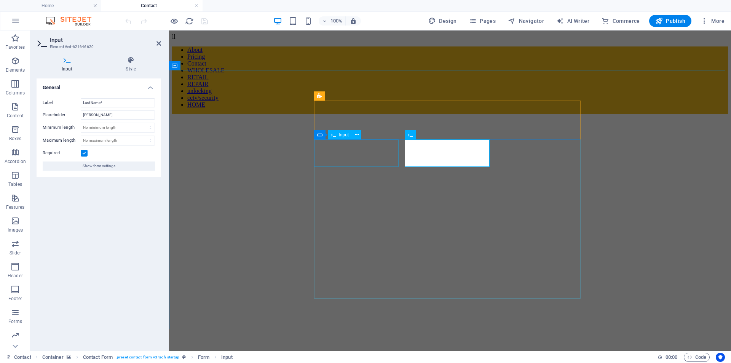
drag, startPoint x: 459, startPoint y: 157, endPoint x: 331, endPoint y: 158, distance: 128.3
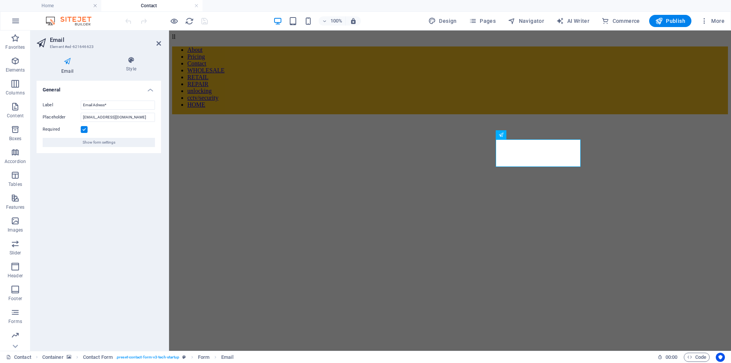
scroll to position [0, 22]
drag, startPoint x: 501, startPoint y: 160, endPoint x: 684, endPoint y: 168, distance: 182.9
click at [684, 168] on div "Get In Touch First Name* Last Name* Email Adress* allmobilematters811@gmail.com…" at bounding box center [450, 331] width 556 height 435
click at [663, 20] on icon "button" at bounding box center [659, 21] width 8 height 8
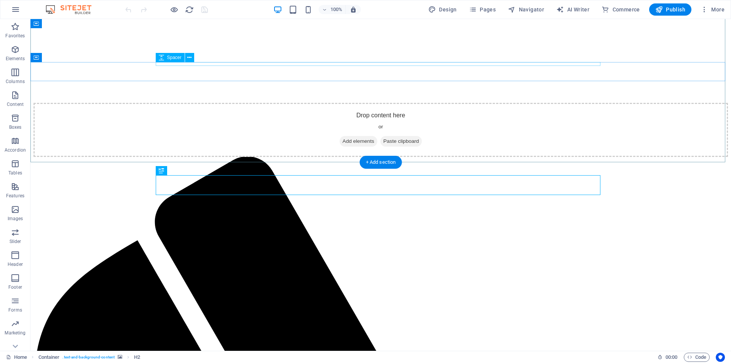
scroll to position [238, 0]
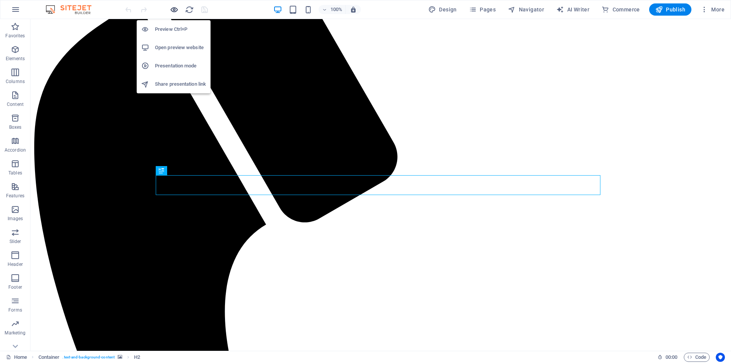
click at [176, 11] on icon "button" at bounding box center [174, 9] width 9 height 9
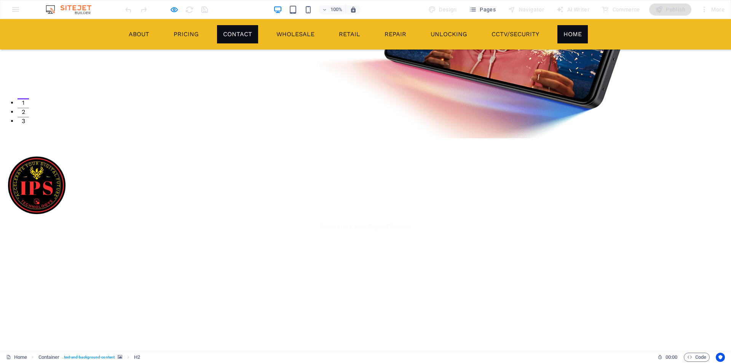
click at [256, 32] on link "Contact" at bounding box center [237, 34] width 41 height 18
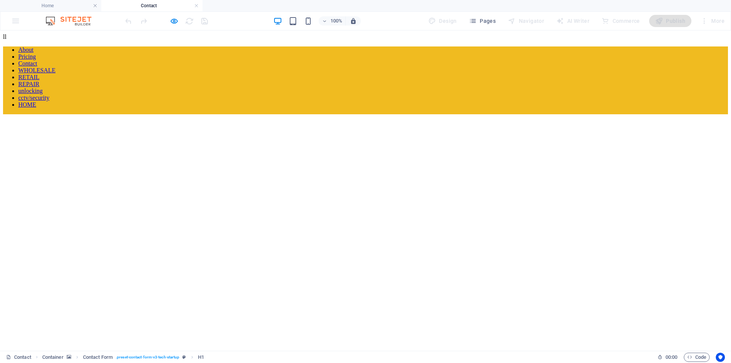
scroll to position [0, 0]
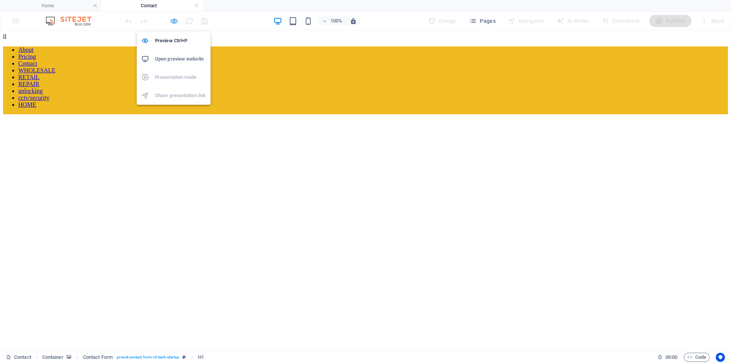
click at [177, 22] on icon "button" at bounding box center [174, 21] width 9 height 9
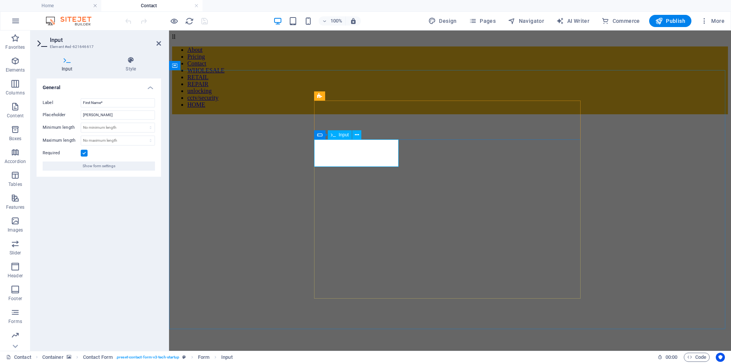
drag, startPoint x: 360, startPoint y: 160, endPoint x: 251, endPoint y: 158, distance: 108.5
click at [251, 158] on div "Get In Touch First Name* prabath Last Name* wijethunga Email Adress* [EMAIL_ADD…" at bounding box center [450, 331] width 556 height 435
drag, startPoint x: 438, startPoint y: 158, endPoint x: 576, endPoint y: 158, distance: 137.8
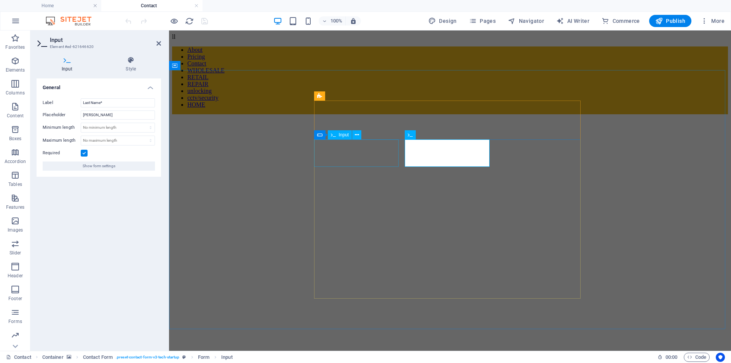
drag, startPoint x: 463, startPoint y: 160, endPoint x: 324, endPoint y: 160, distance: 139.0
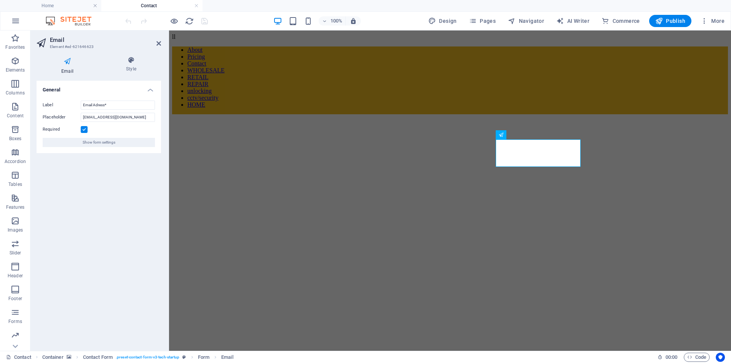
scroll to position [0, 22]
drag, startPoint x: 500, startPoint y: 160, endPoint x: 665, endPoint y: 160, distance: 164.9
click at [665, 160] on div "Get In Touch First Name* Last Name* Email Adress* allmobilematters811@gmail.com…" at bounding box center [450, 331] width 556 height 435
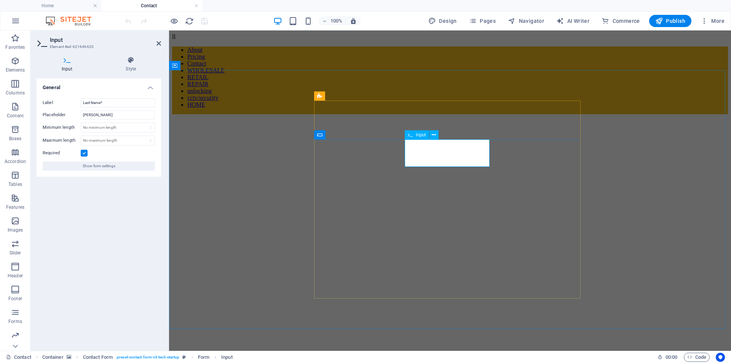
type input "[PERSON_NAME]"
drag, startPoint x: 462, startPoint y: 159, endPoint x: 330, endPoint y: 167, distance: 132.4
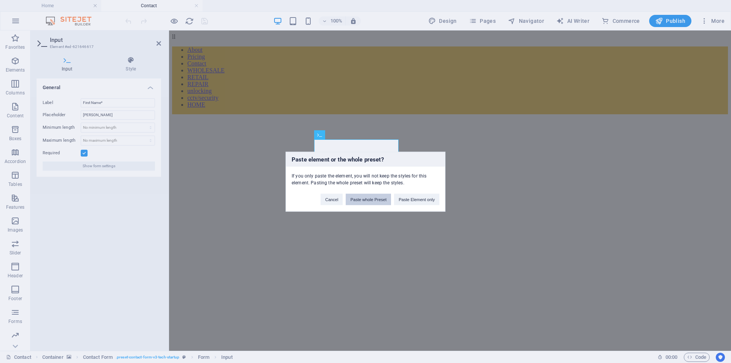
click at [369, 197] on button "Paste whole Preset" at bounding box center [368, 198] width 45 height 11
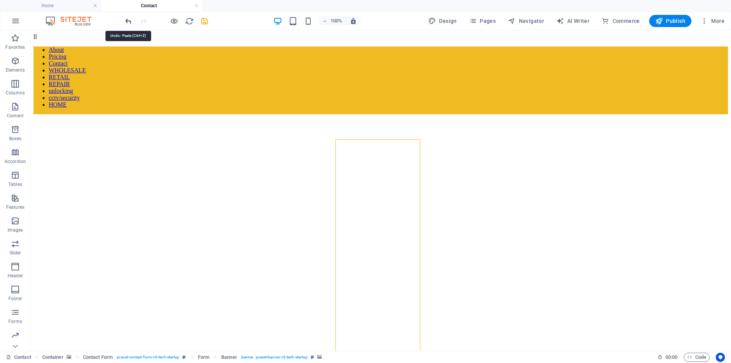
click at [129, 21] on icon "undo" at bounding box center [128, 21] width 9 height 9
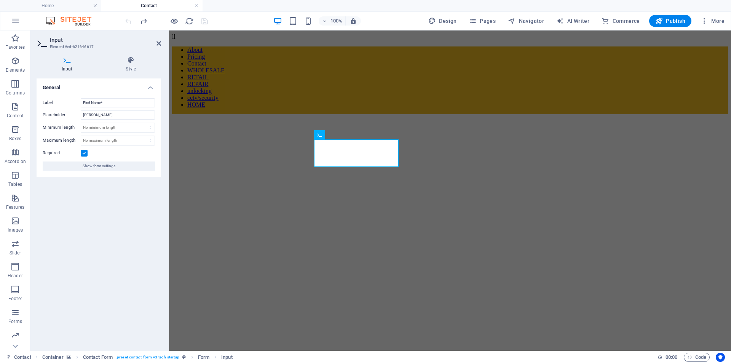
drag, startPoint x: 357, startPoint y: 161, endPoint x: 244, endPoint y: 150, distance: 113.6
click at [244, 150] on div "Get In Touch First Name* Last Name* Email Adress* Select Department Sales HR IT…" at bounding box center [450, 331] width 556 height 435
drag, startPoint x: 352, startPoint y: 160, endPoint x: 335, endPoint y: 162, distance: 17.2
click at [289, 153] on div "Get In Touch First Name* Last Name* Email Adress* Select Department Sales HR IT…" at bounding box center [450, 331] width 556 height 435
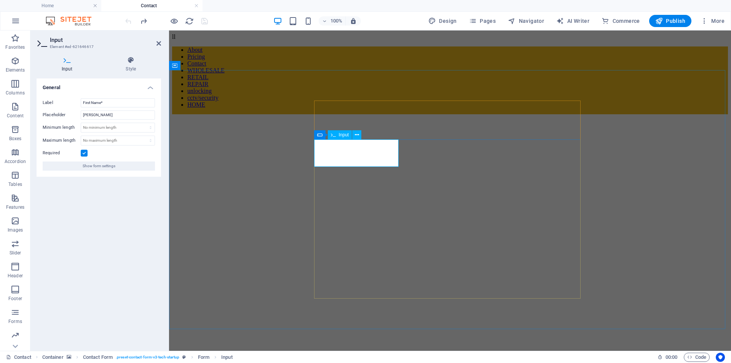
paste input "[PERSON_NAME]"
drag, startPoint x: 377, startPoint y: 158, endPoint x: 263, endPoint y: 154, distance: 113.5
click at [263, 152] on div "Get In Touch First Name* E.g. JohnE.g. John Last Name* Email Adress* Select Dep…" at bounding box center [450, 331] width 556 height 435
paste input "text"
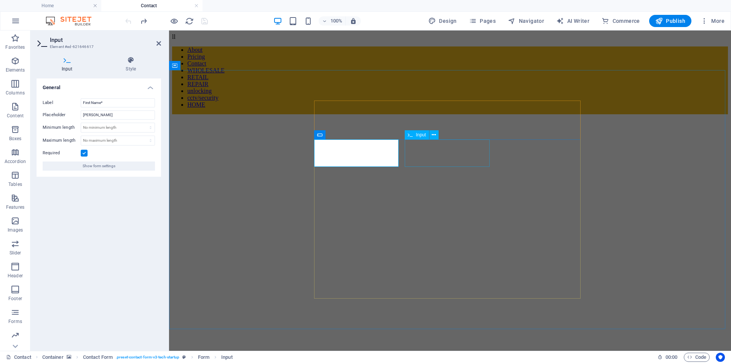
type input "[PERSON_NAME]"
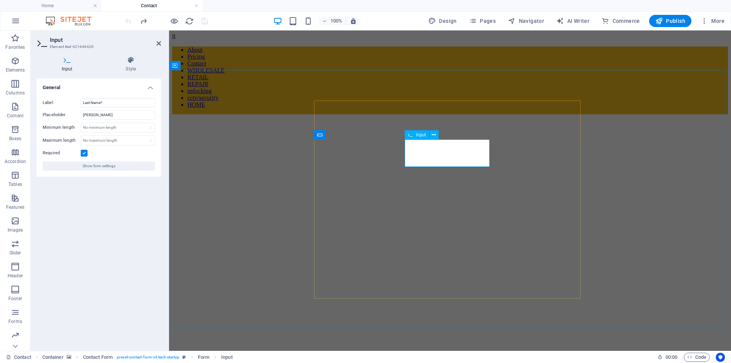
drag, startPoint x: 469, startPoint y: 158, endPoint x: 465, endPoint y: 161, distance: 6.0
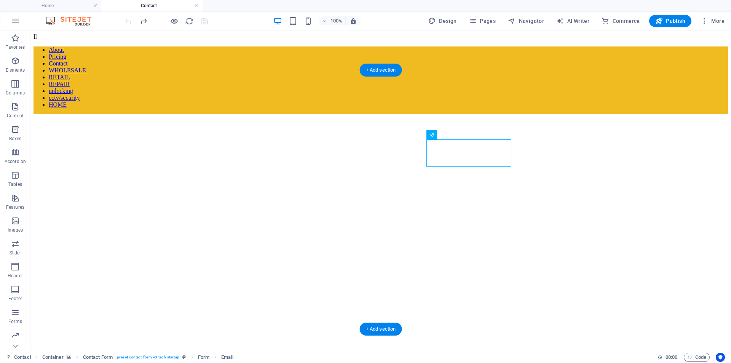
click at [519, 114] on figure at bounding box center [381, 114] width 694 height 0
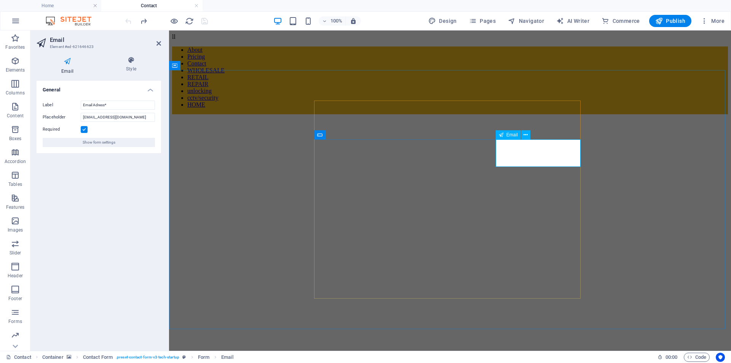
drag, startPoint x: 559, startPoint y: 159, endPoint x: 413, endPoint y: 168, distance: 145.4
type input "[PERSON_NAME]"
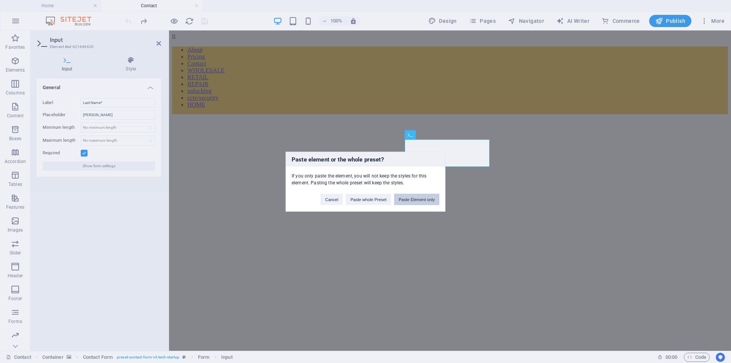
click at [418, 199] on button "Paste Element only" at bounding box center [416, 198] width 45 height 11
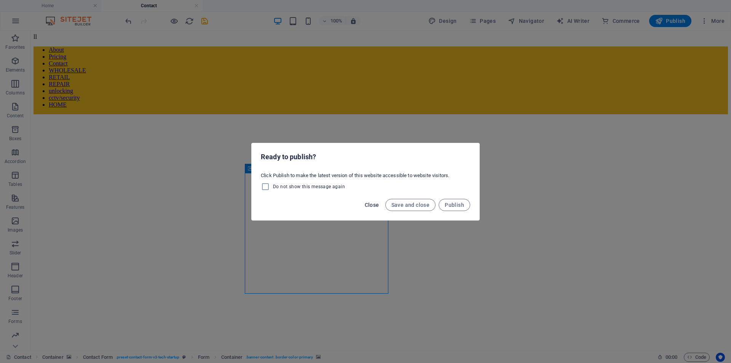
click at [371, 202] on span "Close" at bounding box center [372, 205] width 14 height 6
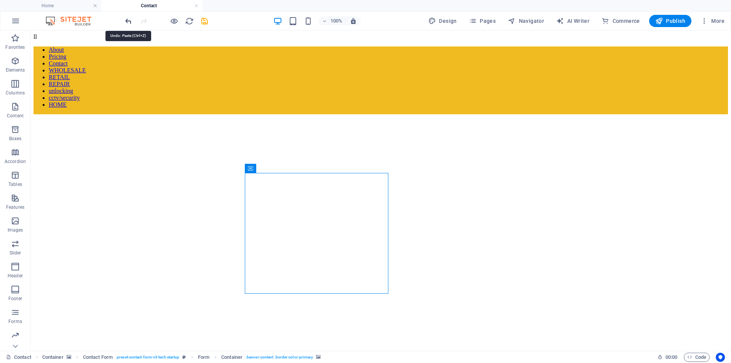
click at [129, 22] on icon "undo" at bounding box center [128, 21] width 9 height 9
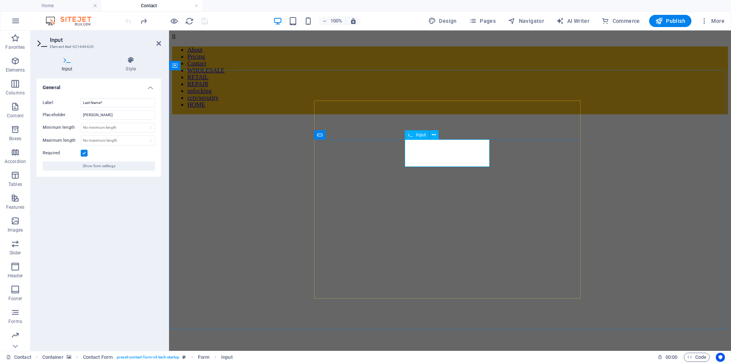
paste input "[PERSON_NAME]"
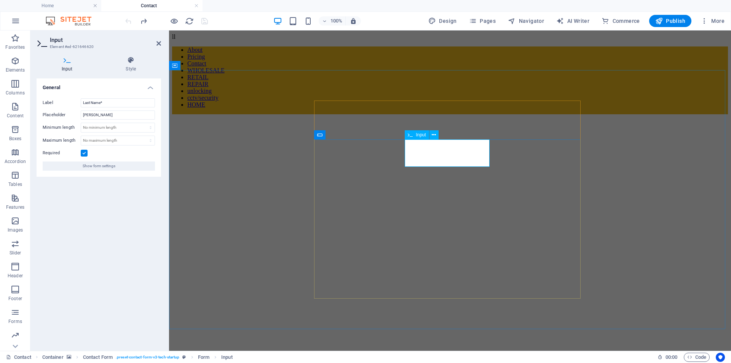
type input "[PERSON_NAME]"
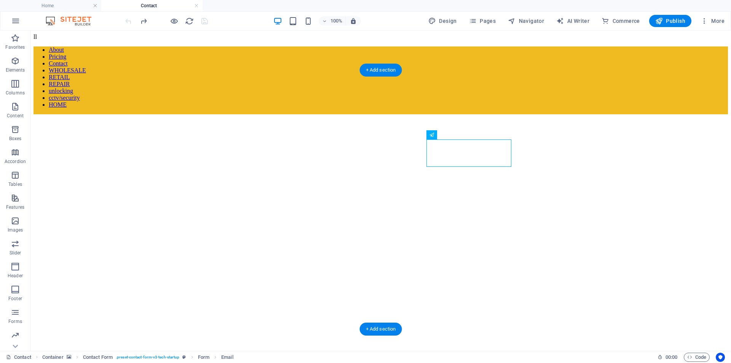
click at [547, 114] on figure at bounding box center [381, 114] width 694 height 0
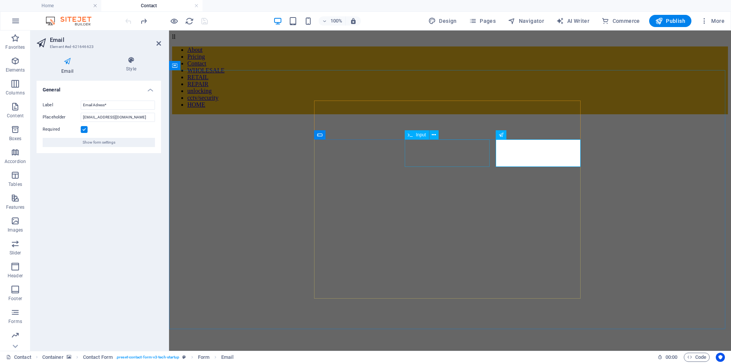
drag, startPoint x: 545, startPoint y: 160, endPoint x: 468, endPoint y: 159, distance: 77.7
type input "[EMAIL_ADDRESS][DOMAIN_NAME]"
click at [597, 114] on figure at bounding box center [450, 114] width 556 height 0
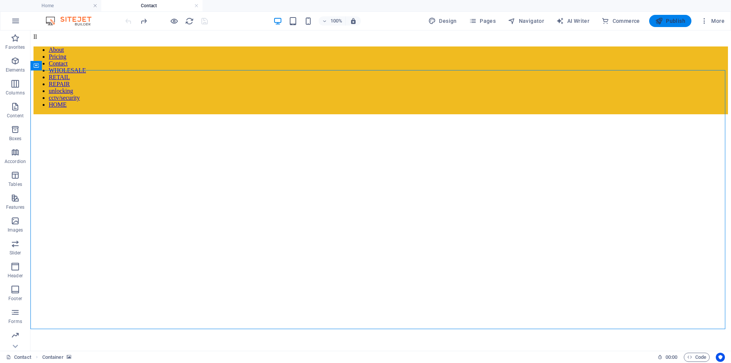
click at [663, 20] on icon "button" at bounding box center [659, 21] width 8 height 8
